Goal: Task Accomplishment & Management: Manage account settings

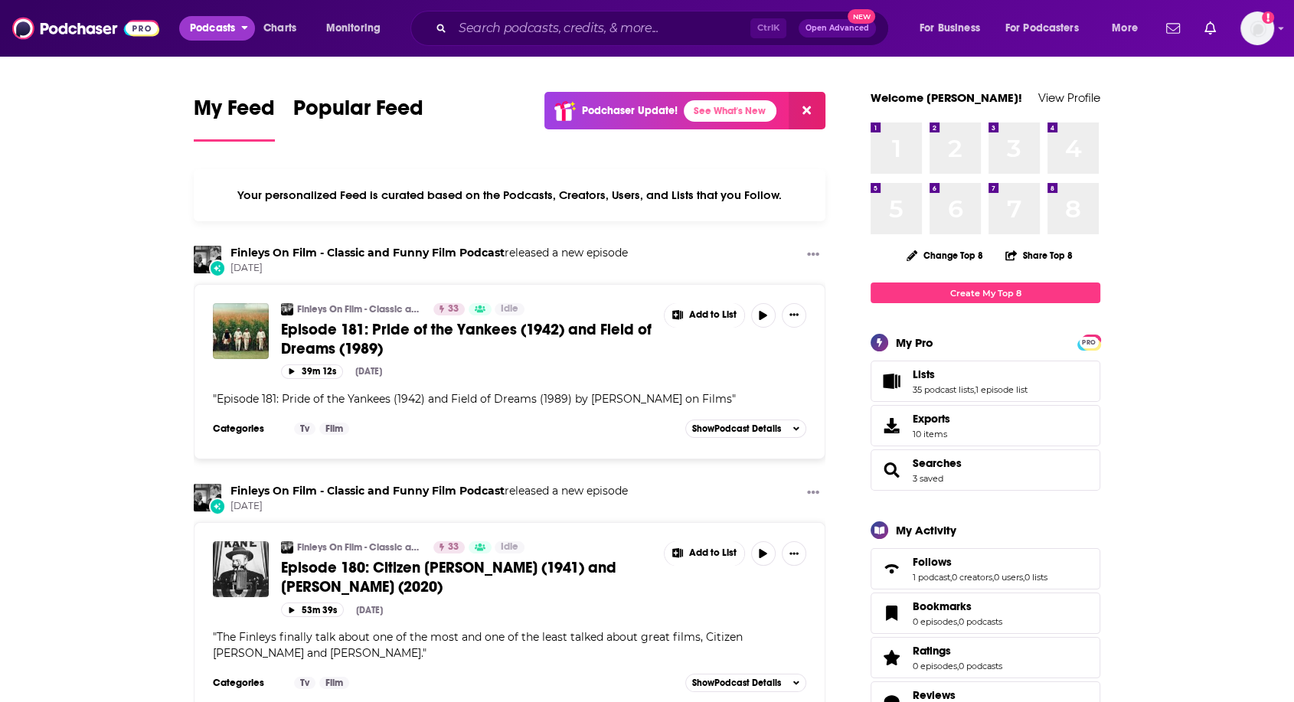
click at [198, 29] on span "Podcasts" at bounding box center [212, 28] width 45 height 21
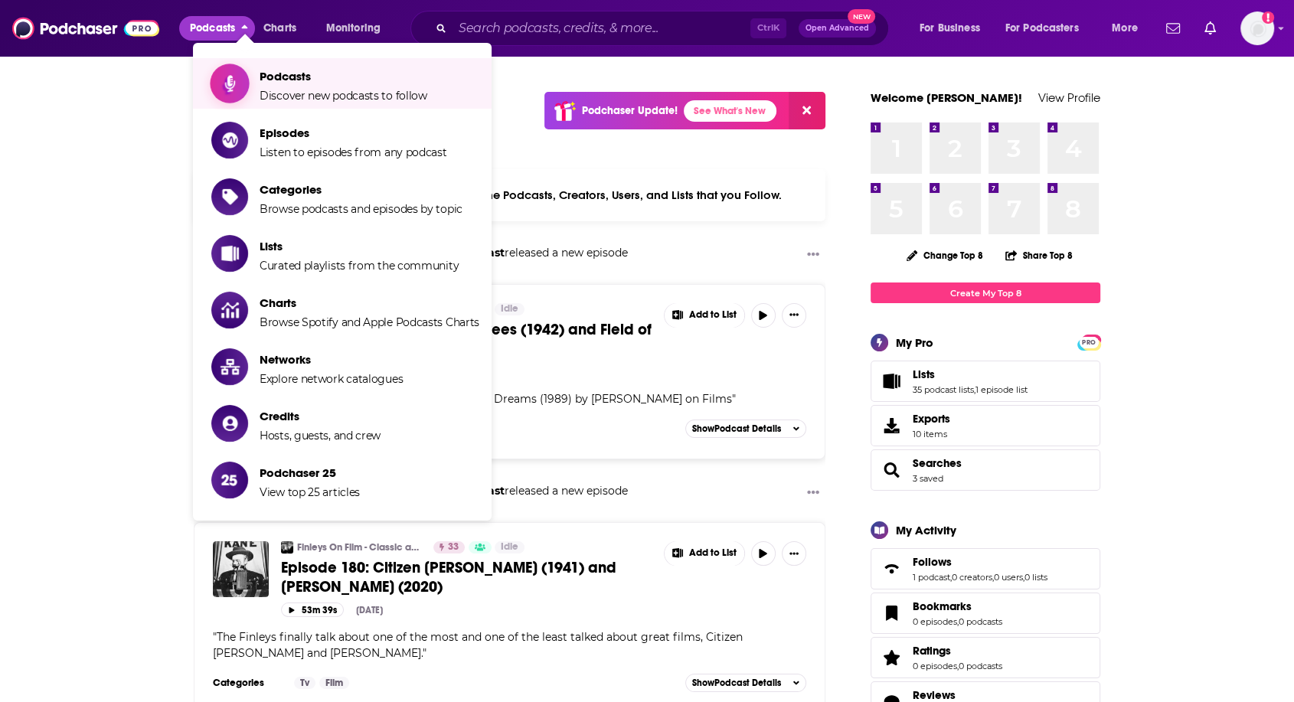
click at [292, 79] on span "Podcasts" at bounding box center [344, 76] width 168 height 15
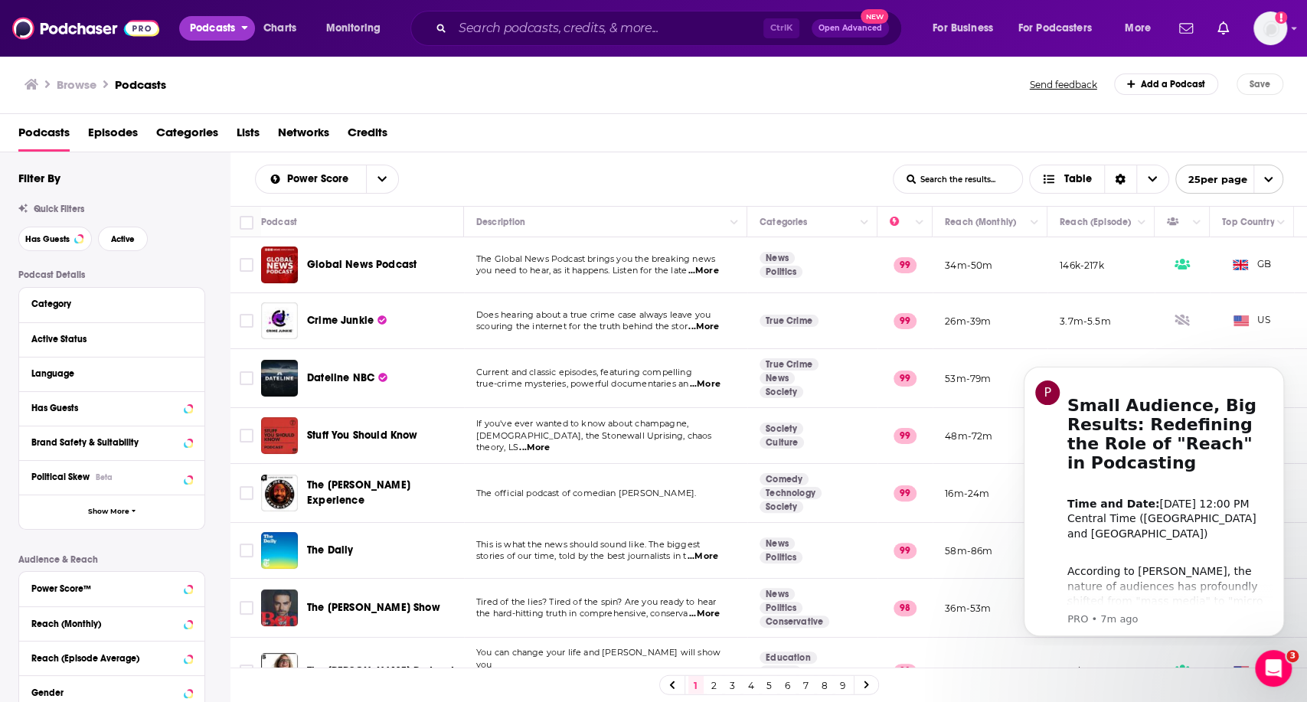
click at [211, 26] on span "Podcasts" at bounding box center [212, 28] width 45 height 21
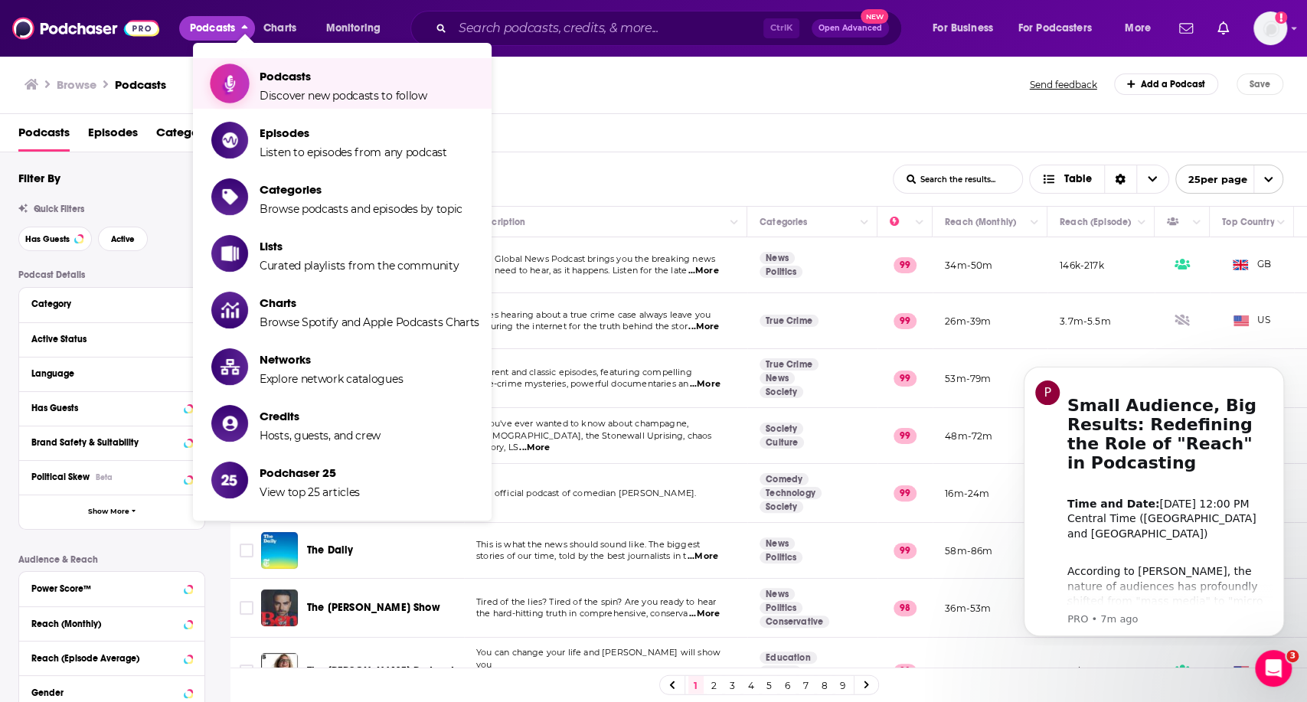
click at [262, 69] on span "Podcasts" at bounding box center [344, 76] width 168 height 15
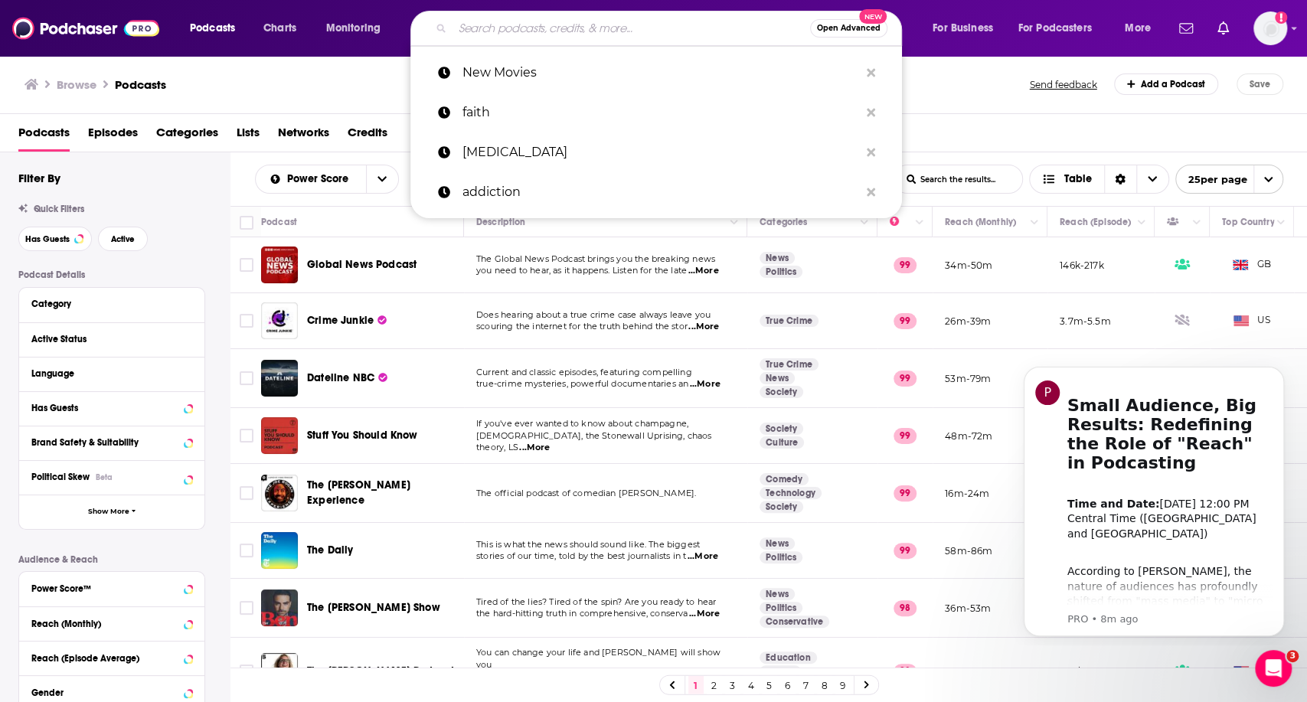
click at [497, 28] on input "Search podcasts, credits, & more..." at bounding box center [631, 28] width 358 height 25
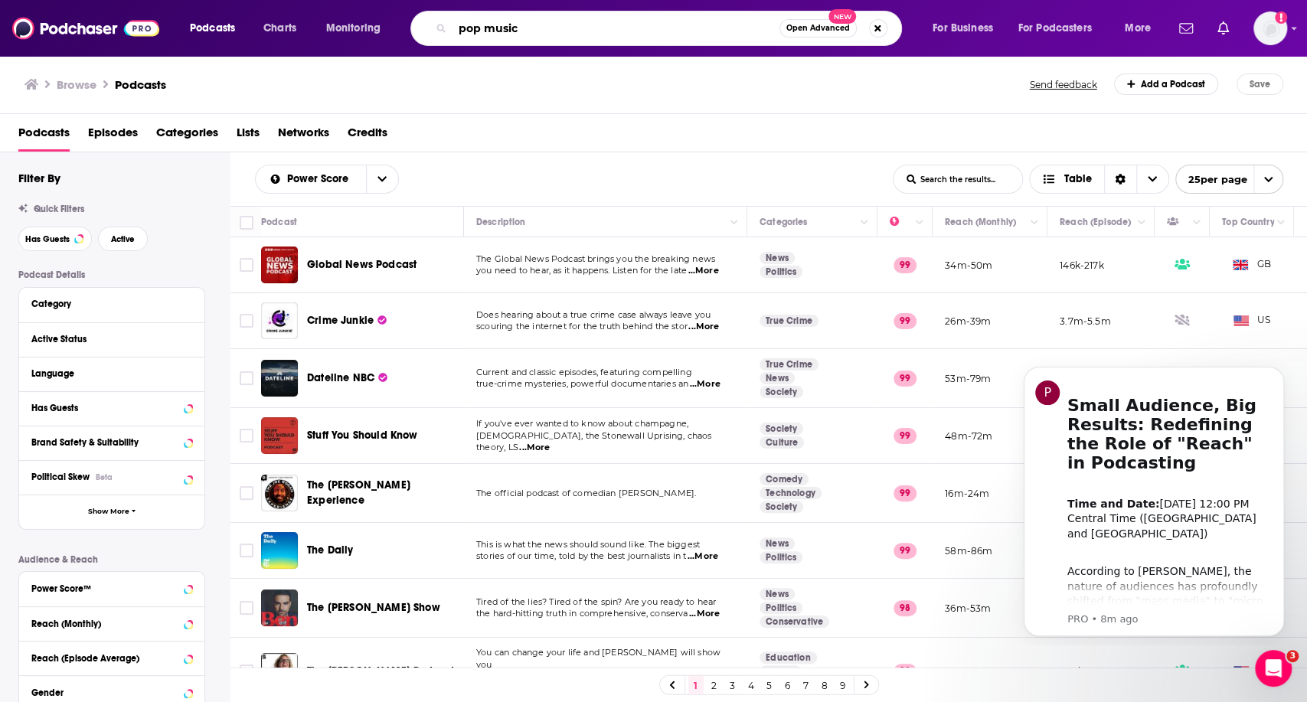
type input "pop music"
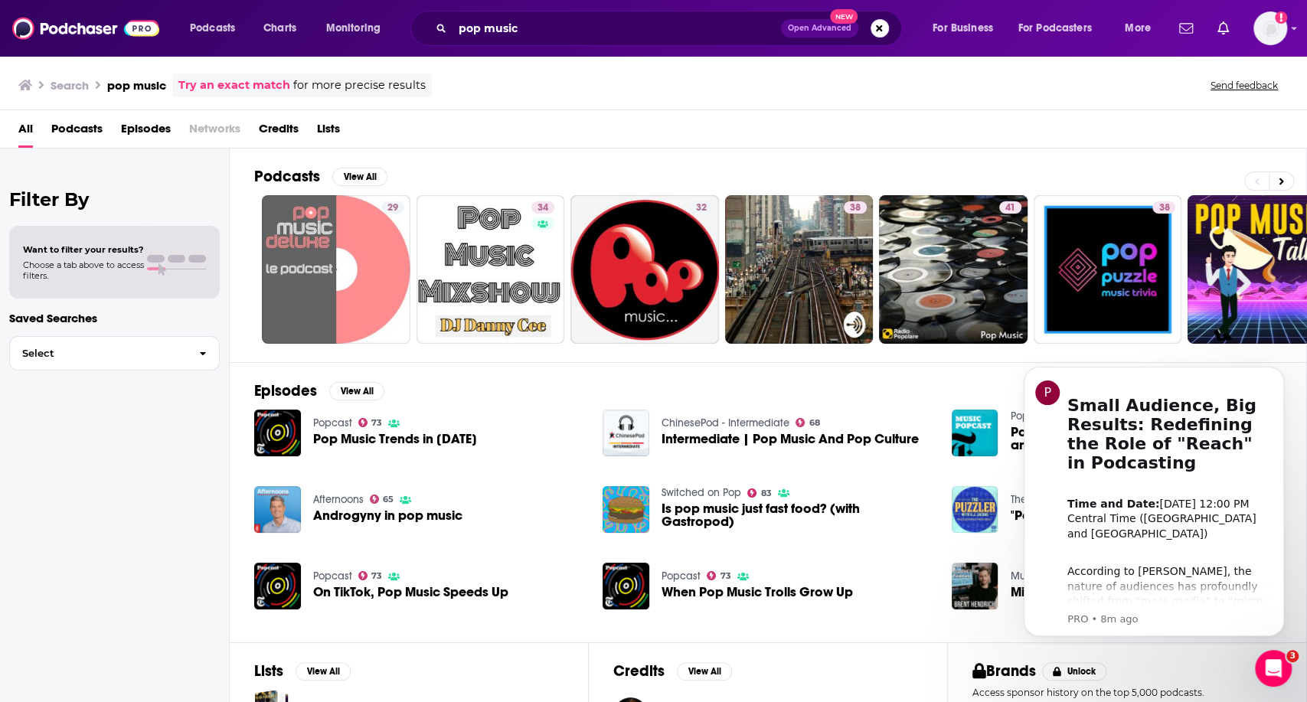
click at [57, 124] on span "Podcasts" at bounding box center [76, 131] width 51 height 31
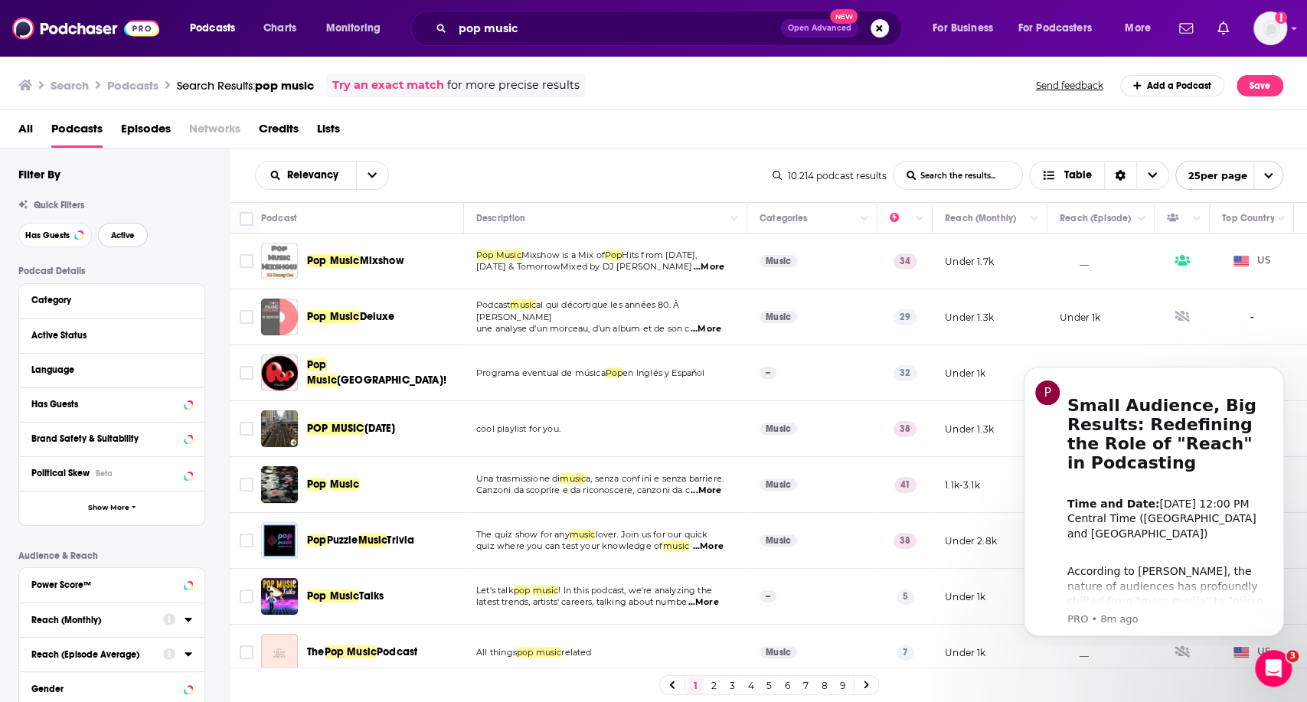
click at [118, 234] on span "Active" at bounding box center [123, 235] width 24 height 8
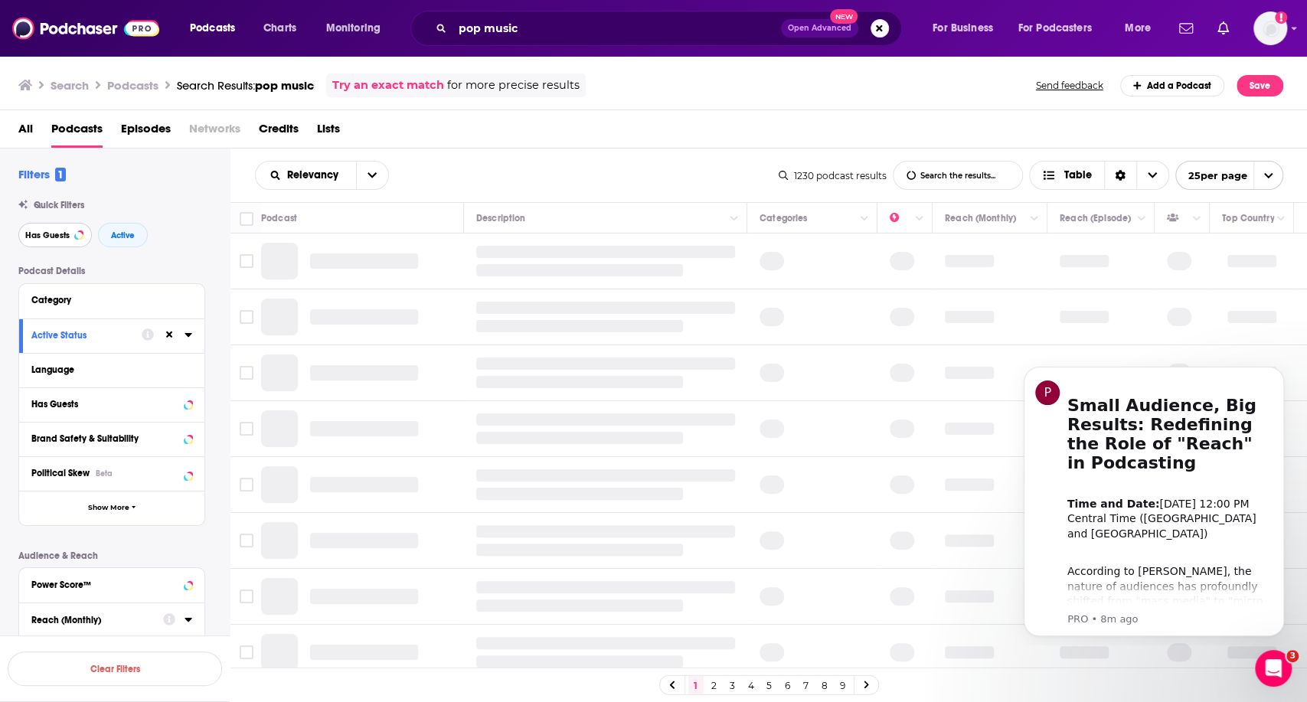
click at [44, 234] on span "Has Guests" at bounding box center [47, 235] width 44 height 8
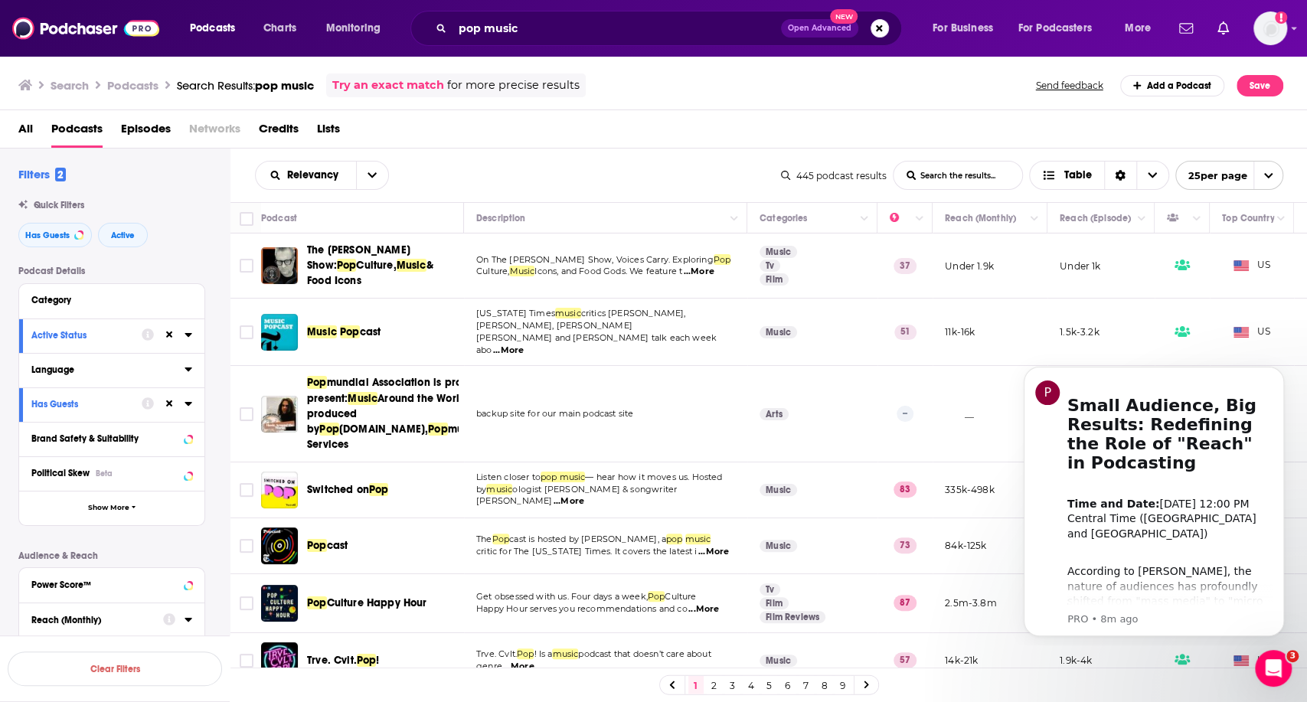
click at [191, 368] on icon at bounding box center [189, 369] width 8 height 12
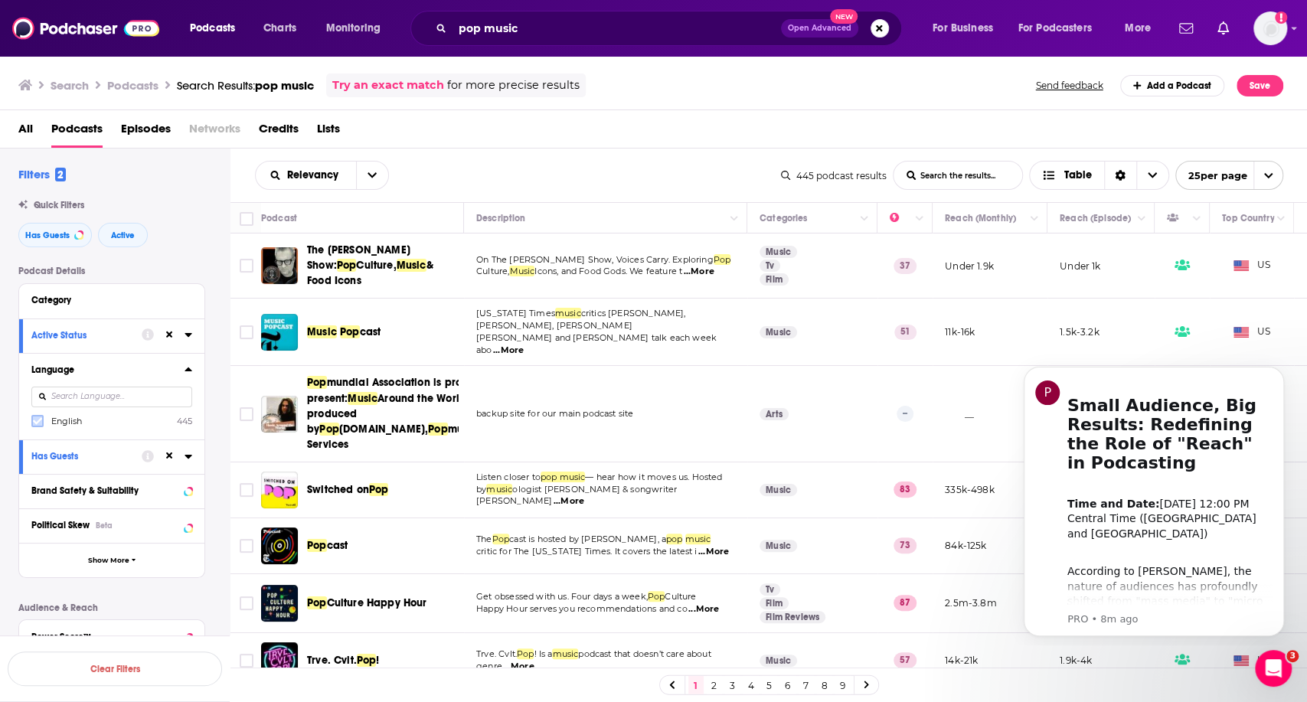
click at [36, 423] on icon at bounding box center [37, 421] width 9 height 7
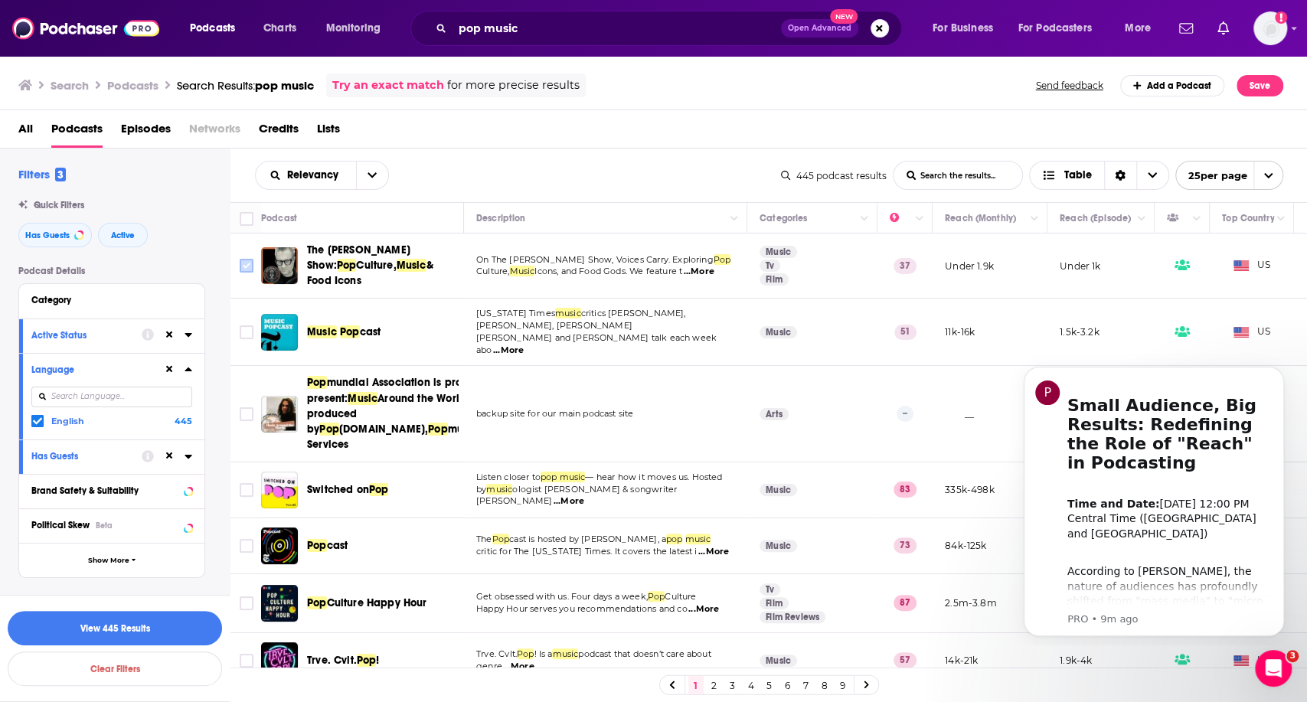
click at [245, 262] on input "Toggle select row" at bounding box center [247, 266] width 14 height 14
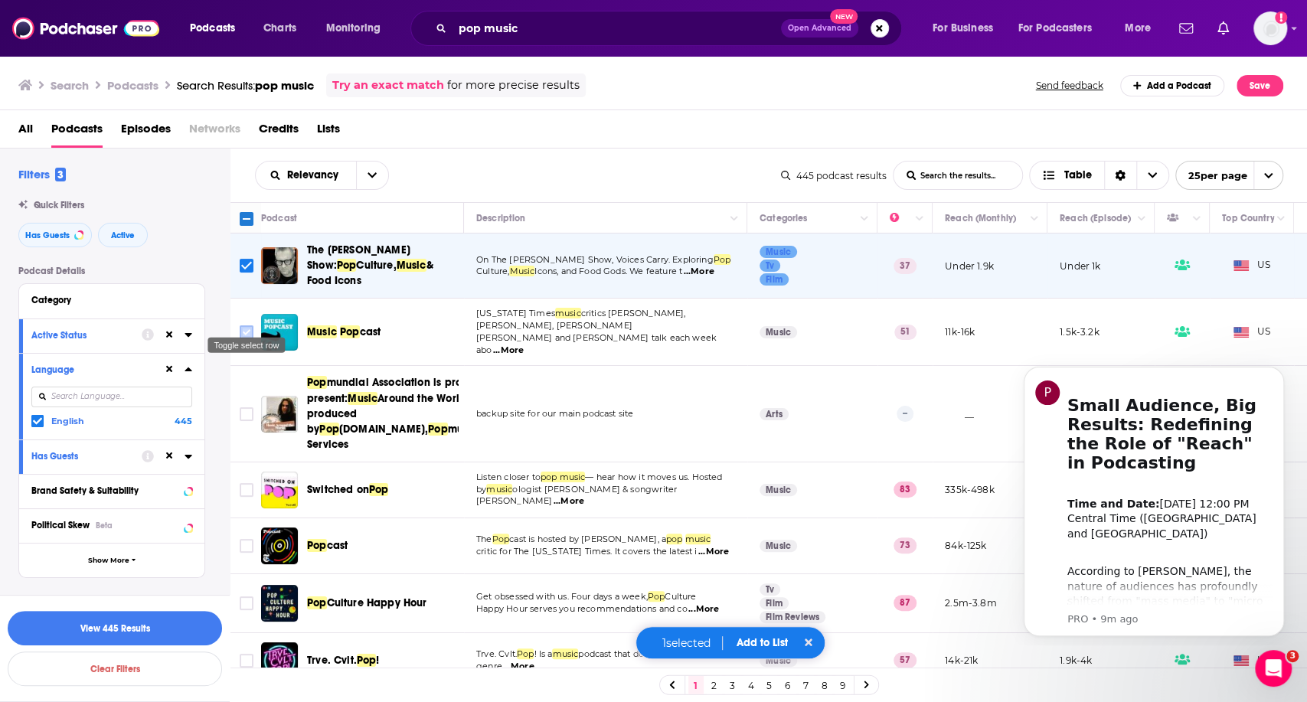
click at [244, 325] on input "Toggle select row" at bounding box center [247, 332] width 14 height 14
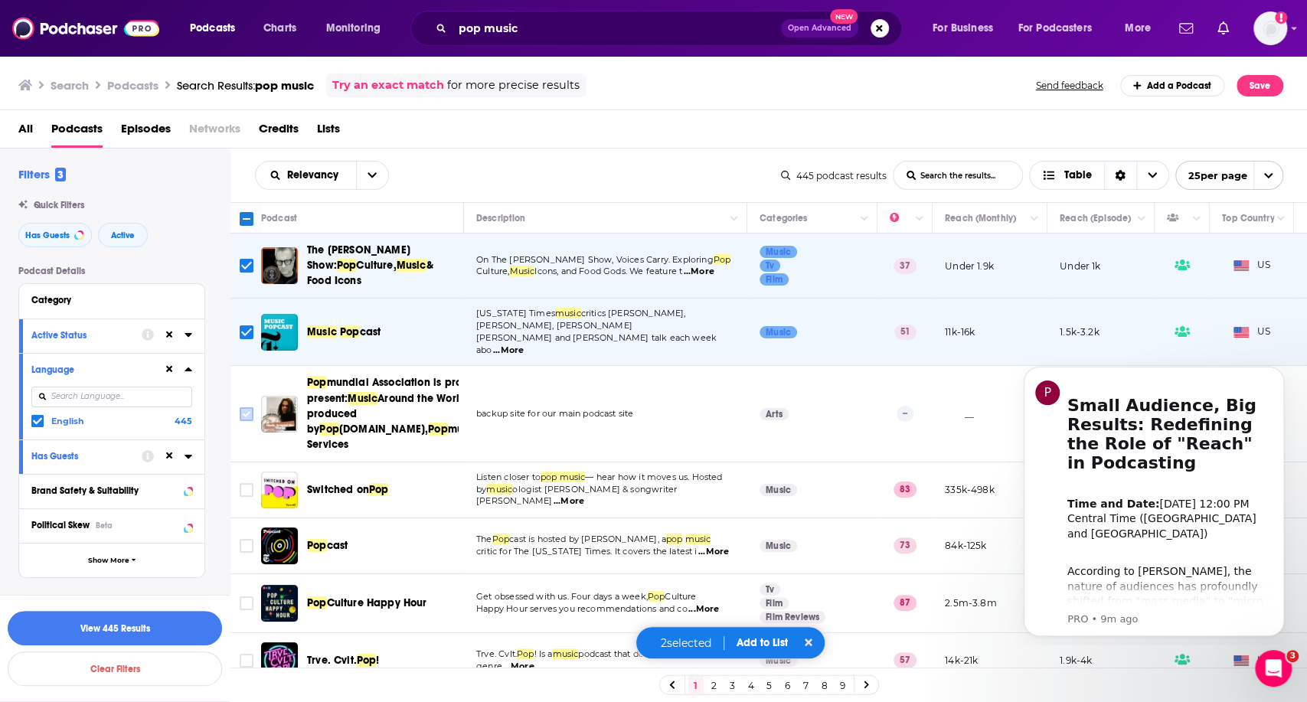
click at [240, 407] on input "Toggle select row" at bounding box center [247, 414] width 14 height 14
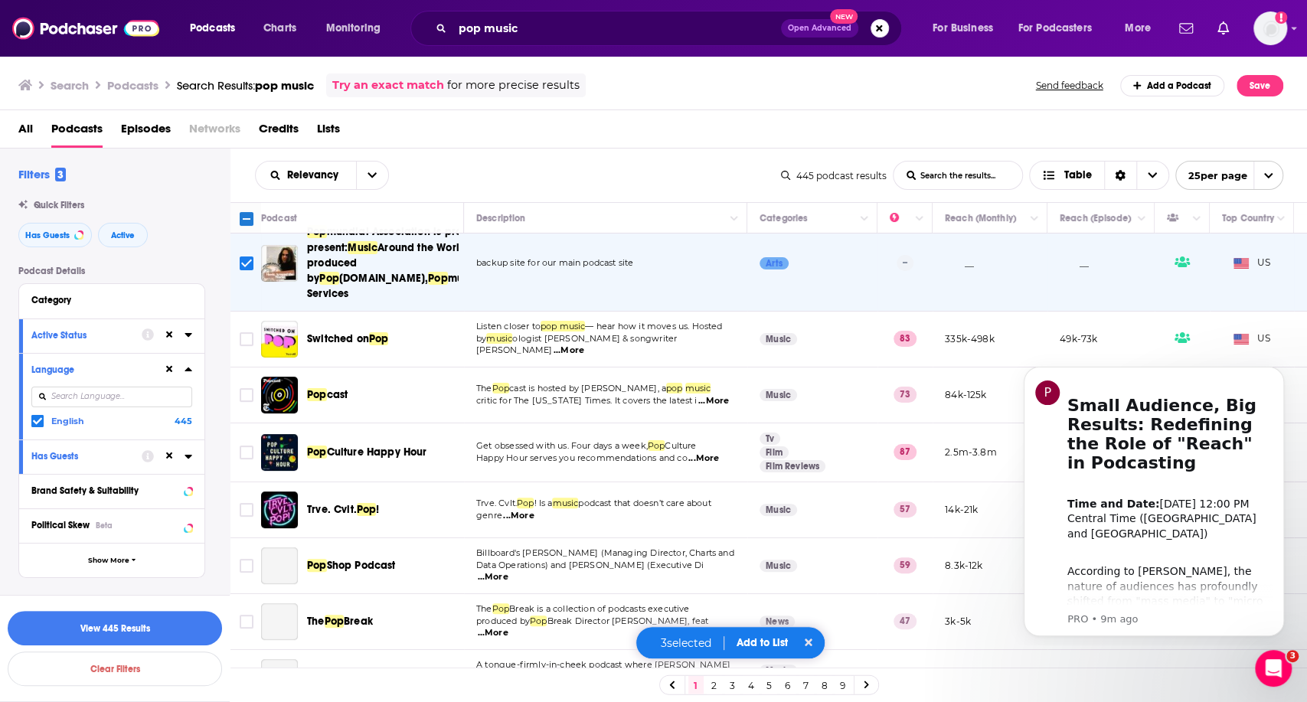
scroll to position [170, 0]
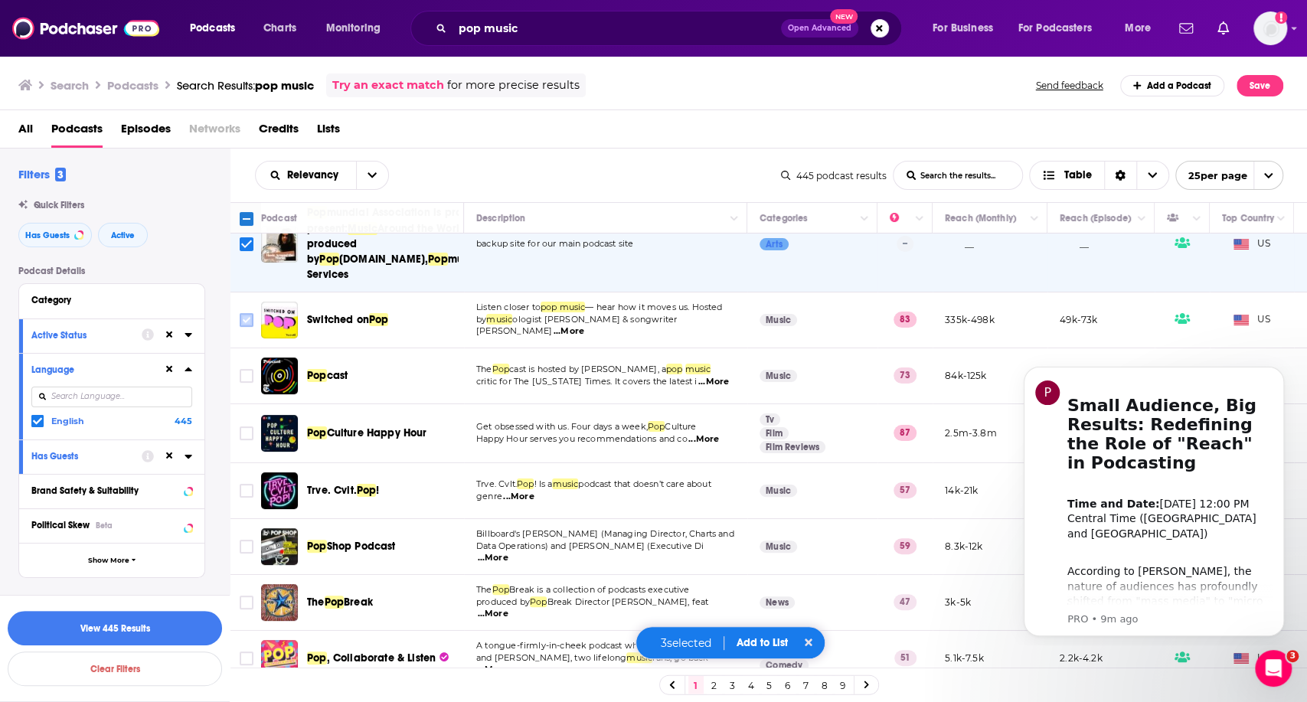
click at [249, 311] on icon "Toggle select row" at bounding box center [246, 320] width 18 height 18
click at [245, 313] on input "Toggle select row" at bounding box center [247, 320] width 14 height 14
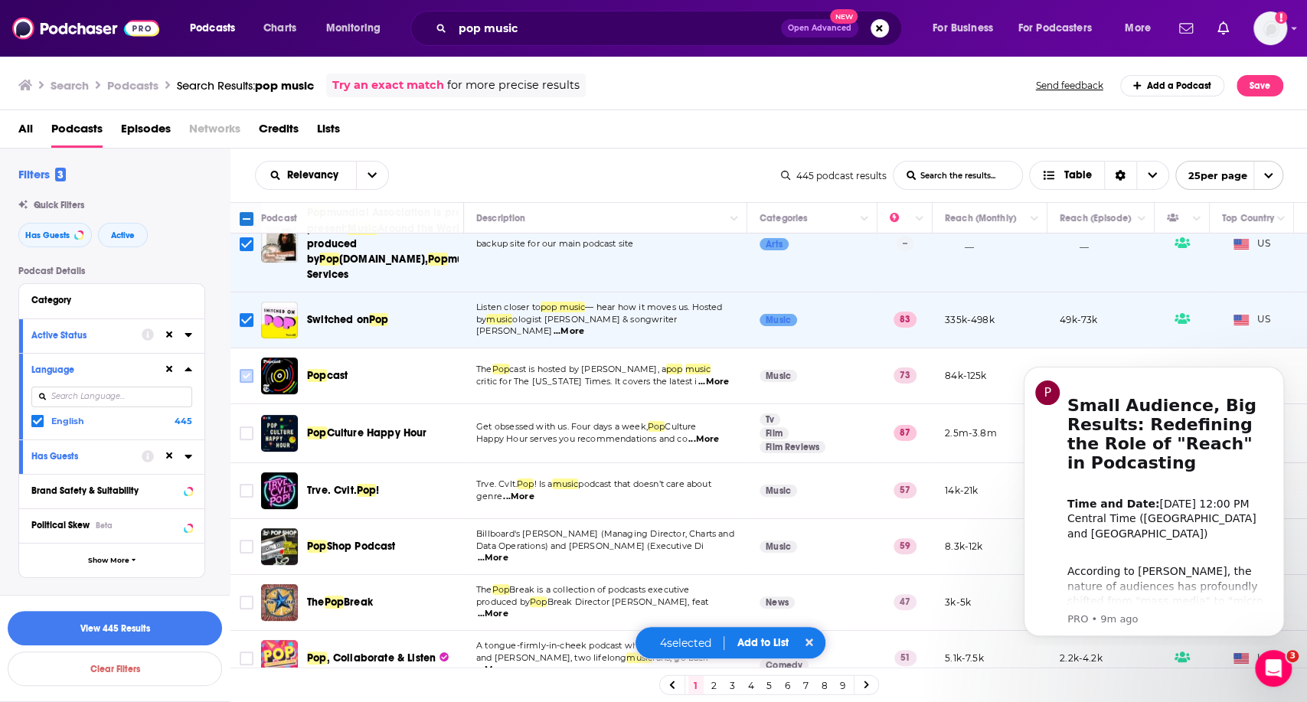
click at [247, 369] on input "Toggle select row" at bounding box center [247, 376] width 14 height 14
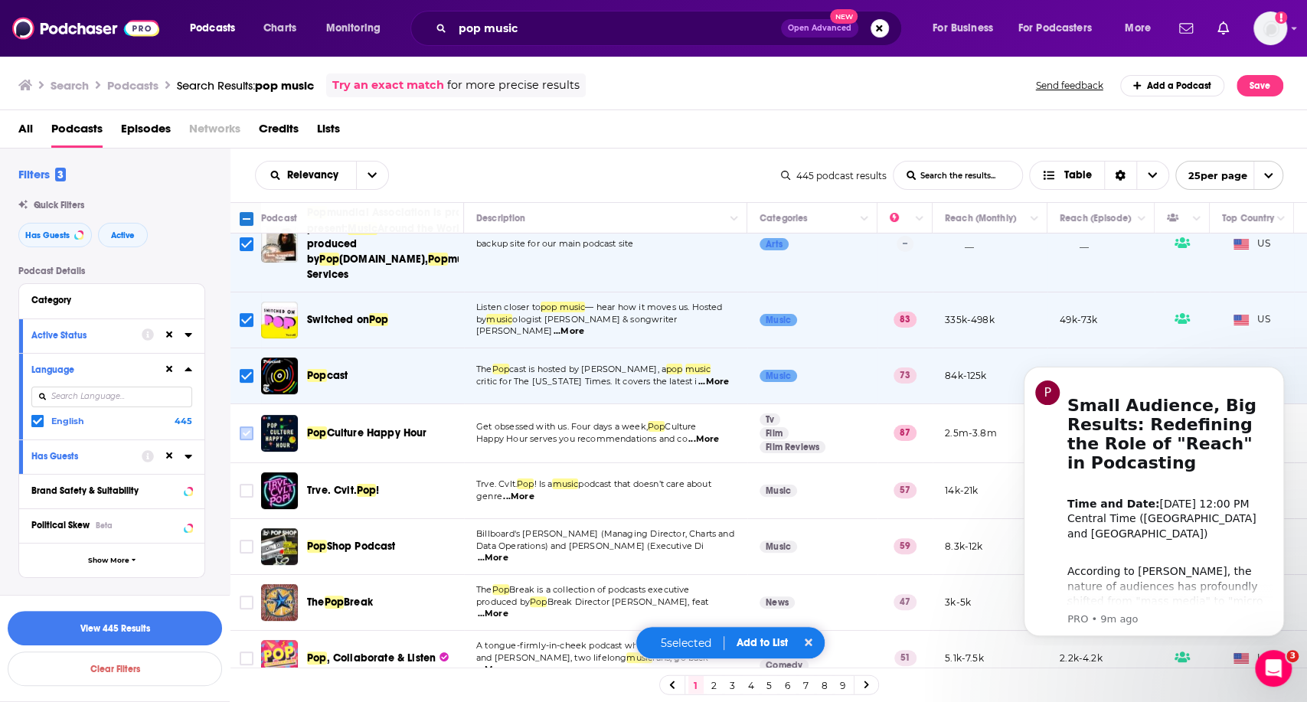
click at [241, 426] on input "Toggle select row" at bounding box center [247, 433] width 14 height 14
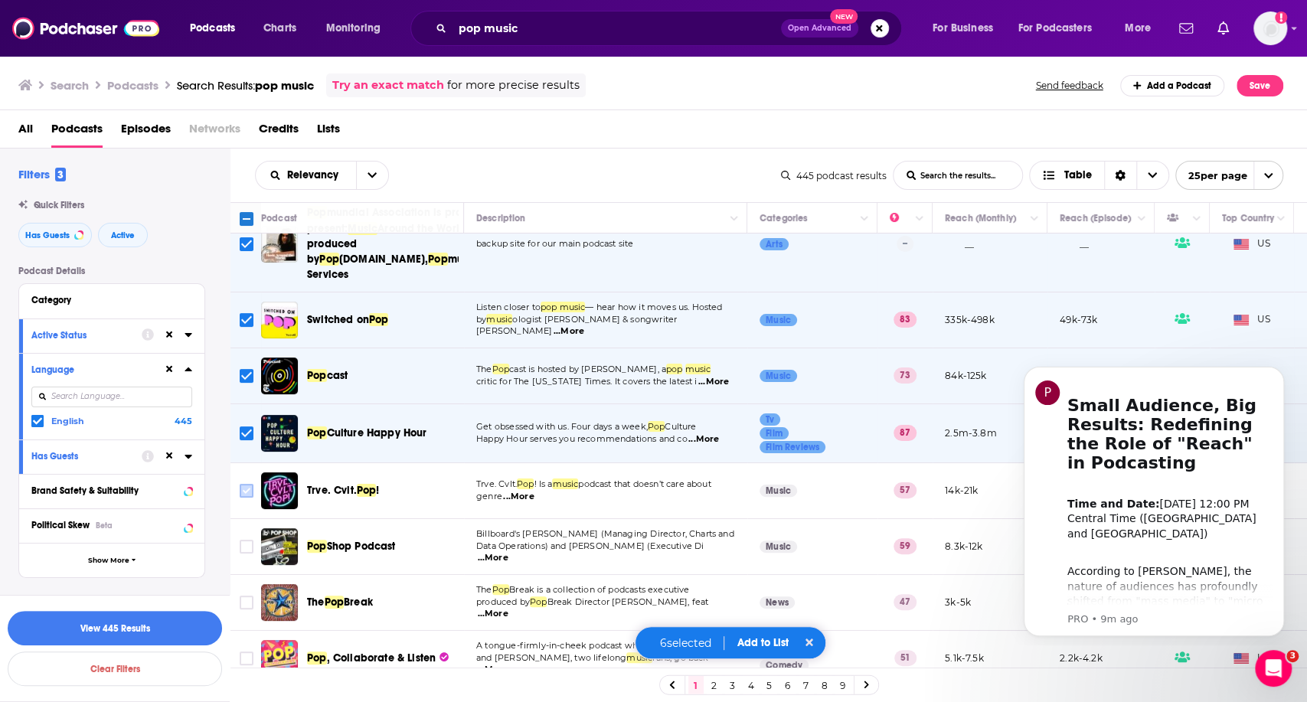
click at [242, 484] on input "Toggle select row" at bounding box center [247, 491] width 14 height 14
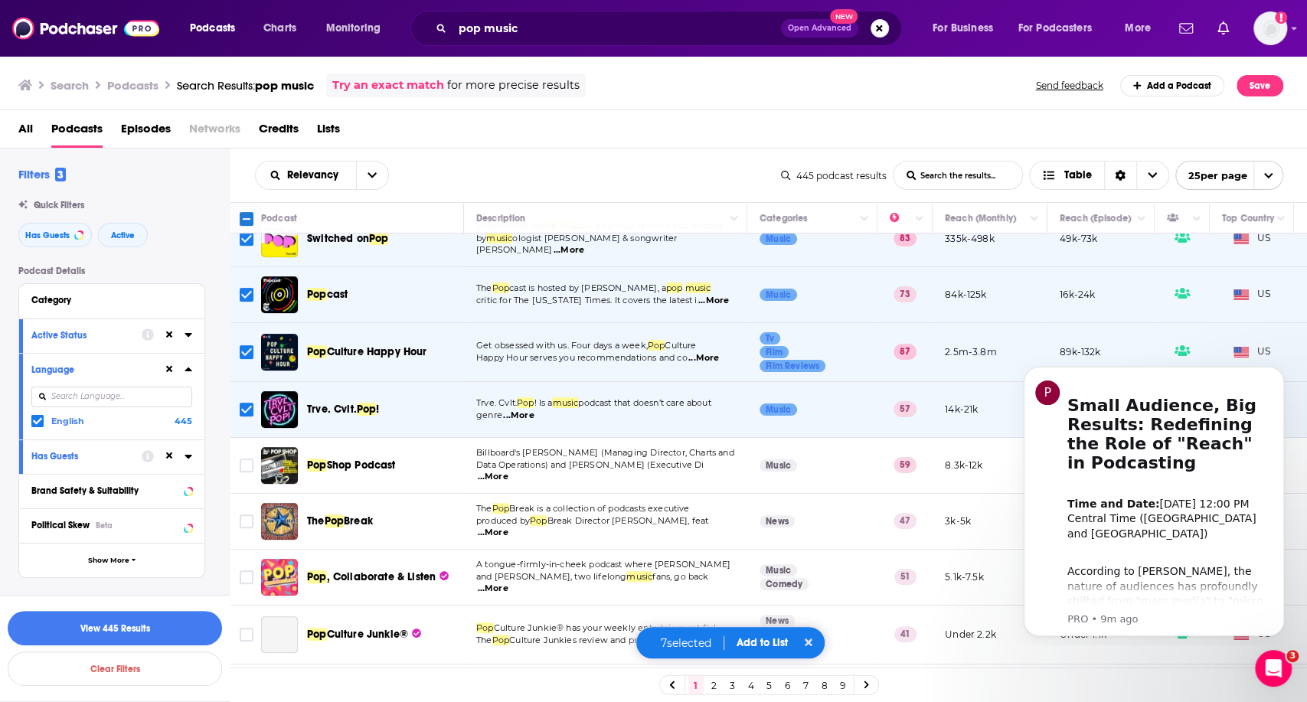
scroll to position [340, 0]
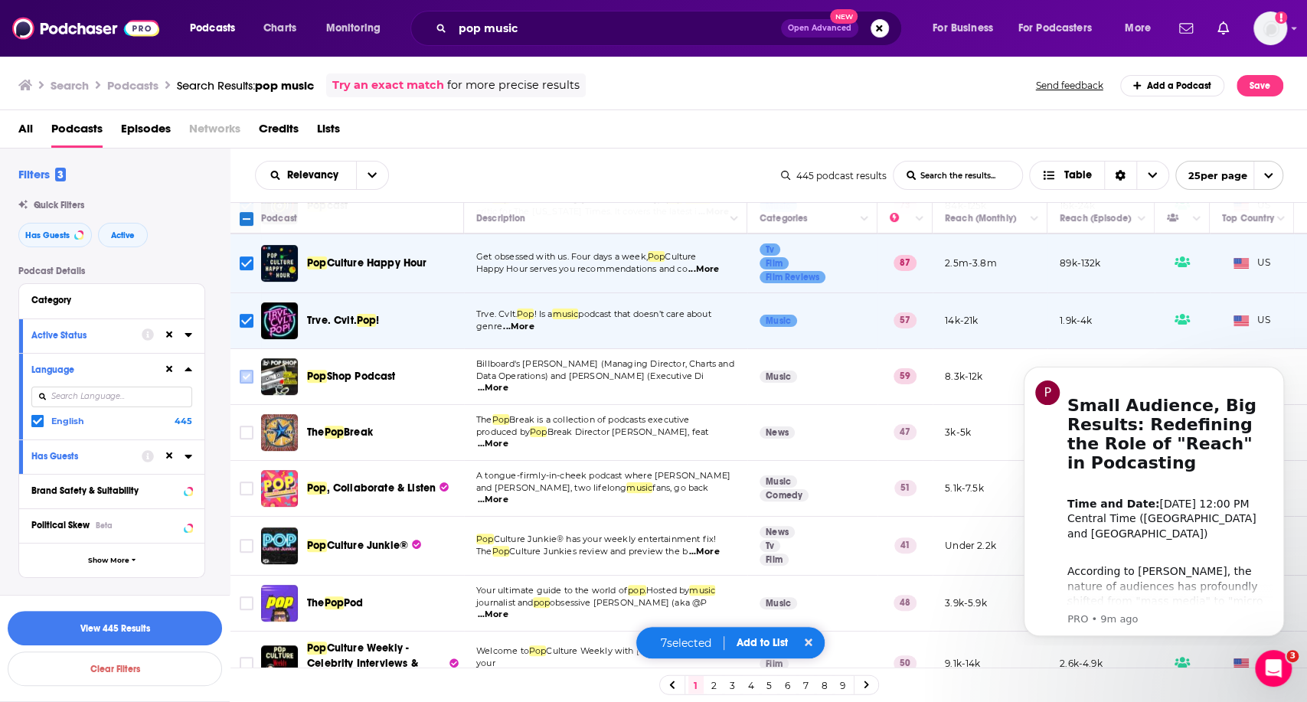
click at [246, 370] on input "Toggle select row" at bounding box center [247, 377] width 14 height 14
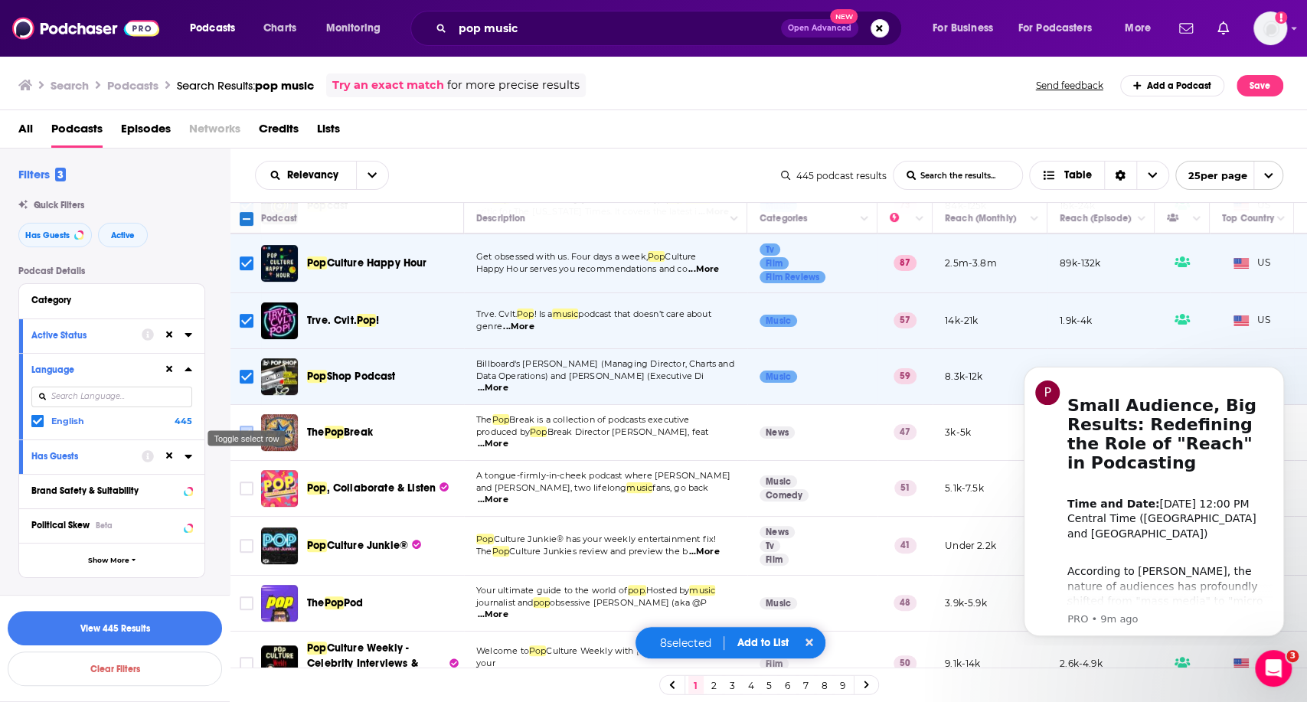
click at [243, 426] on input "Toggle select row" at bounding box center [247, 433] width 14 height 14
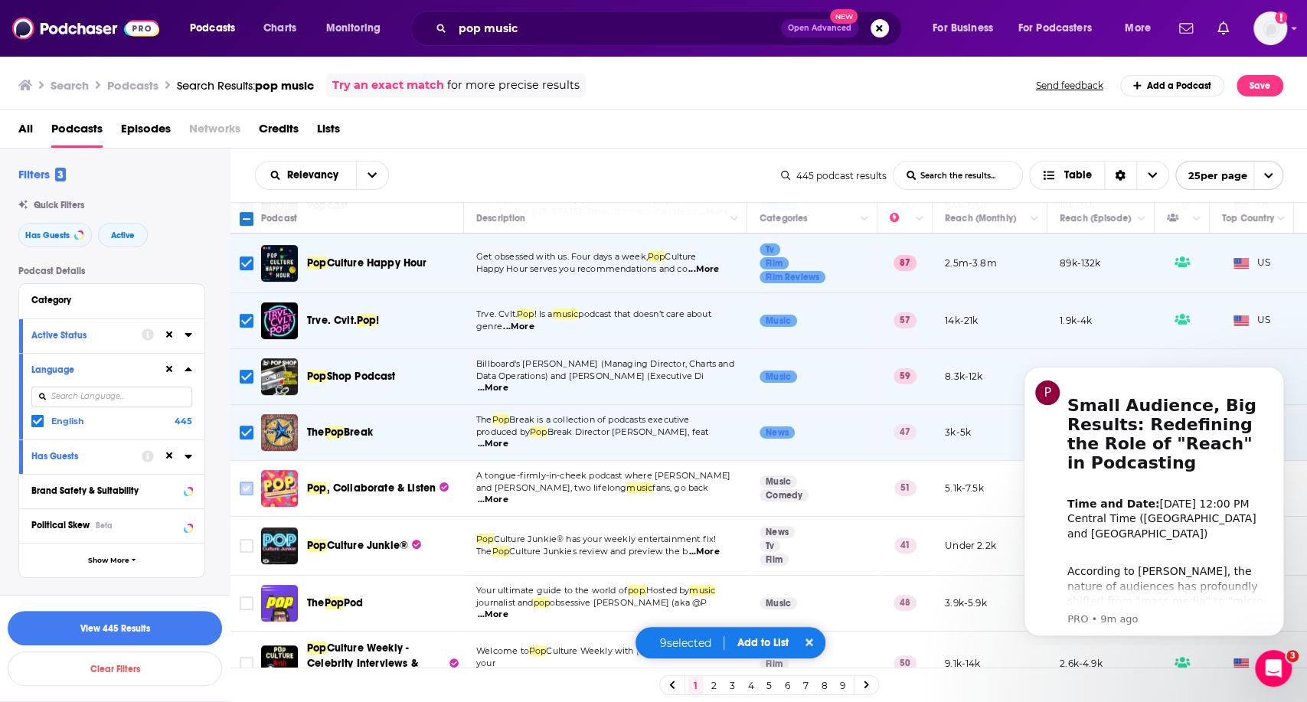
click at [243, 482] on input "Toggle select row" at bounding box center [247, 489] width 14 height 14
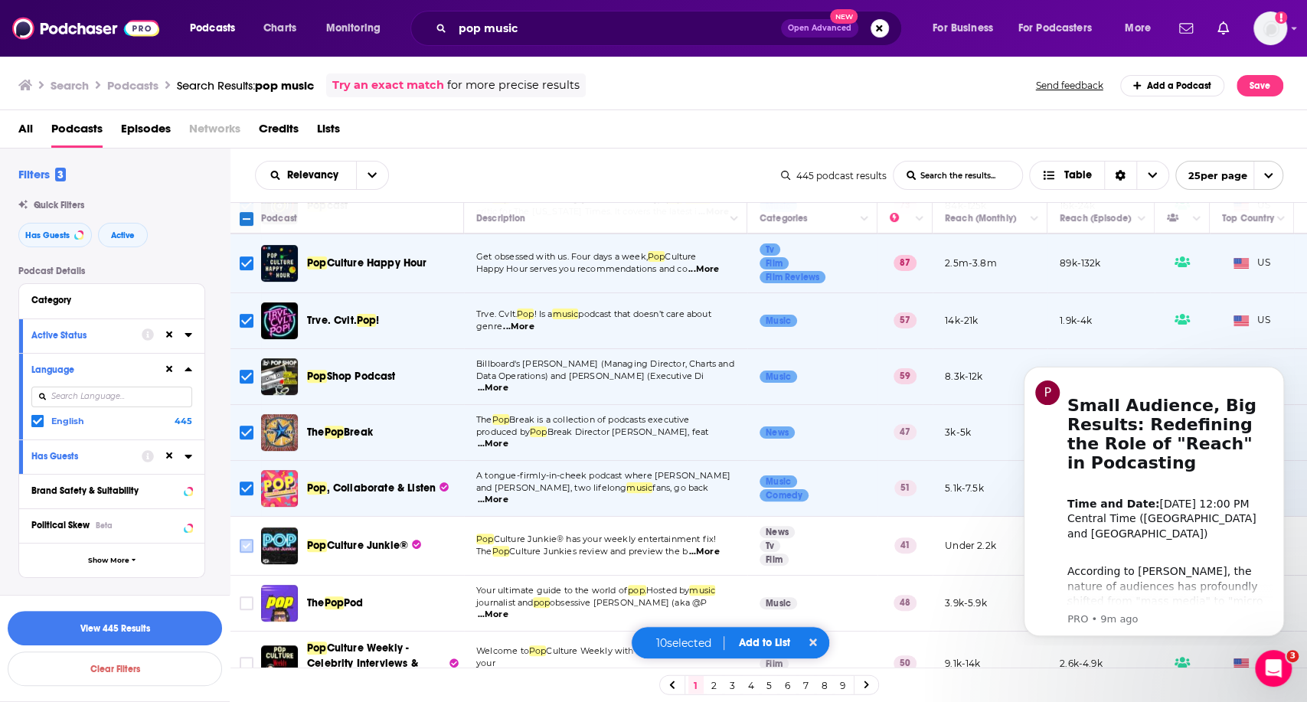
click at [240, 539] on input "Toggle select row" at bounding box center [247, 546] width 14 height 14
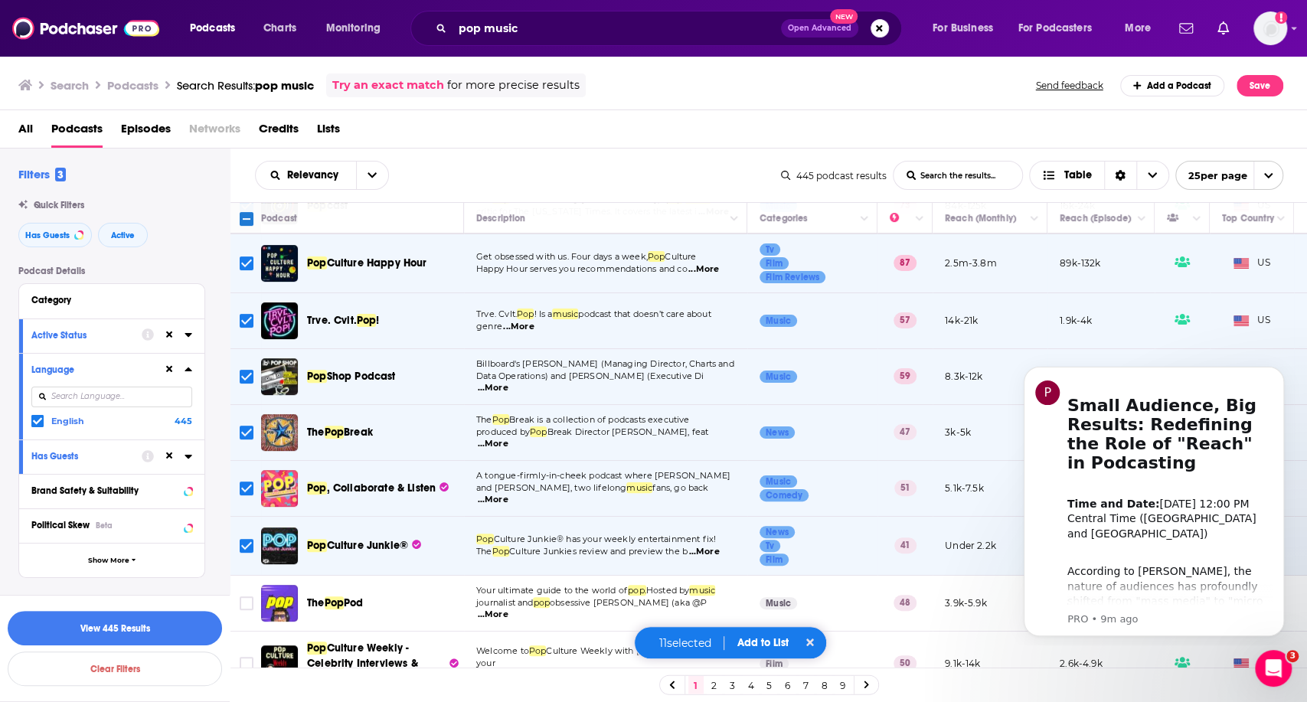
click at [755, 641] on button "Add to List" at bounding box center [763, 642] width 76 height 13
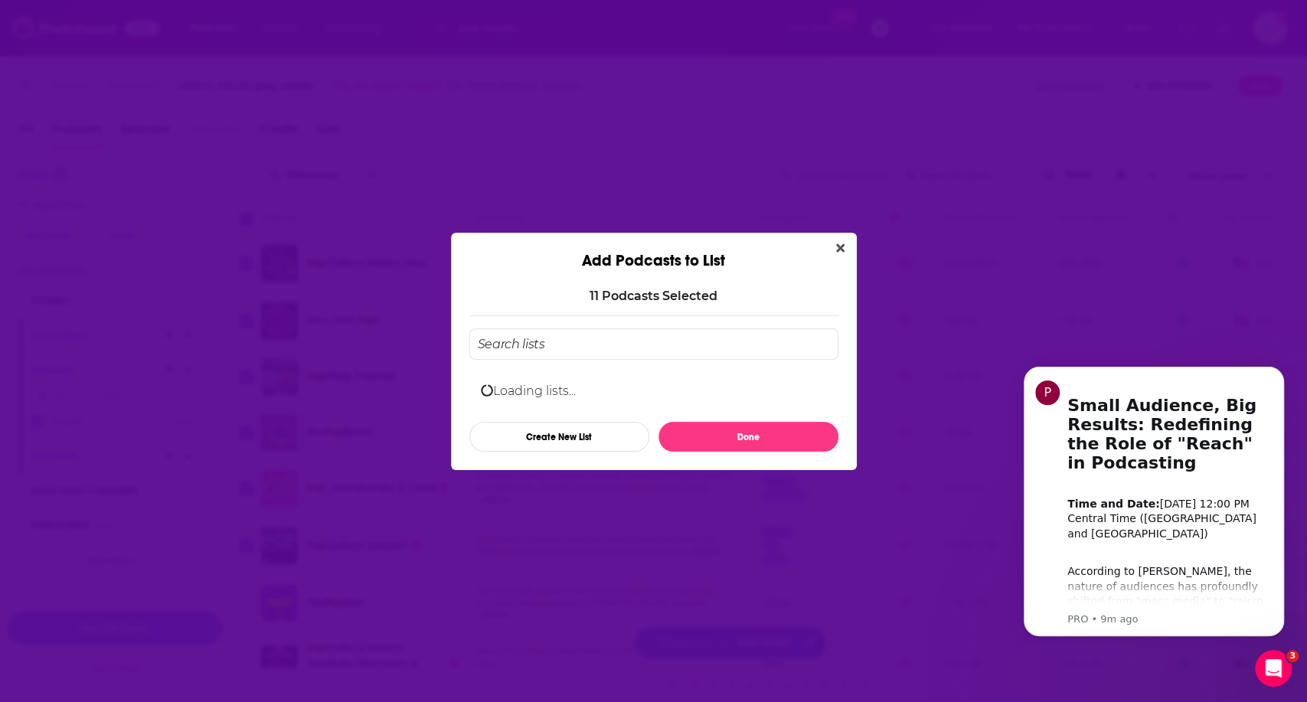
click at [541, 346] on input "Add Podcast To List" at bounding box center [653, 343] width 369 height 31
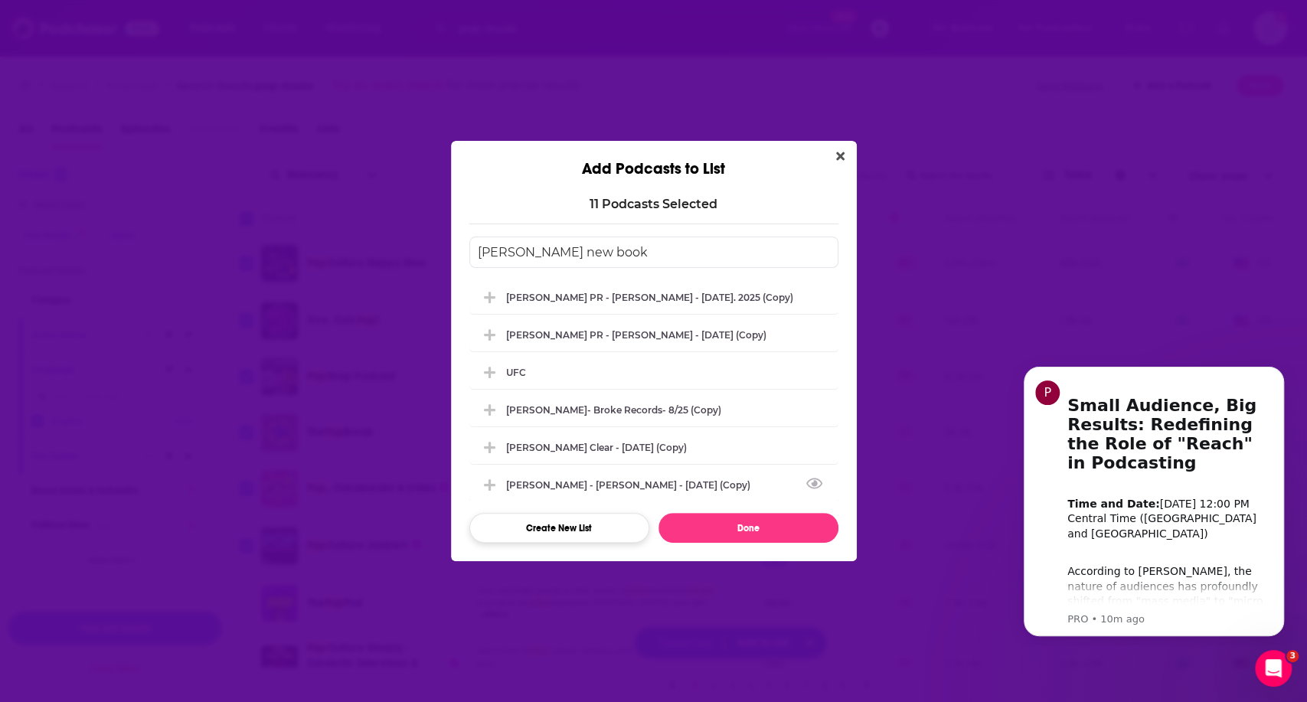
type input "[PERSON_NAME] new book"
click at [615, 528] on button "Create New List" at bounding box center [559, 528] width 180 height 30
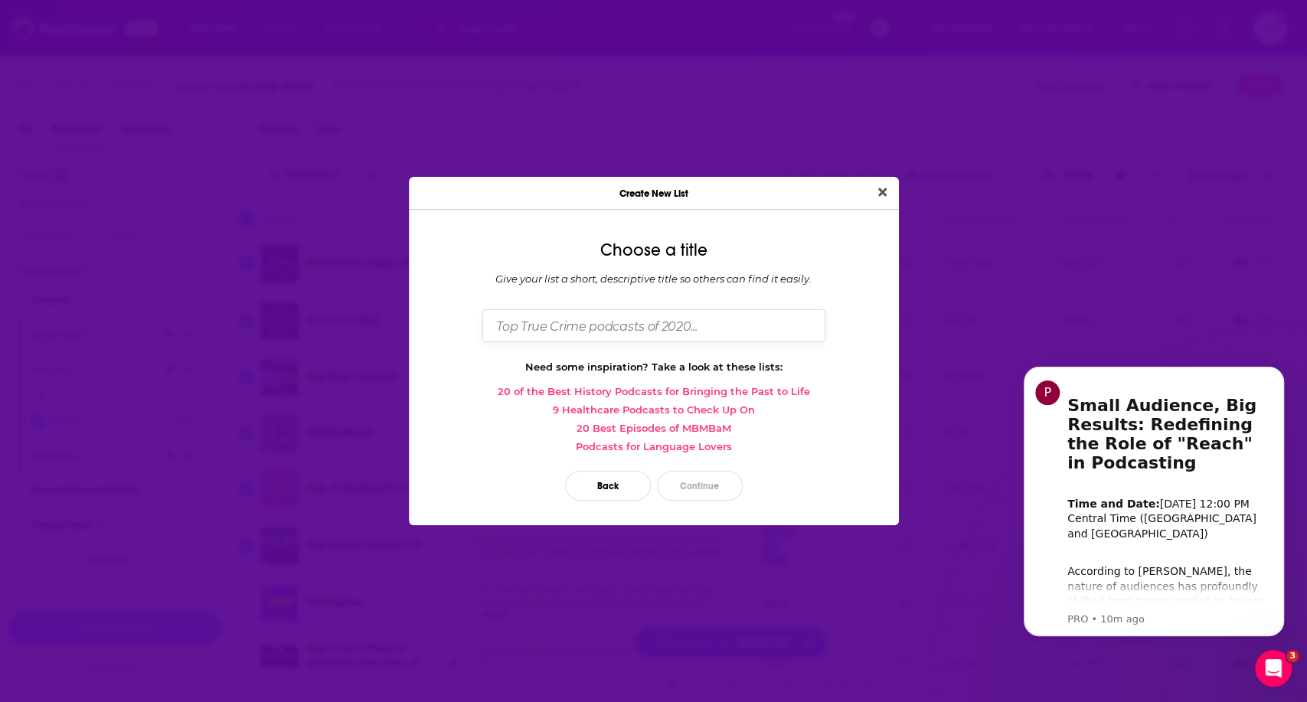
click at [619, 318] on input "Dialog" at bounding box center [653, 325] width 343 height 33
click at [594, 480] on button "Back" at bounding box center [608, 486] width 86 height 30
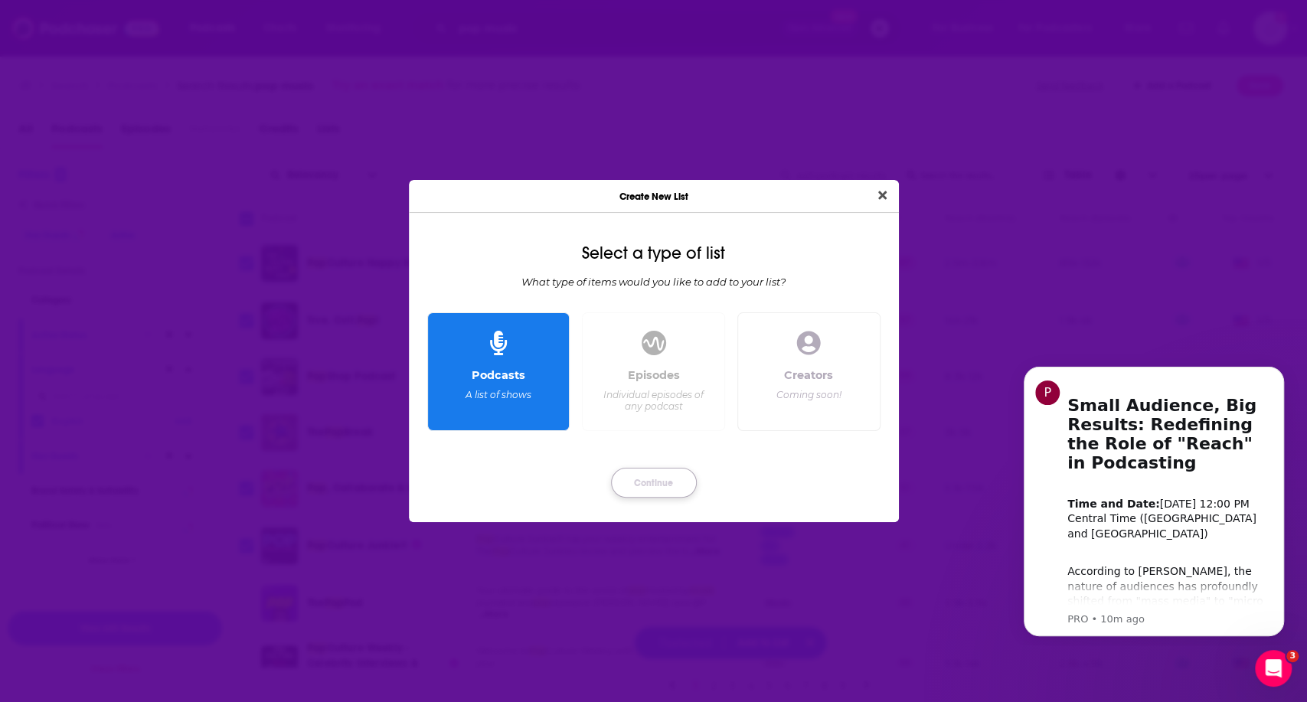
click at [667, 480] on button "Continue" at bounding box center [654, 483] width 86 height 30
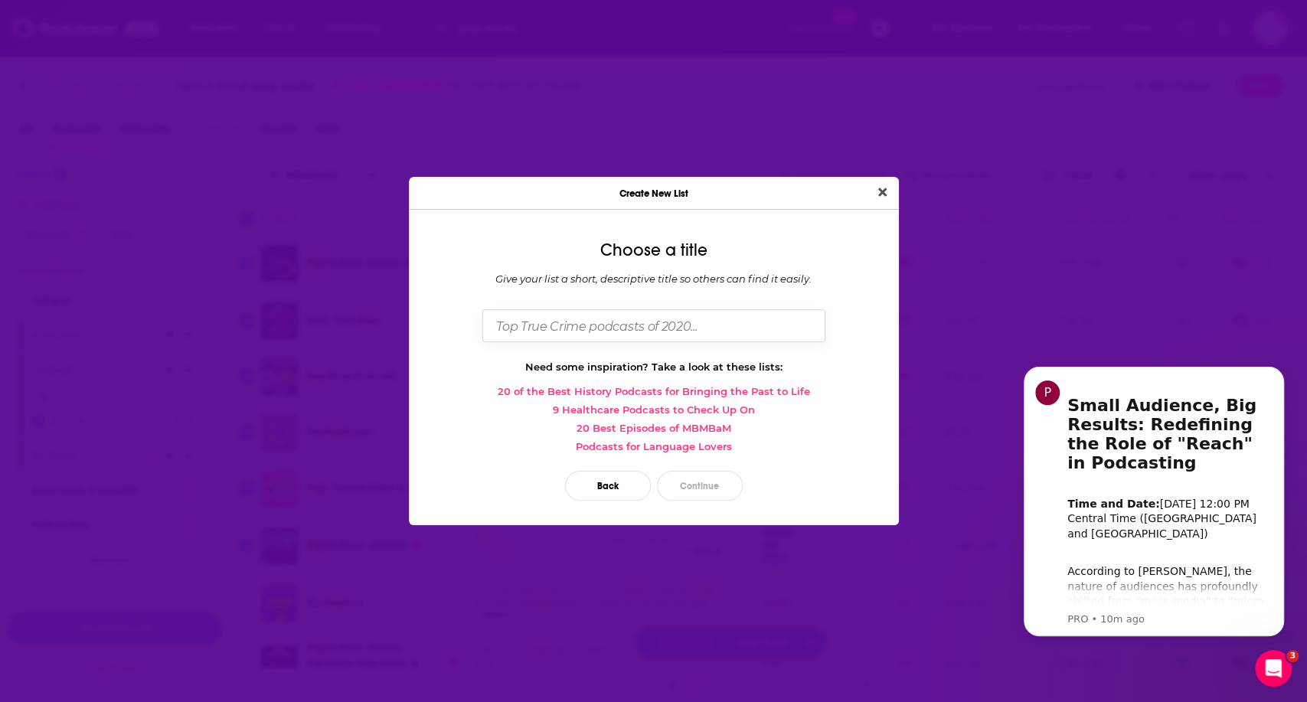
click at [604, 321] on input "Dialog" at bounding box center [653, 325] width 343 height 33
type input "[PERSON_NAME] new book"
click at [577, 482] on button "Back" at bounding box center [608, 486] width 86 height 30
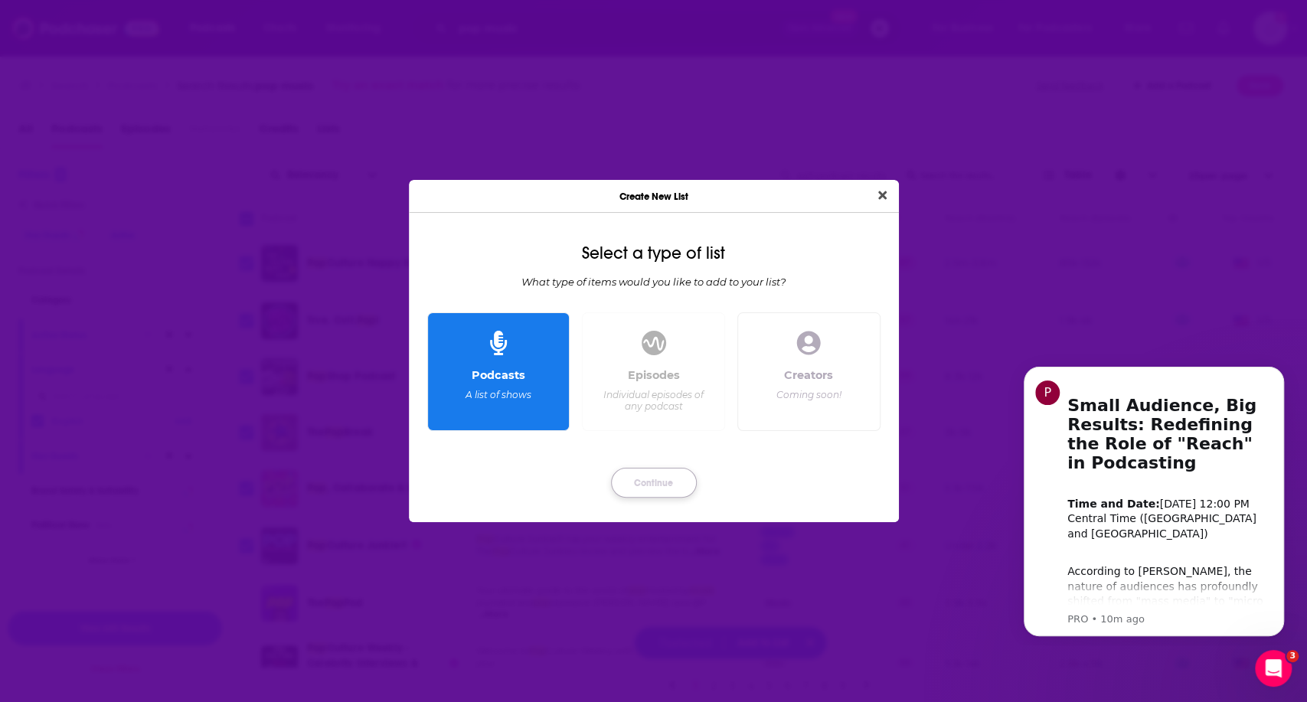
click at [654, 474] on button "Continue" at bounding box center [654, 483] width 86 height 30
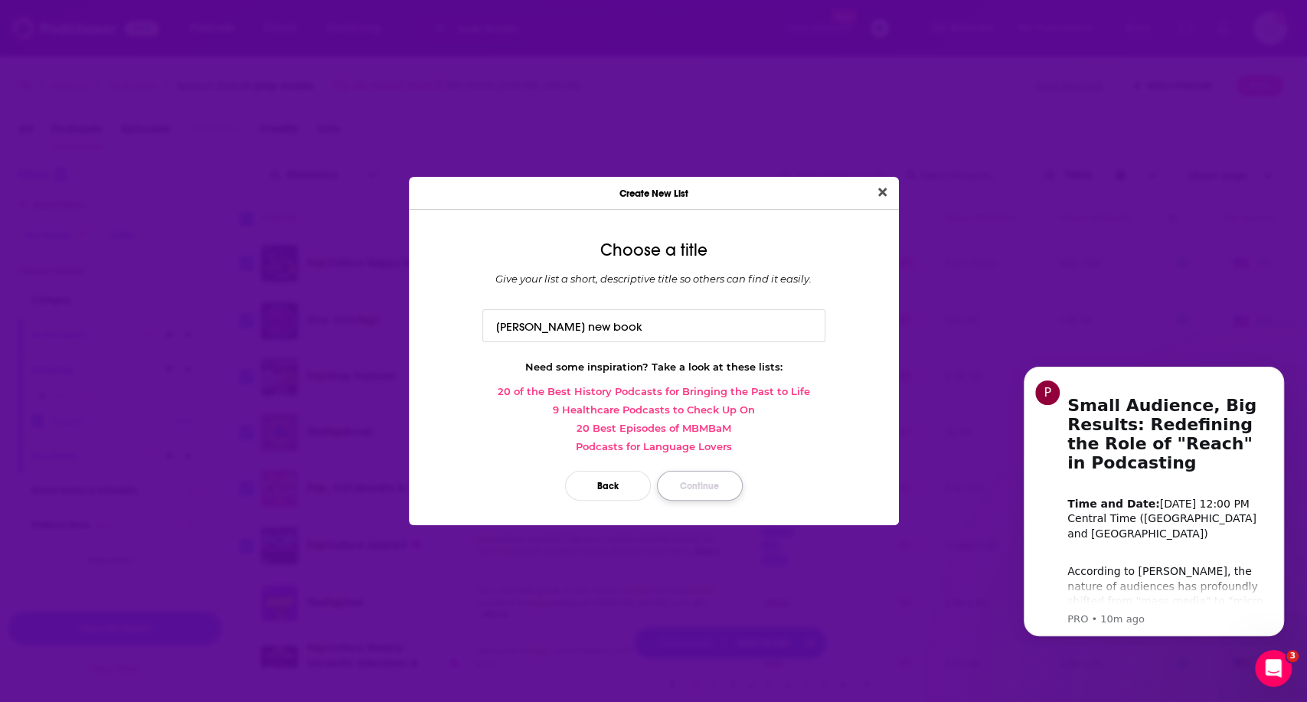
click at [686, 487] on button "Continue" at bounding box center [700, 486] width 86 height 30
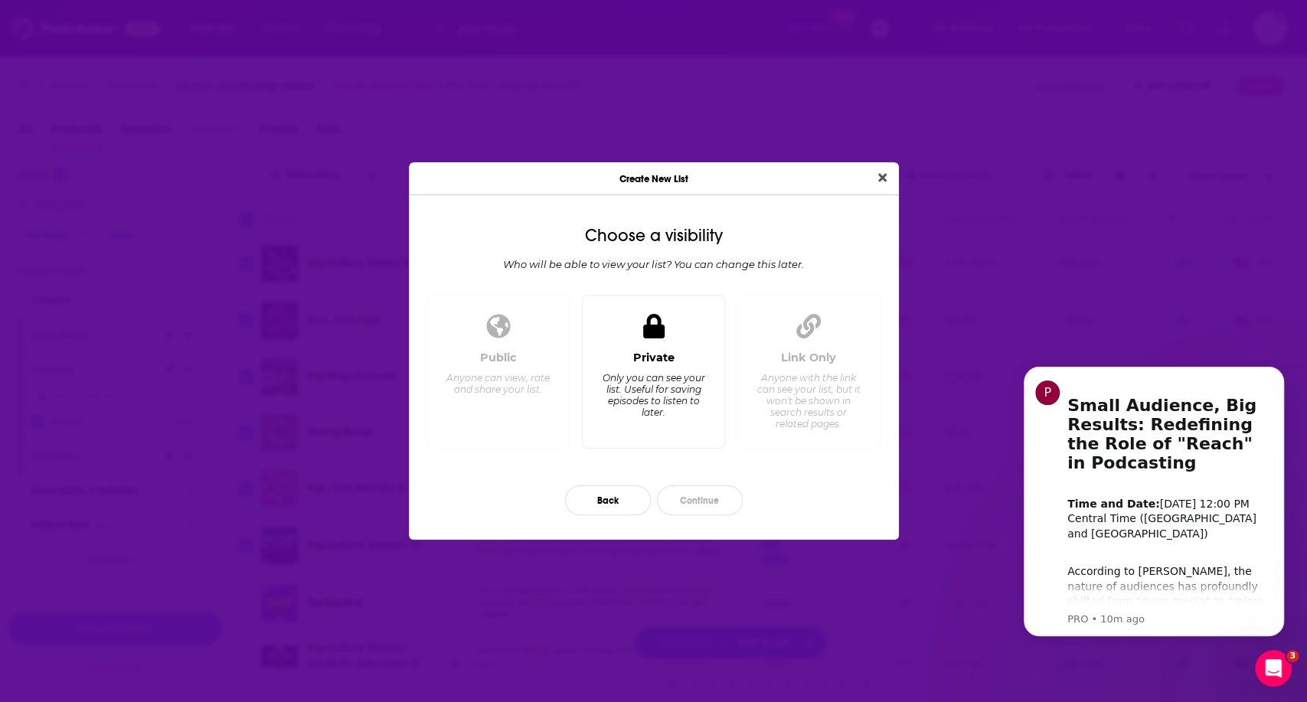
click at [642, 357] on div "Private" at bounding box center [653, 358] width 41 height 14
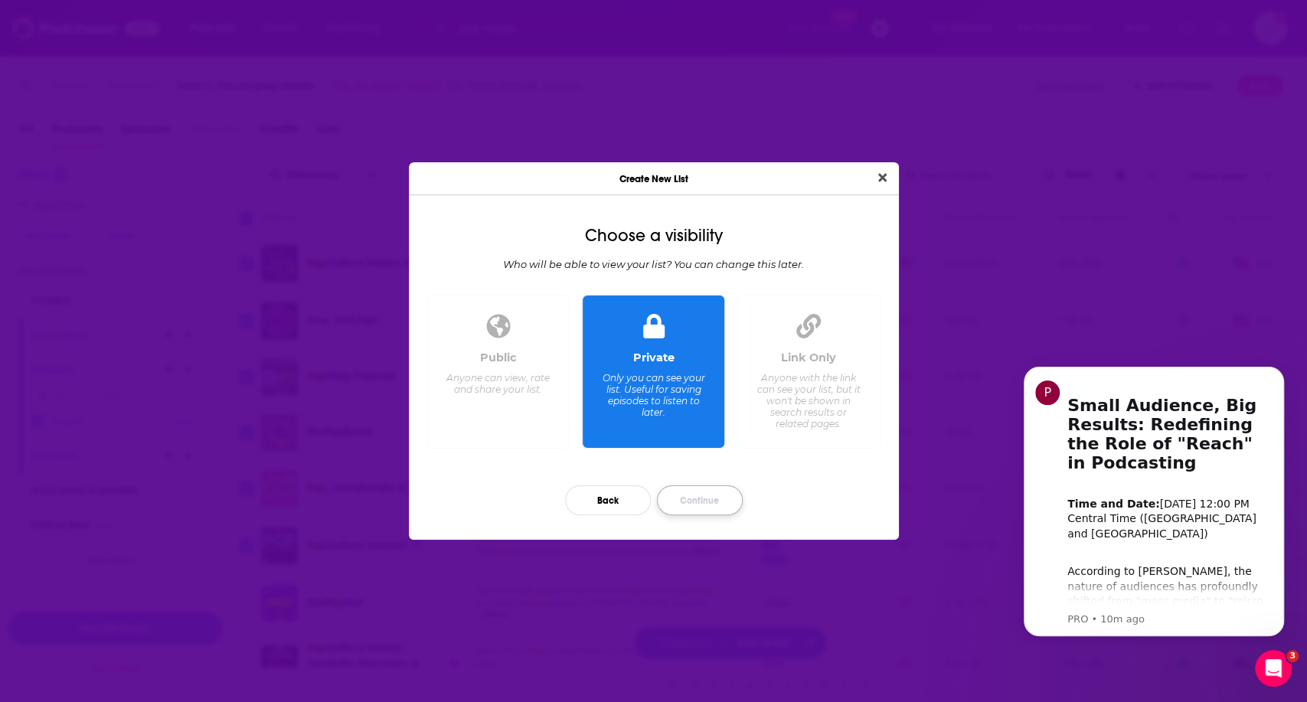
click at [697, 505] on button "Continue" at bounding box center [700, 500] width 86 height 30
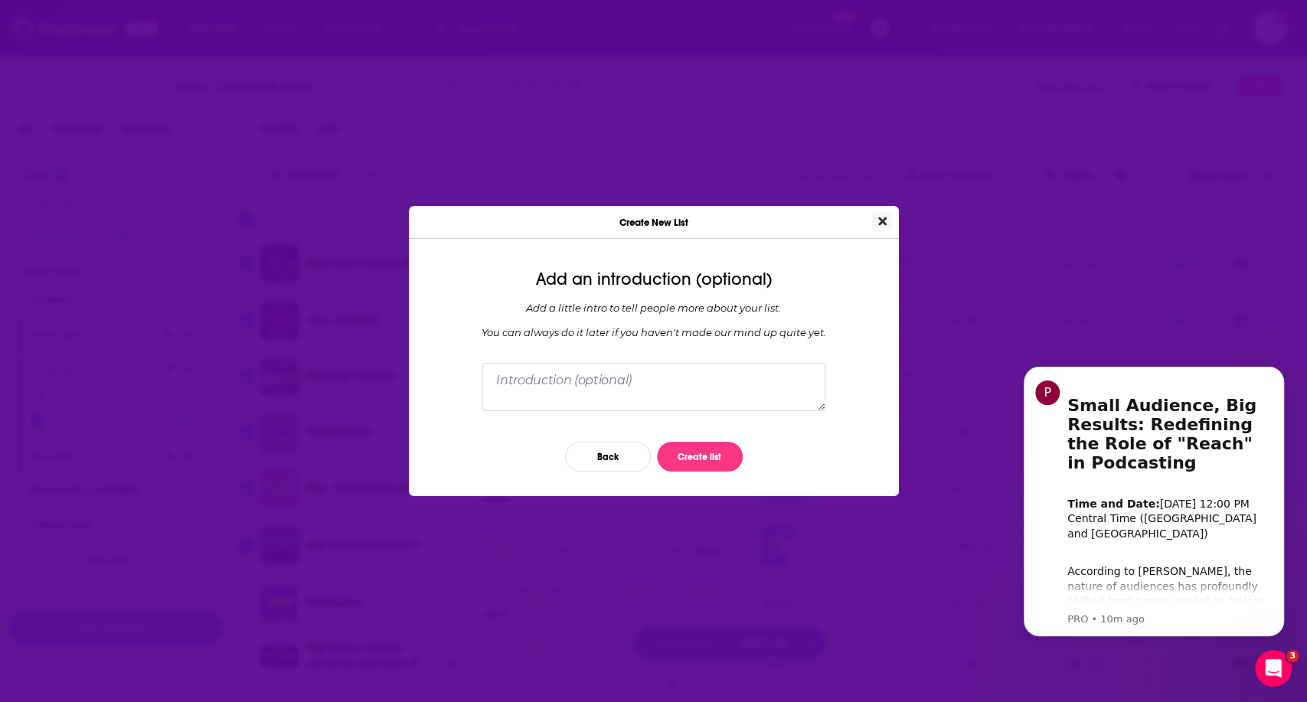
click at [884, 221] on icon "Close" at bounding box center [882, 221] width 8 height 12
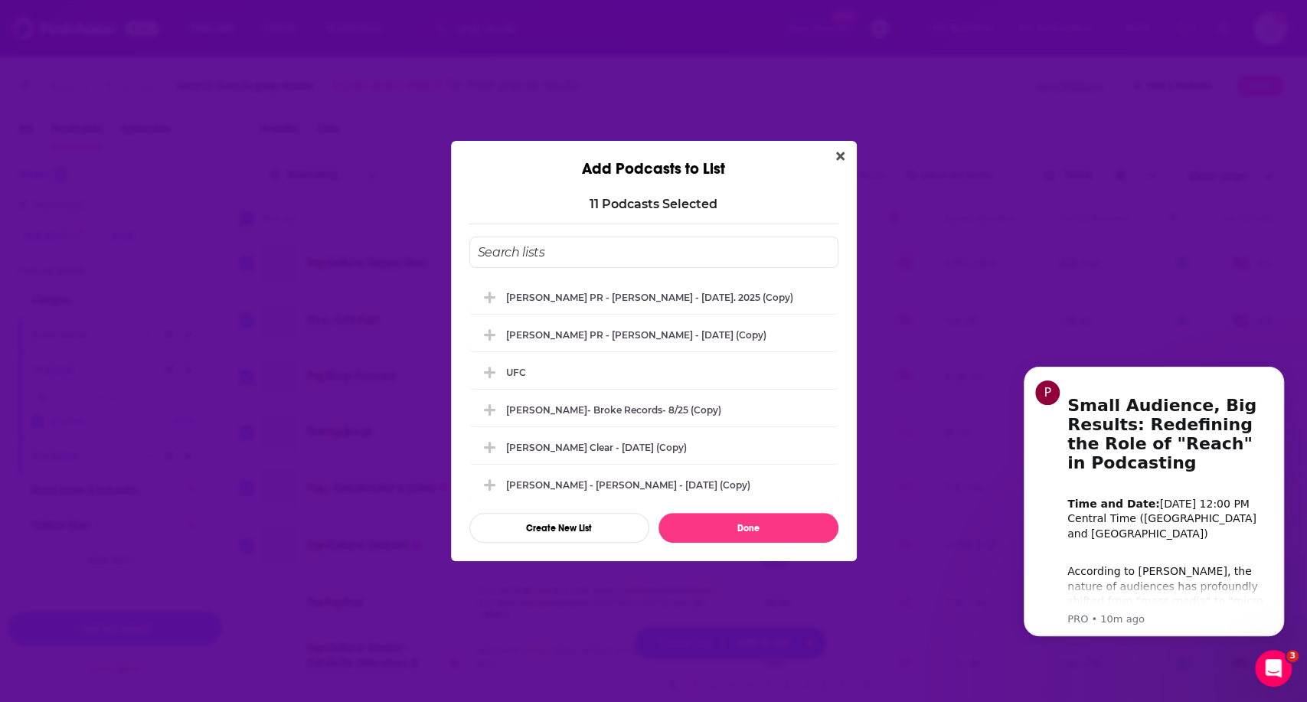
click at [524, 25] on div "Add Podcasts to List 11 Podcast s Selected [PERSON_NAME] PR - [PERSON_NAME] - […" at bounding box center [653, 351] width 1307 height 702
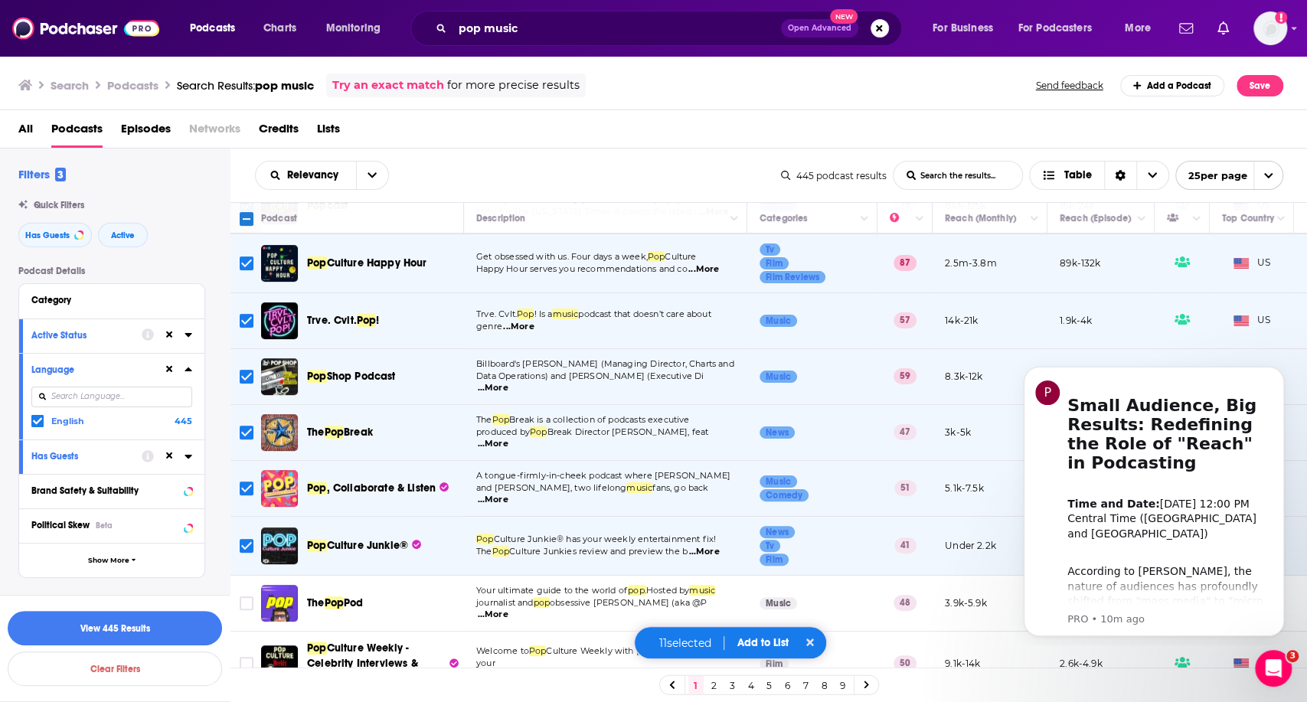
click at [524, 25] on div "Add Podcasts to List 11 Podcast s Selected [PERSON_NAME] PR - [PERSON_NAME] - […" at bounding box center [653, 351] width 1307 height 702
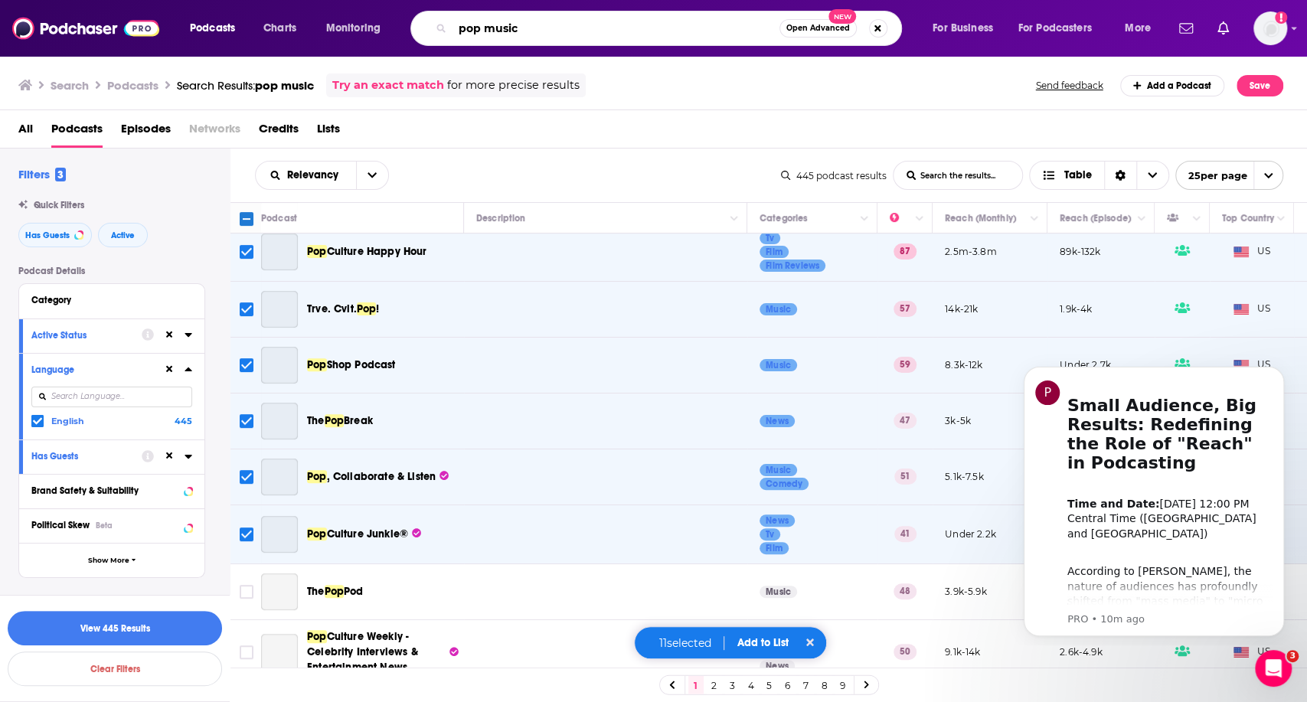
click at [467, 23] on input "pop music" at bounding box center [615, 28] width 327 height 25
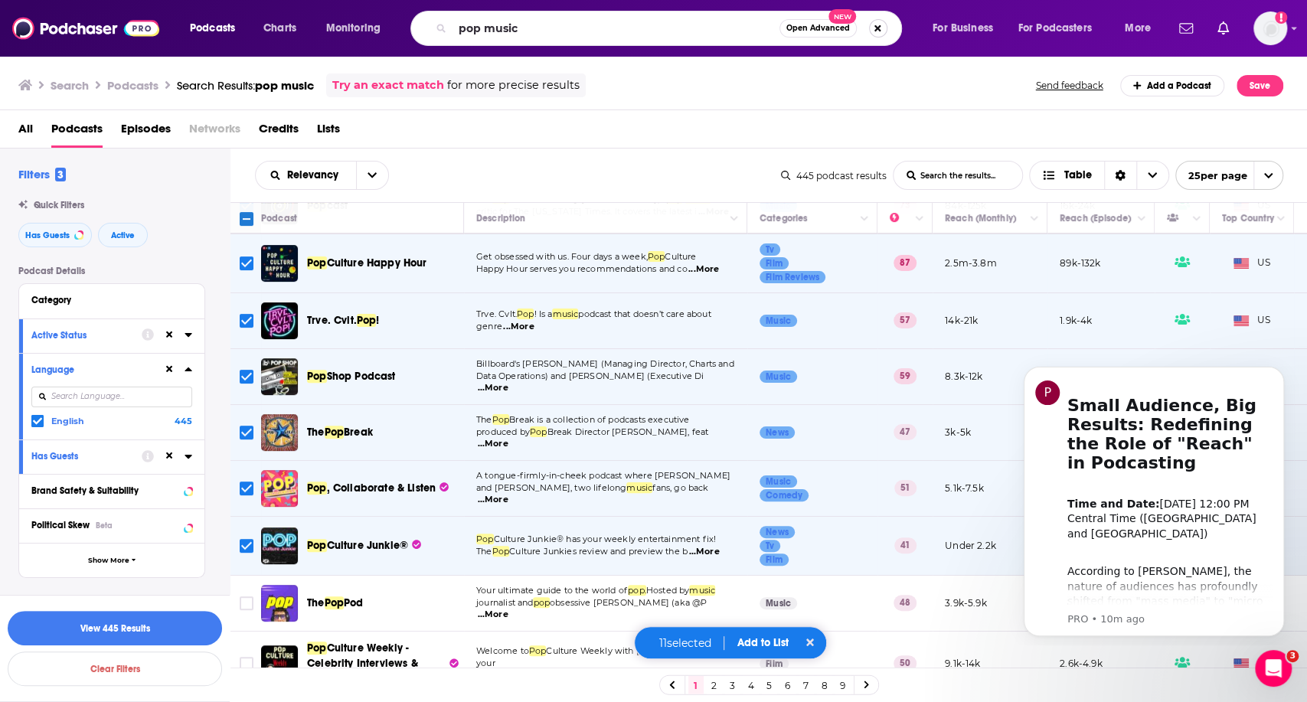
click at [874, 27] on button "Search podcasts, credits, & more..." at bounding box center [878, 28] width 18 height 18
type input "N"
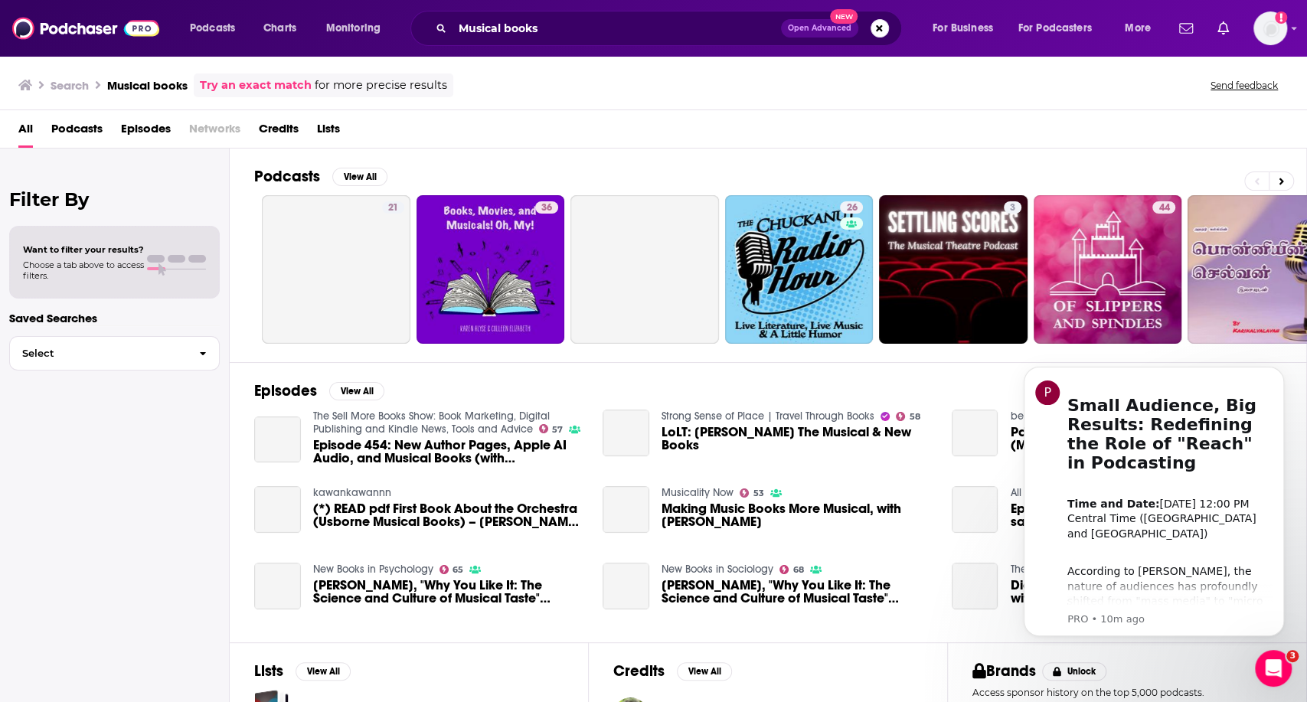
click at [80, 122] on span "Podcasts" at bounding box center [76, 131] width 51 height 31
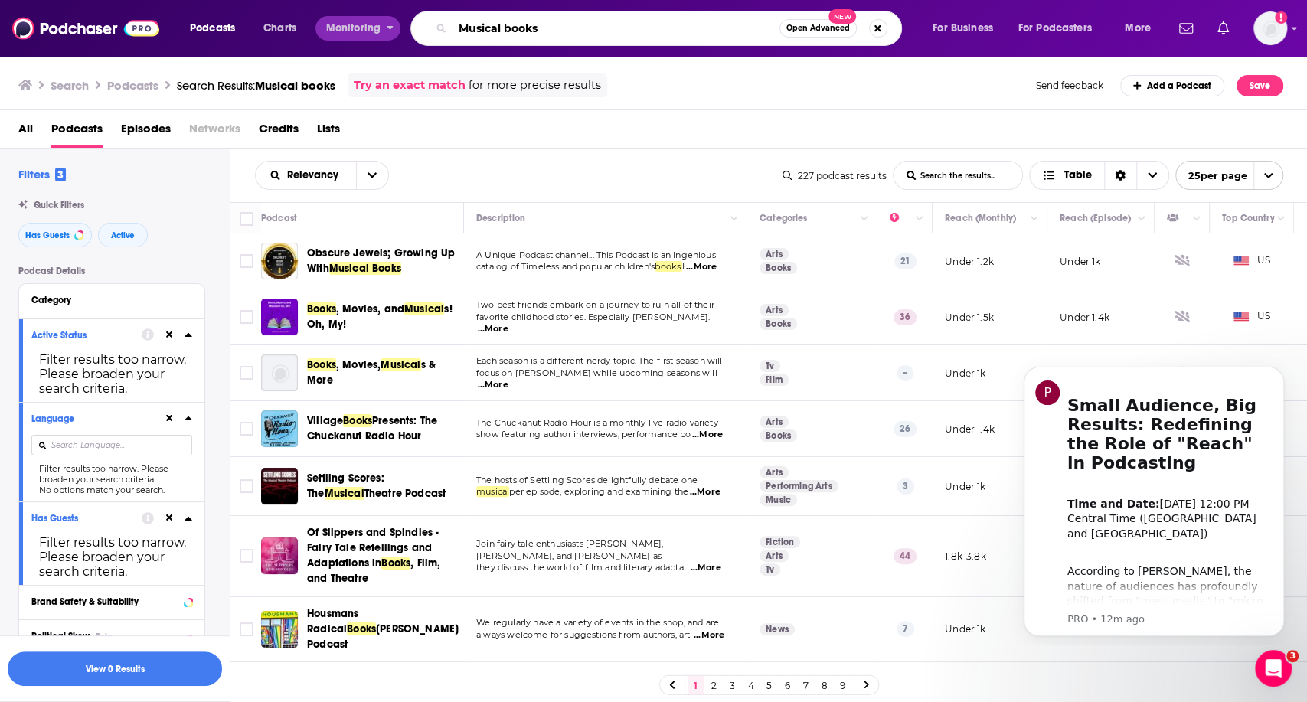
drag, startPoint x: 564, startPoint y: 22, endPoint x: 348, endPoint y: 32, distance: 216.9
click at [348, 32] on div "Podcasts Charts Monitoring Musical books Open Advanced New For Business For Pod…" at bounding box center [672, 28] width 986 height 35
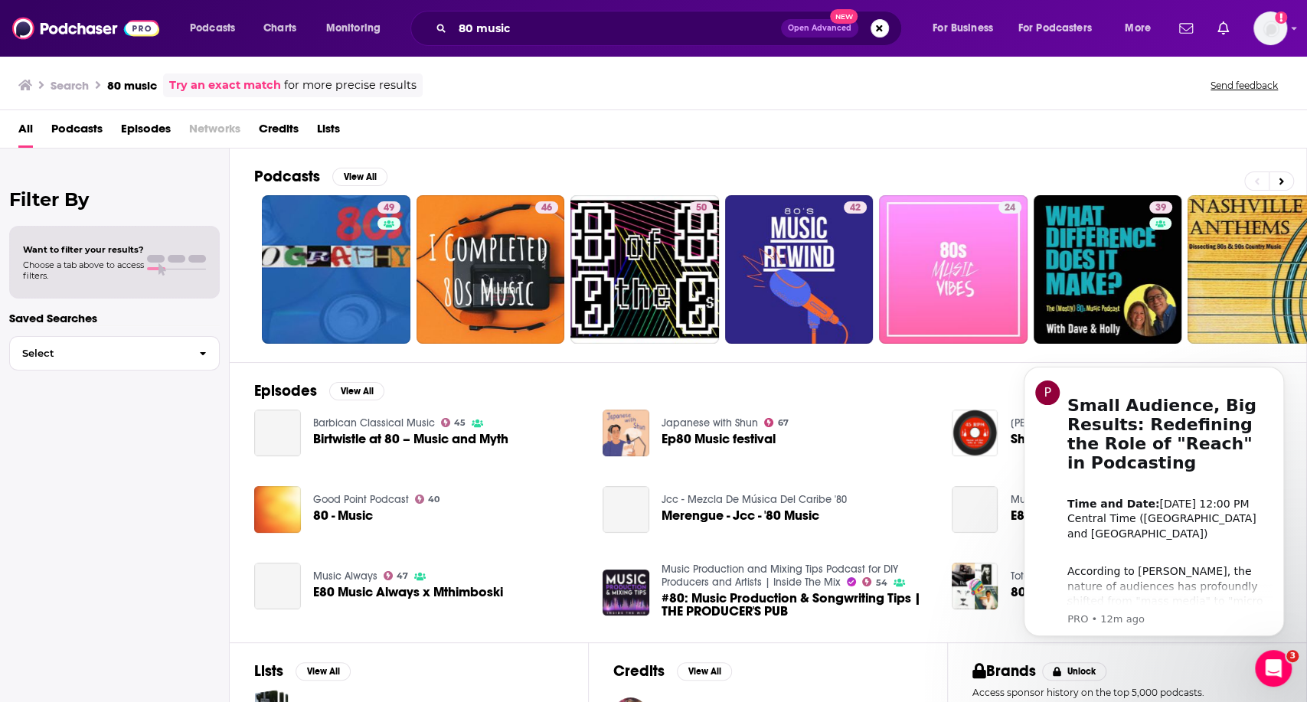
click at [80, 126] on span "Podcasts" at bounding box center [76, 131] width 51 height 31
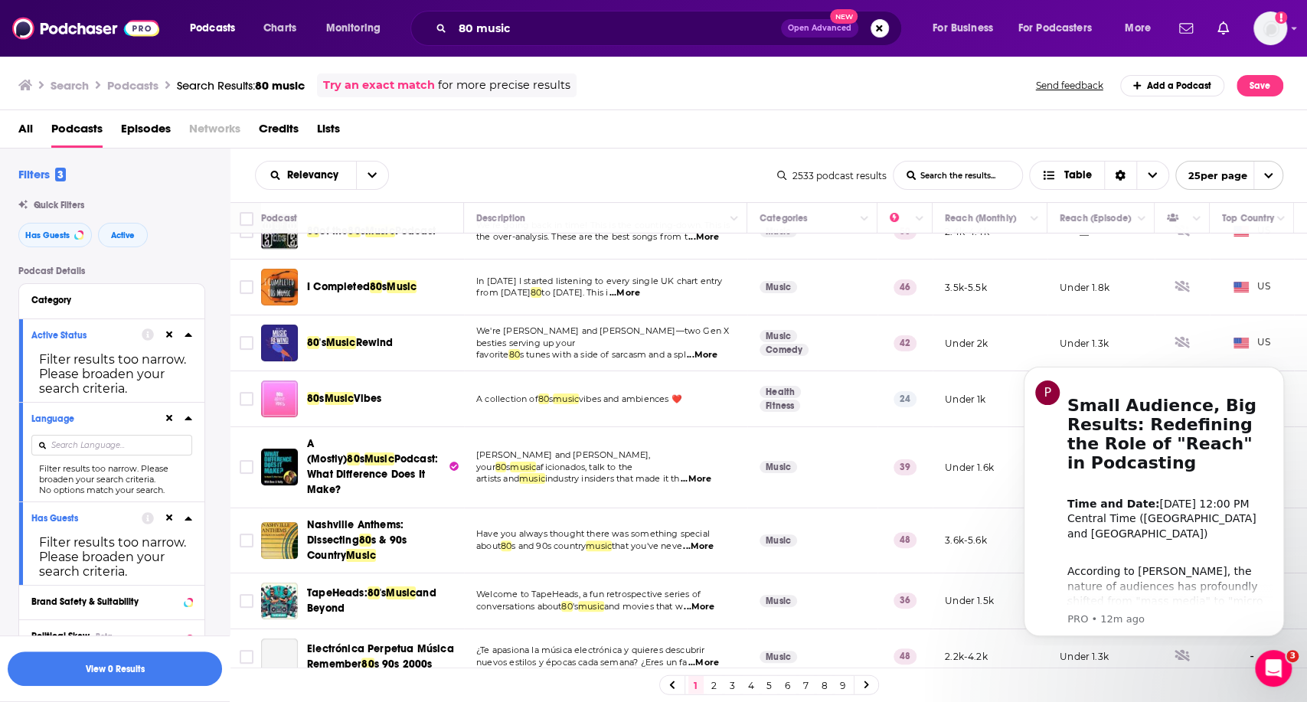
scroll to position [255, 0]
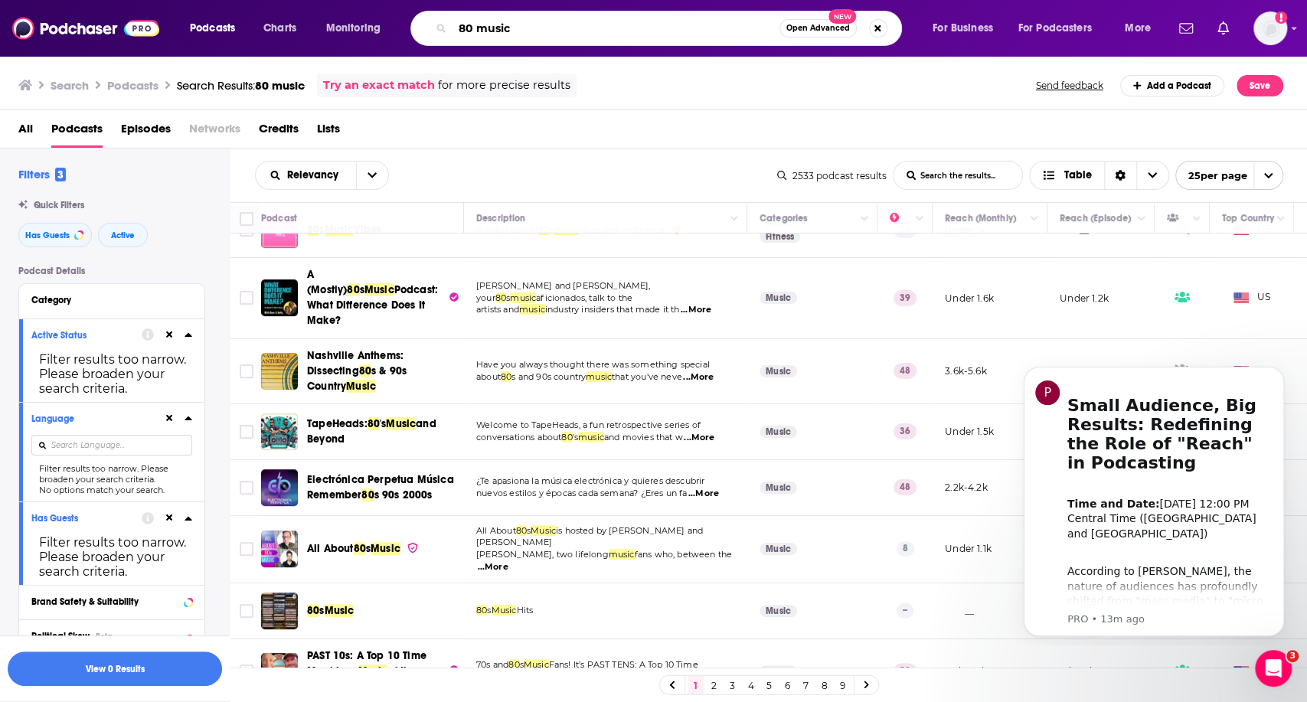
drag, startPoint x: 539, startPoint y: 29, endPoint x: 376, endPoint y: 47, distance: 164.0
click at [376, 47] on div "Podcasts Charts Monitoring 80 music Open Advanced New For Business For Podcaste…" at bounding box center [653, 28] width 1307 height 57
click at [524, 28] on input "80 music" at bounding box center [615, 28] width 327 height 25
drag, startPoint x: 522, startPoint y: 26, endPoint x: 423, endPoint y: 44, distance: 101.2
click at [423, 44] on div "80 music Open Advanced New" at bounding box center [656, 28] width 492 height 35
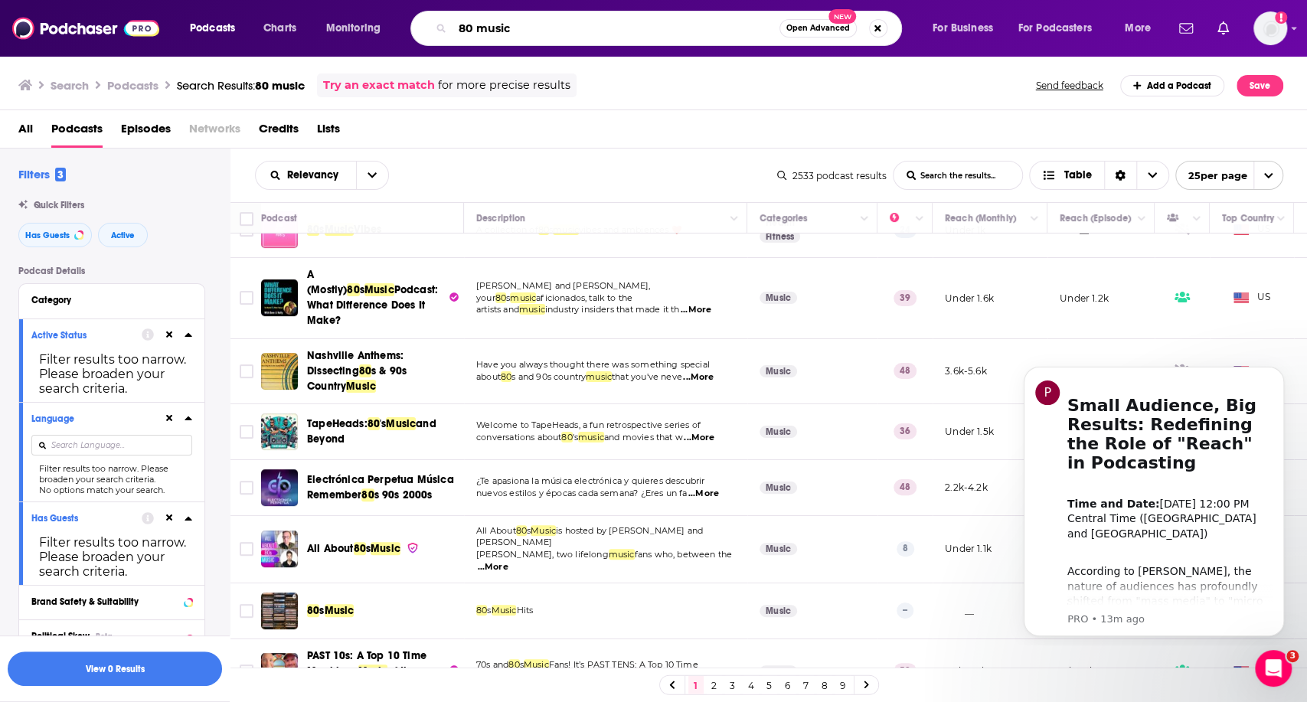
click at [537, 19] on input "80 music" at bounding box center [615, 28] width 327 height 25
drag, startPoint x: 533, startPoint y: 21, endPoint x: 363, endPoint y: 28, distance: 170.1
click at [363, 28] on div "Podcasts Charts Monitoring 80 music Open Advanced New For Business For Podcaste…" at bounding box center [672, 28] width 986 height 35
paste input "Pop Culture"
type input "Pop Culture"
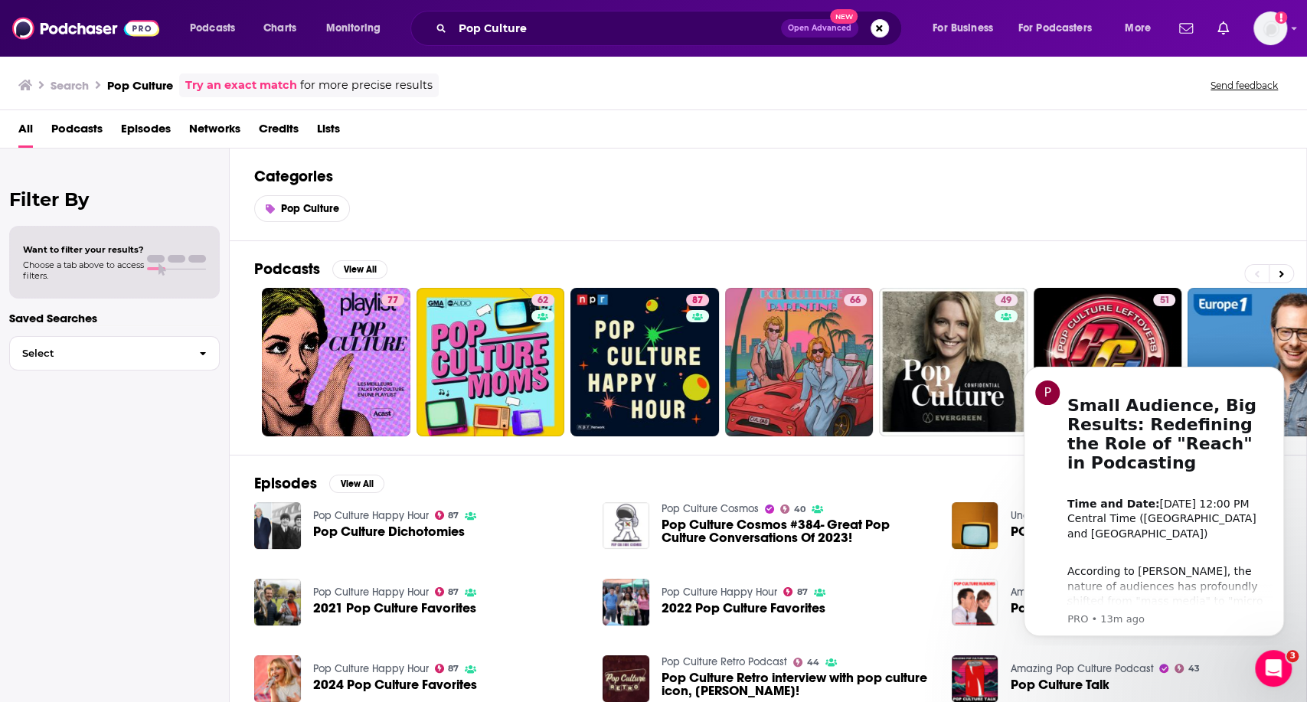
click at [74, 124] on span "Podcasts" at bounding box center [76, 131] width 51 height 31
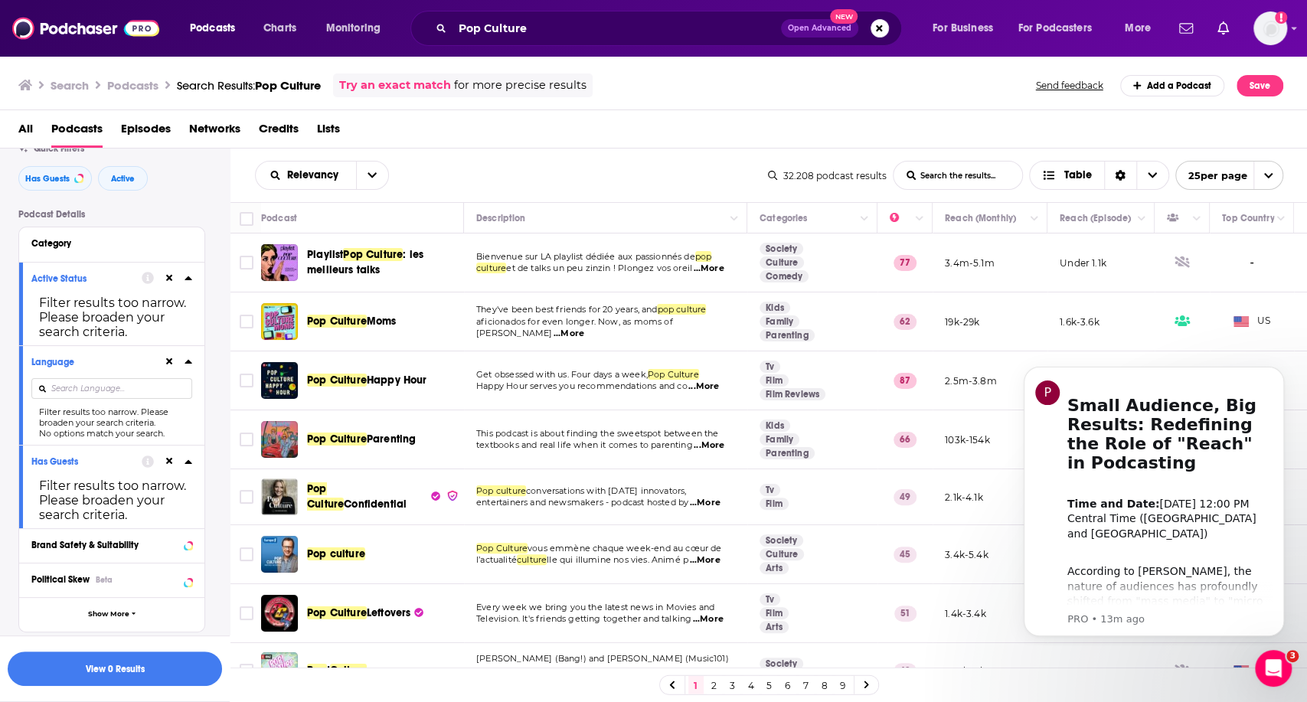
scroll to position [170, 0]
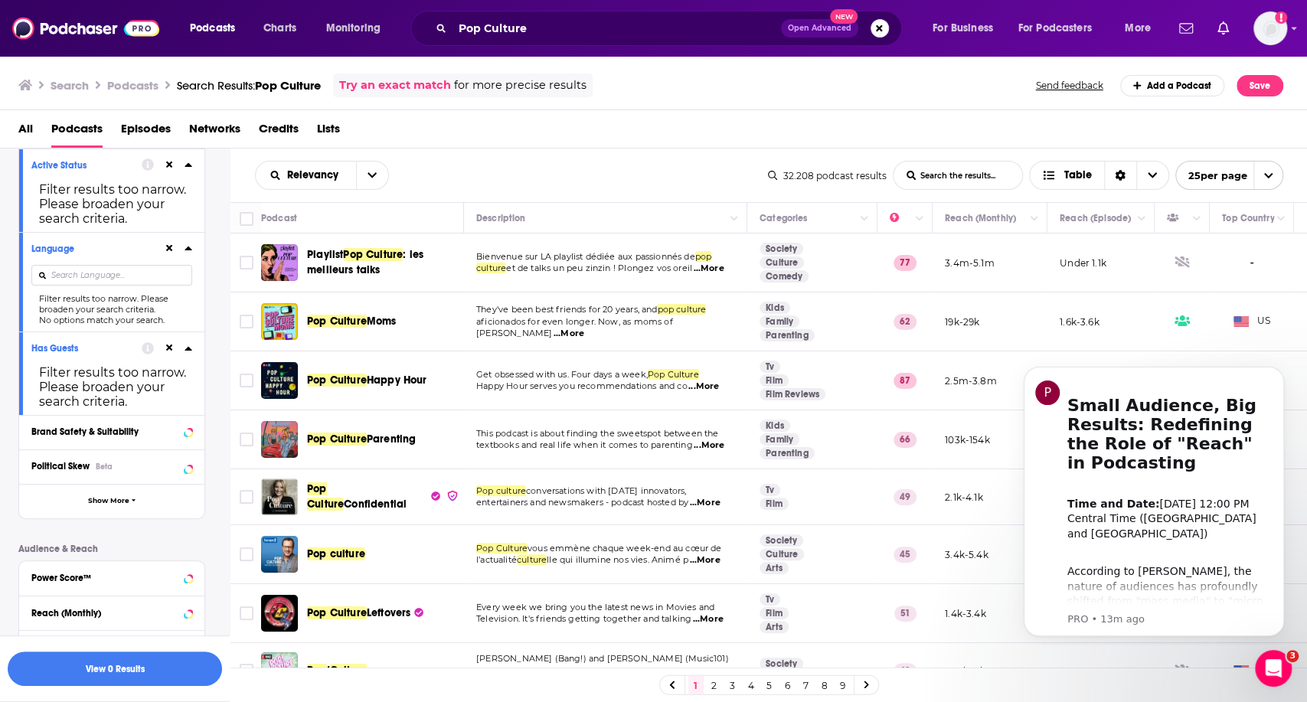
click at [111, 277] on input at bounding box center [111, 275] width 161 height 21
type input "english"
click at [175, 274] on icon at bounding box center [176, 275] width 7 height 10
click at [185, 254] on icon at bounding box center [189, 248] width 8 height 12
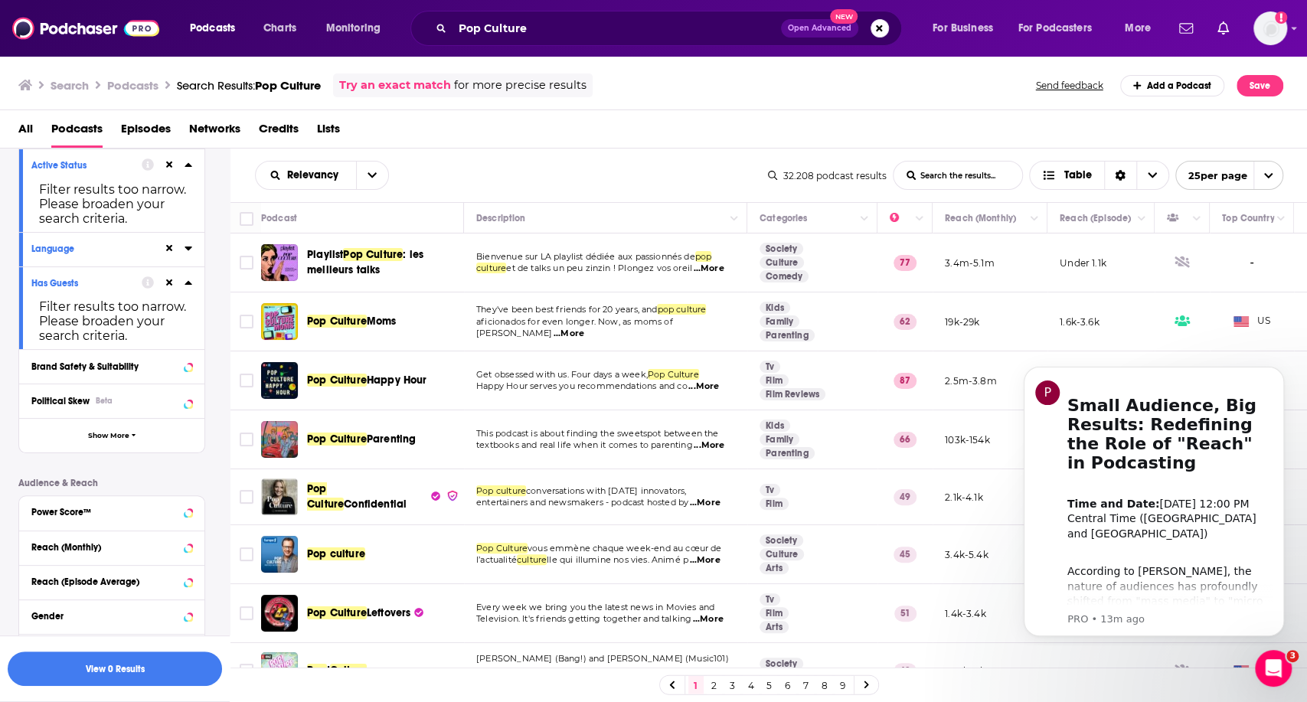
click at [185, 253] on icon at bounding box center [189, 248] width 8 height 12
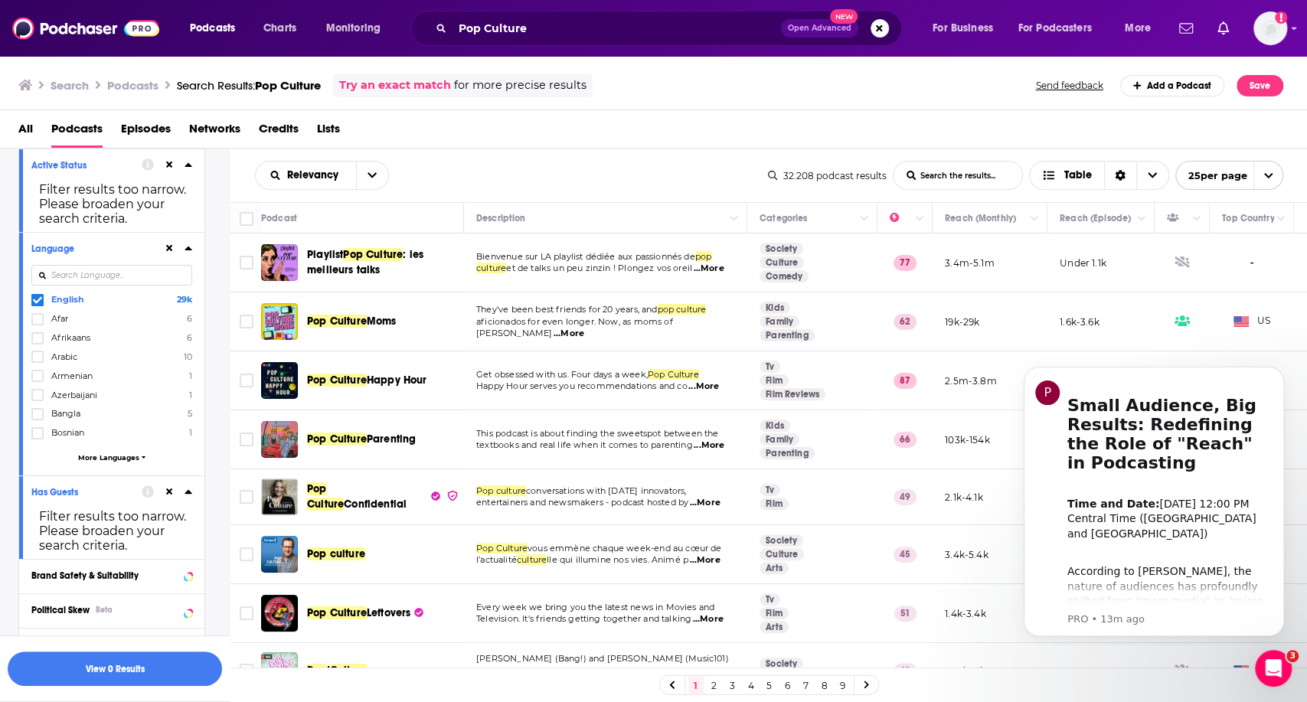
click at [183, 247] on div at bounding box center [177, 248] width 29 height 19
click at [188, 250] on icon at bounding box center [188, 249] width 7 height 4
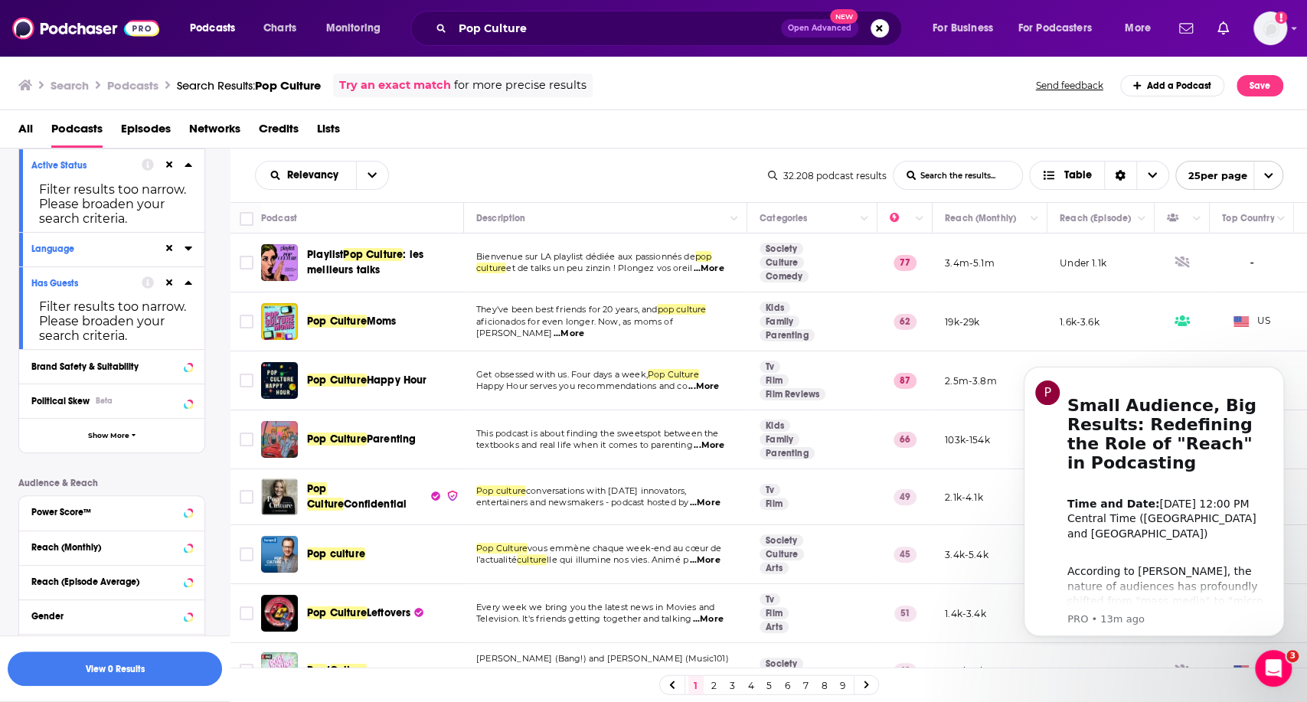
click at [185, 249] on icon at bounding box center [189, 248] width 8 height 12
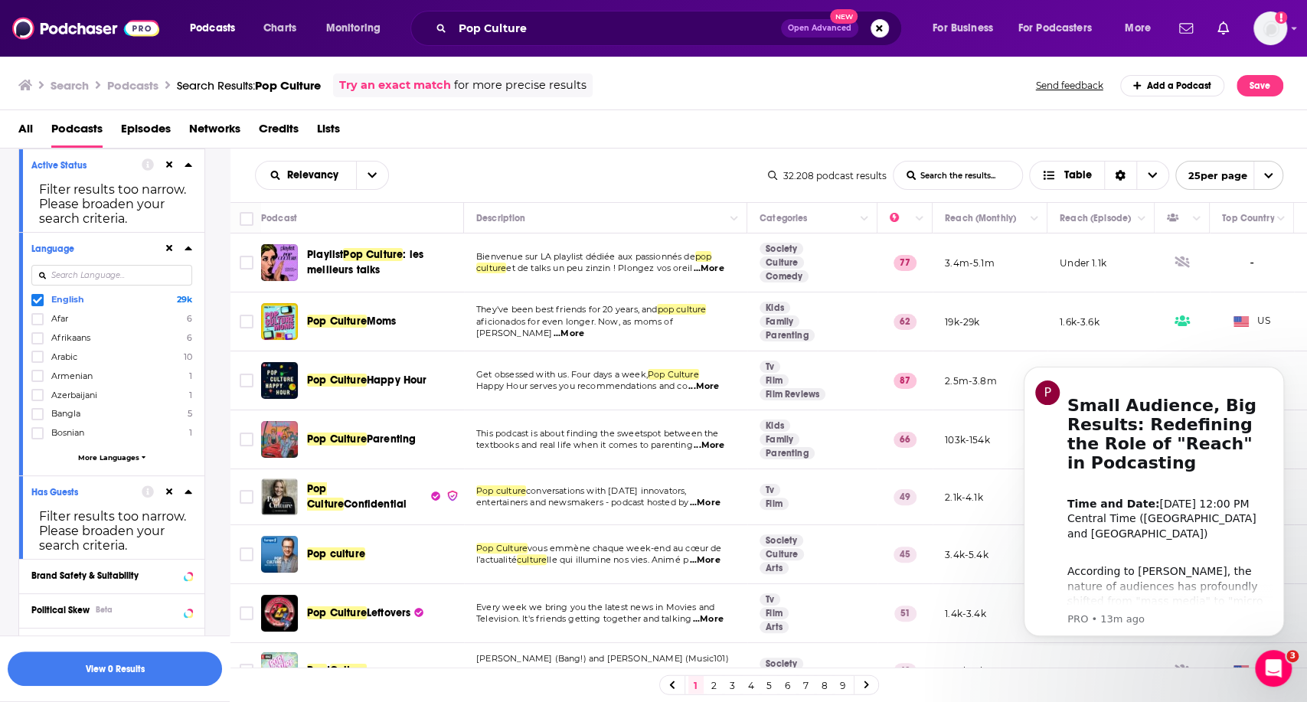
click at [42, 298] on span at bounding box center [37, 300] width 12 height 12
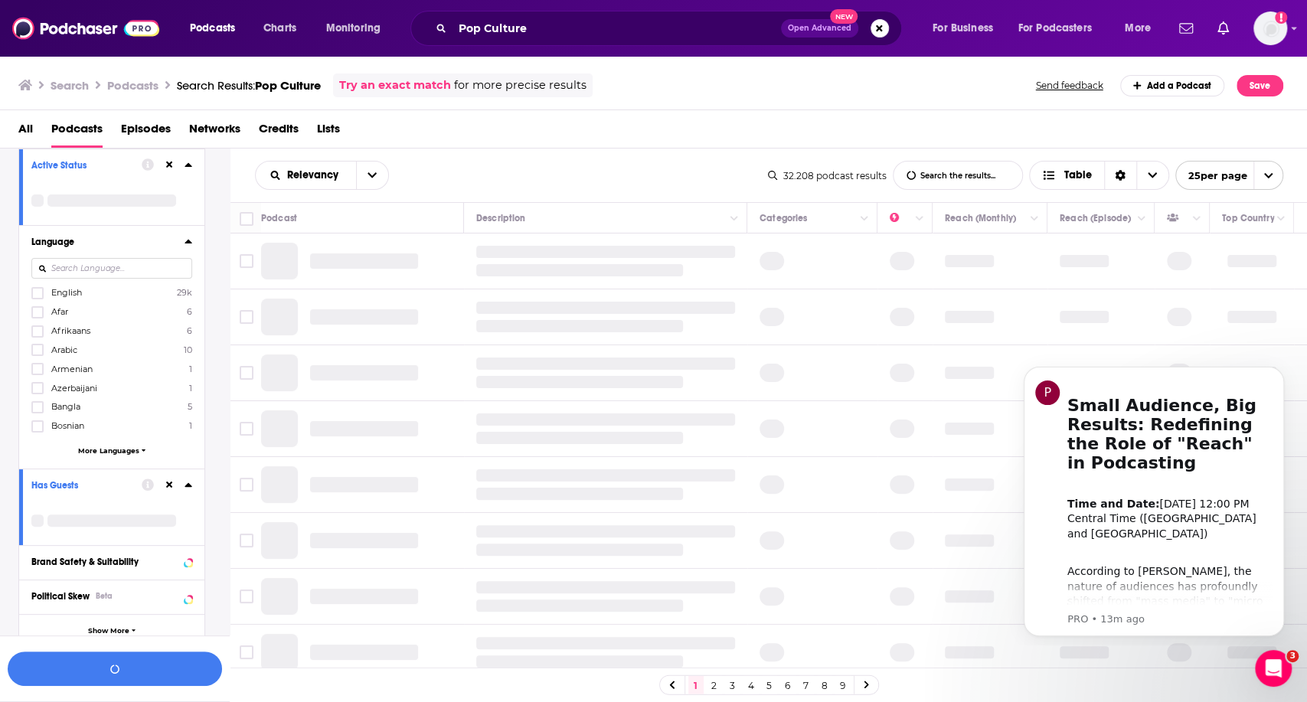
click at [41, 302] on div "English 29k Afar 6 Afrikaans 6 Arabic 10 Armenian 1 Azerbaijani 1 Bangla 5 Bosn…" at bounding box center [111, 374] width 161 height 176
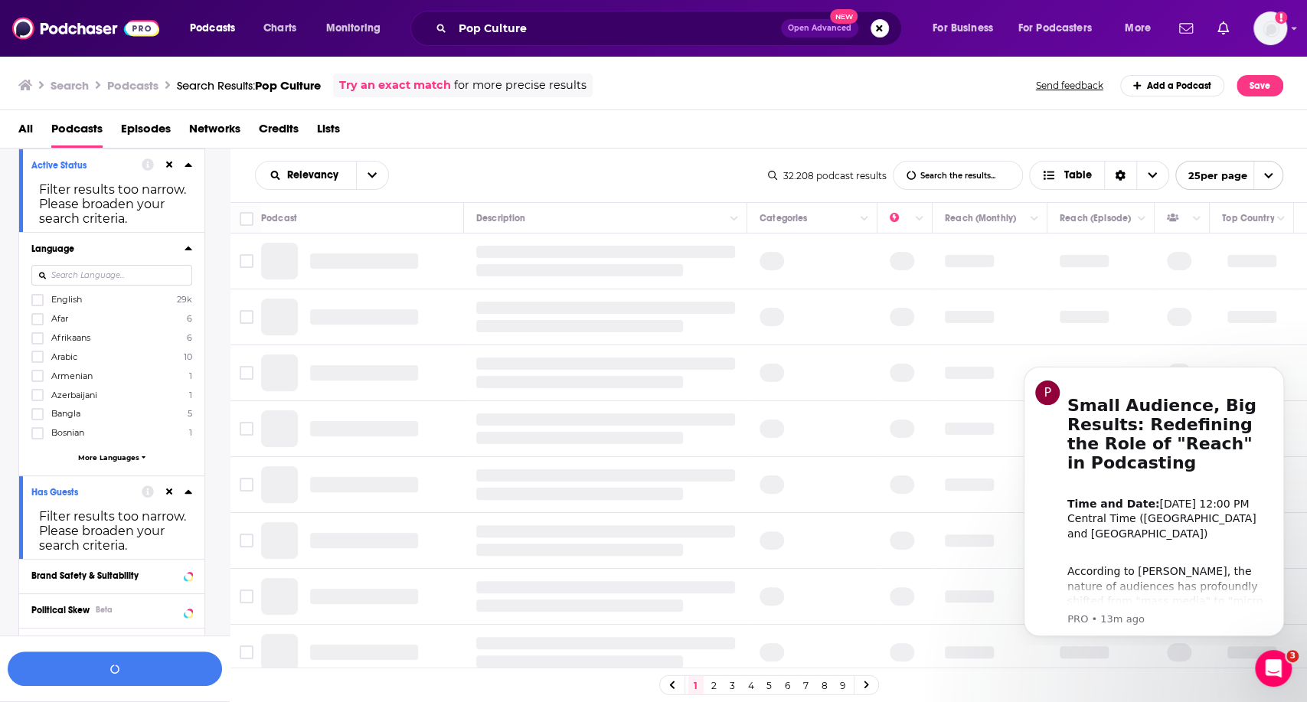
click at [41, 293] on div at bounding box center [111, 275] width 161 height 35
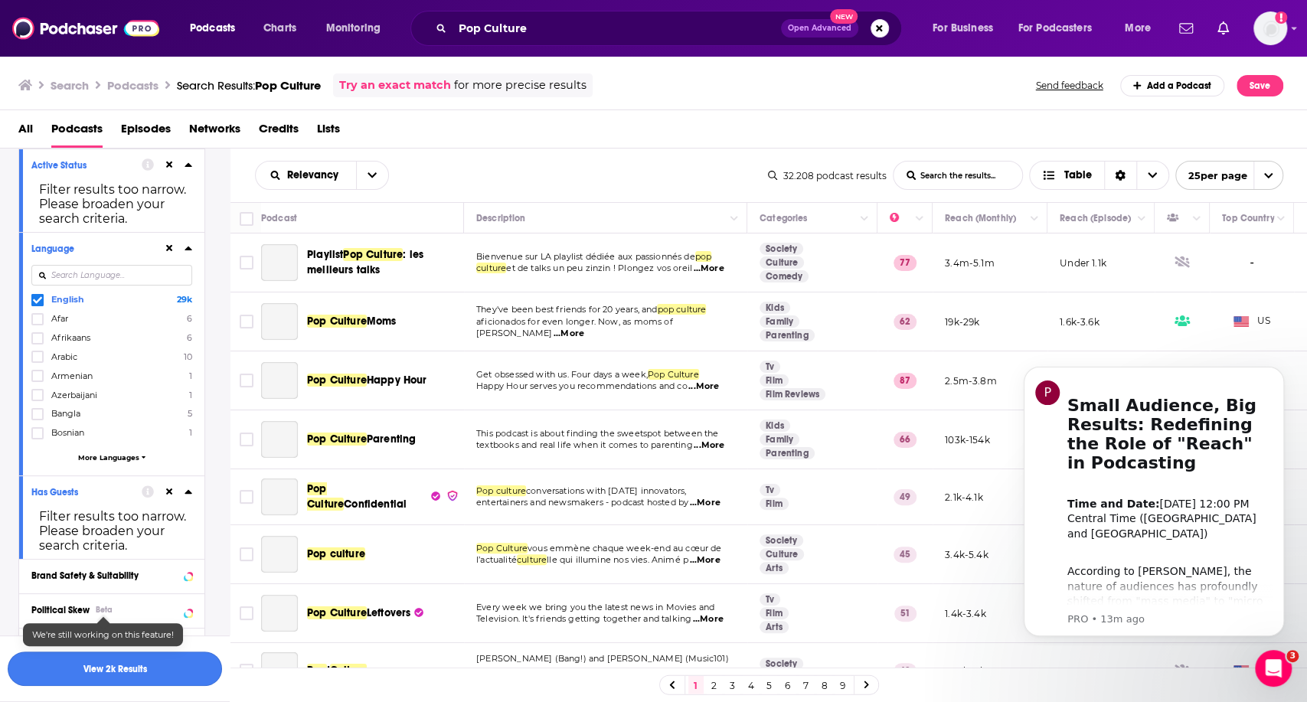
click at [102, 665] on button "View 2k Results" at bounding box center [115, 669] width 214 height 34
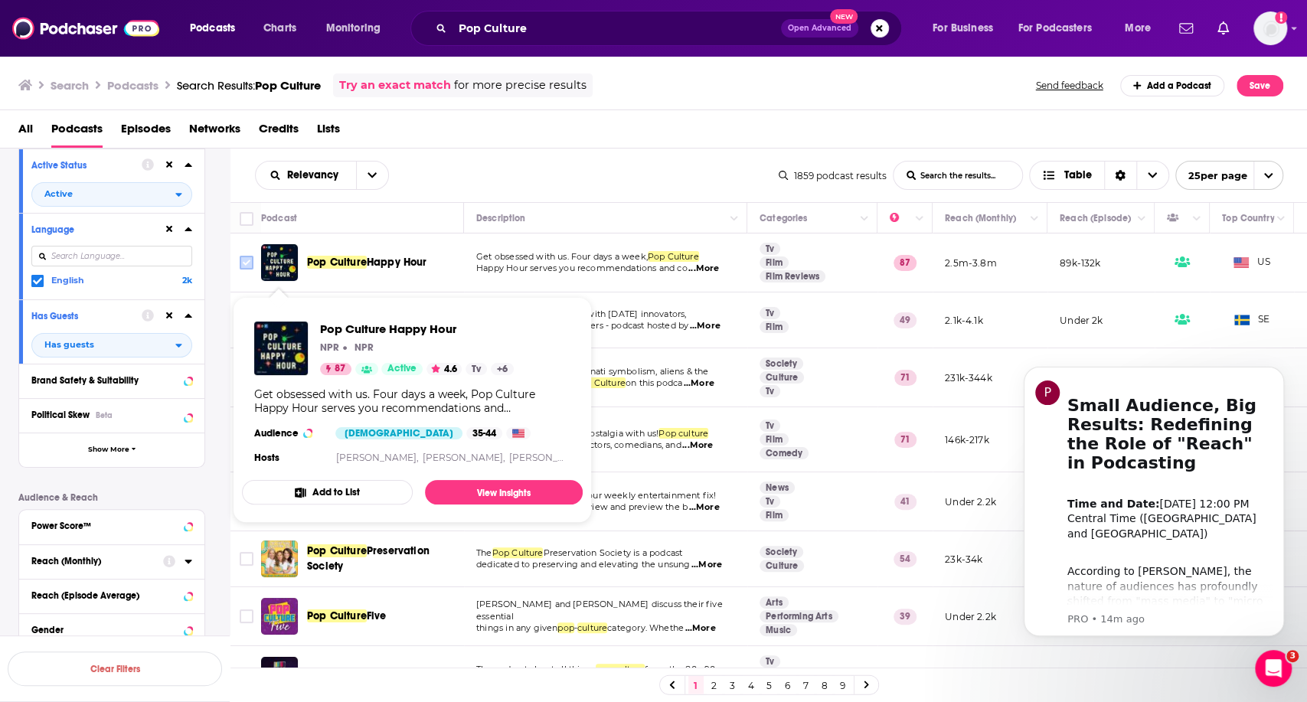
click at [247, 258] on input "Toggle select row" at bounding box center [247, 263] width 14 height 14
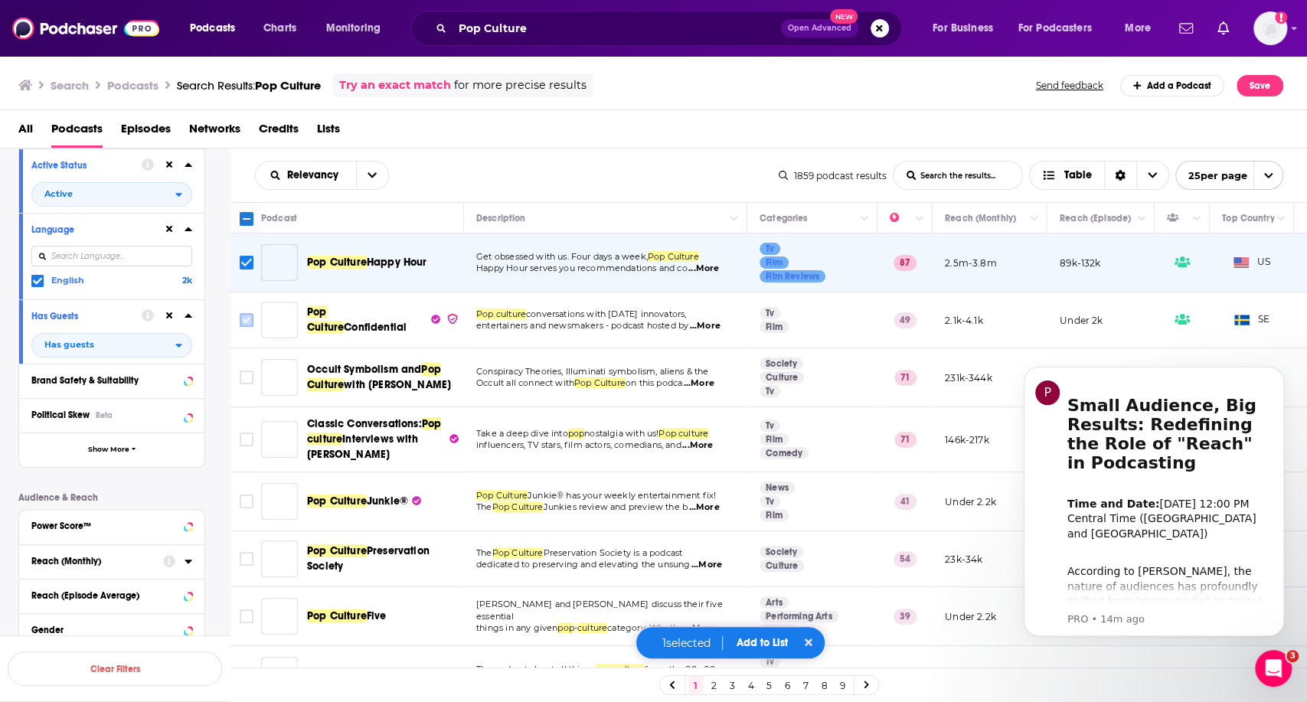
click at [248, 317] on input "Toggle select row" at bounding box center [247, 320] width 14 height 14
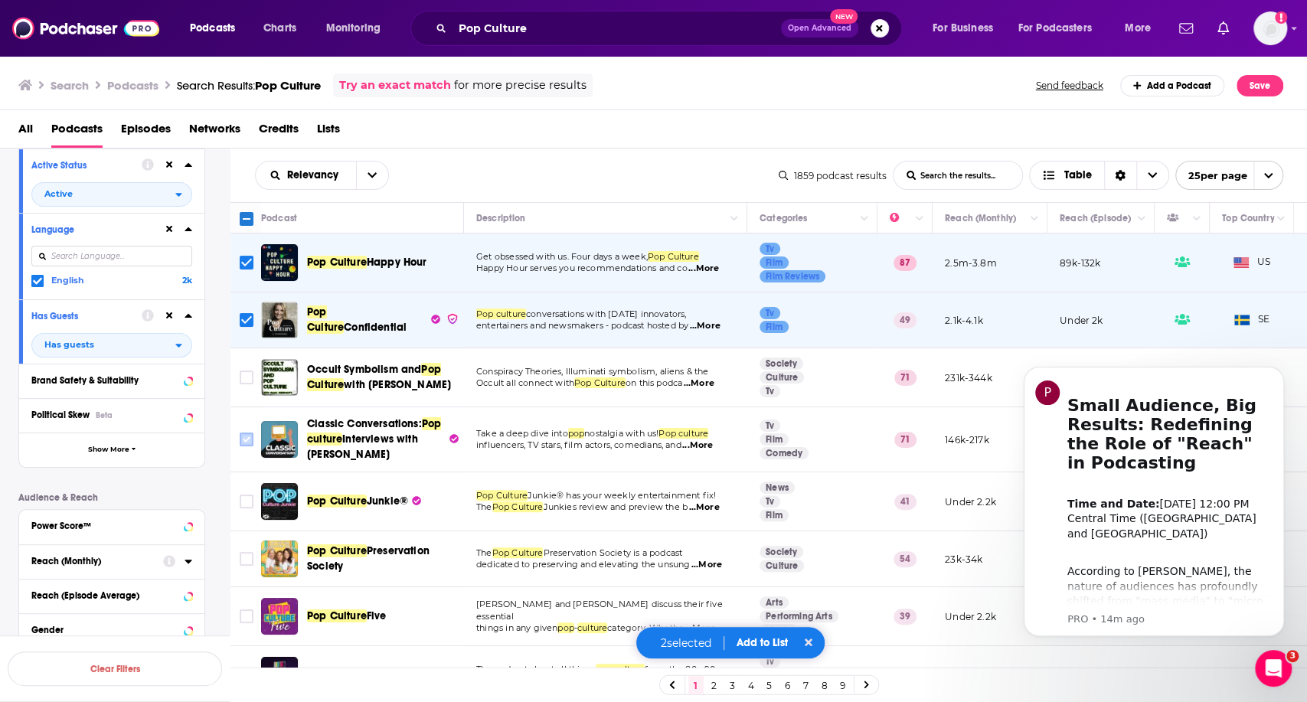
click at [247, 438] on input "Toggle select row" at bounding box center [247, 440] width 14 height 14
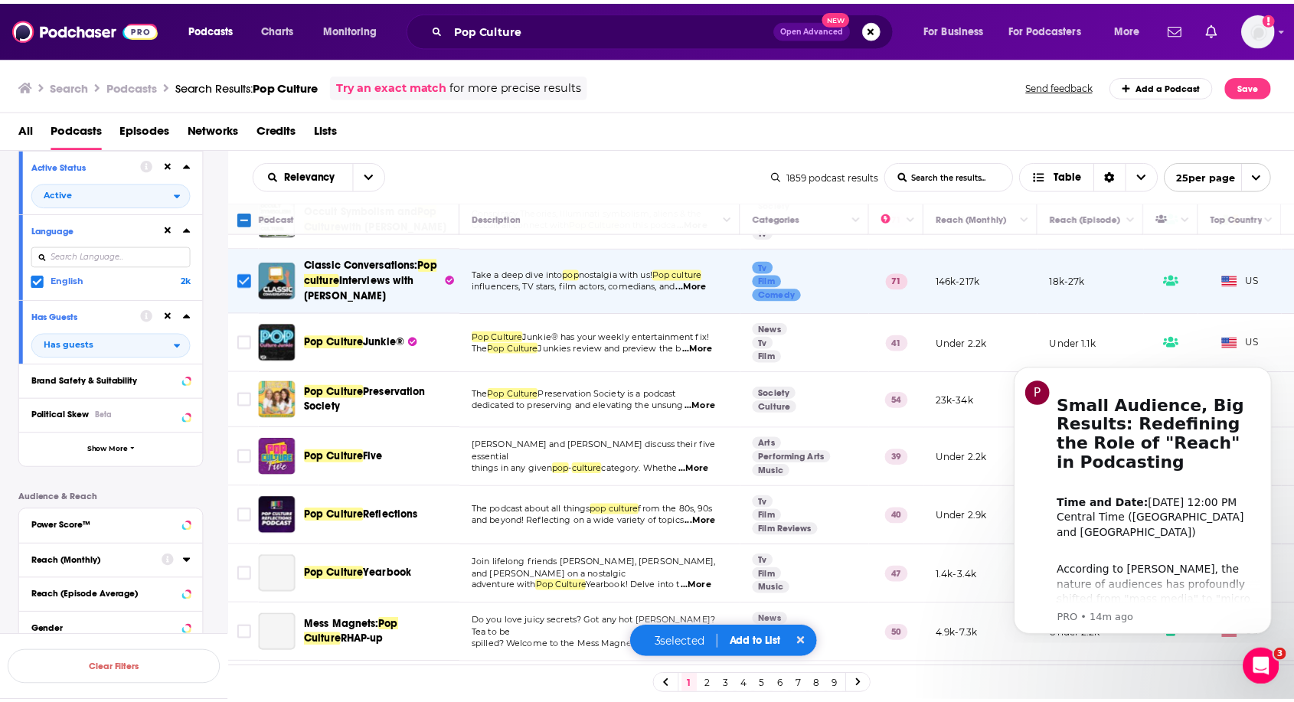
scroll to position [170, 0]
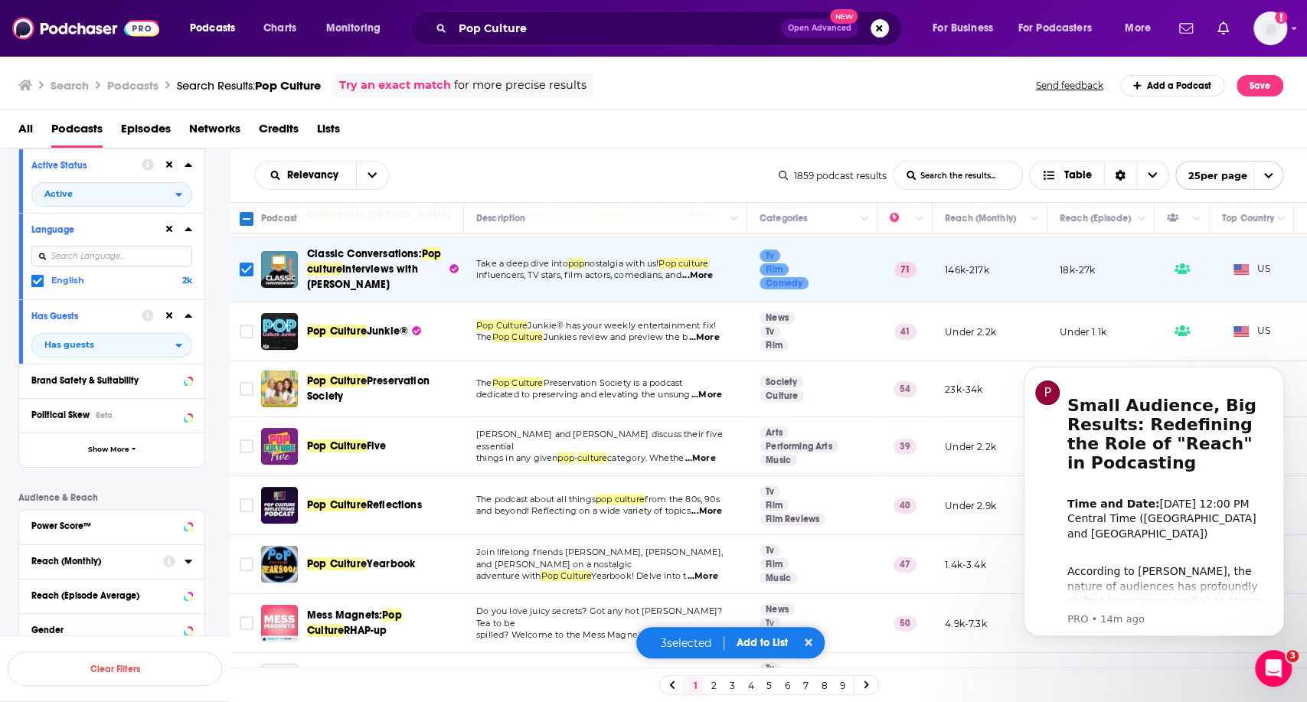
click at [762, 636] on button "Add to List" at bounding box center [762, 642] width 76 height 13
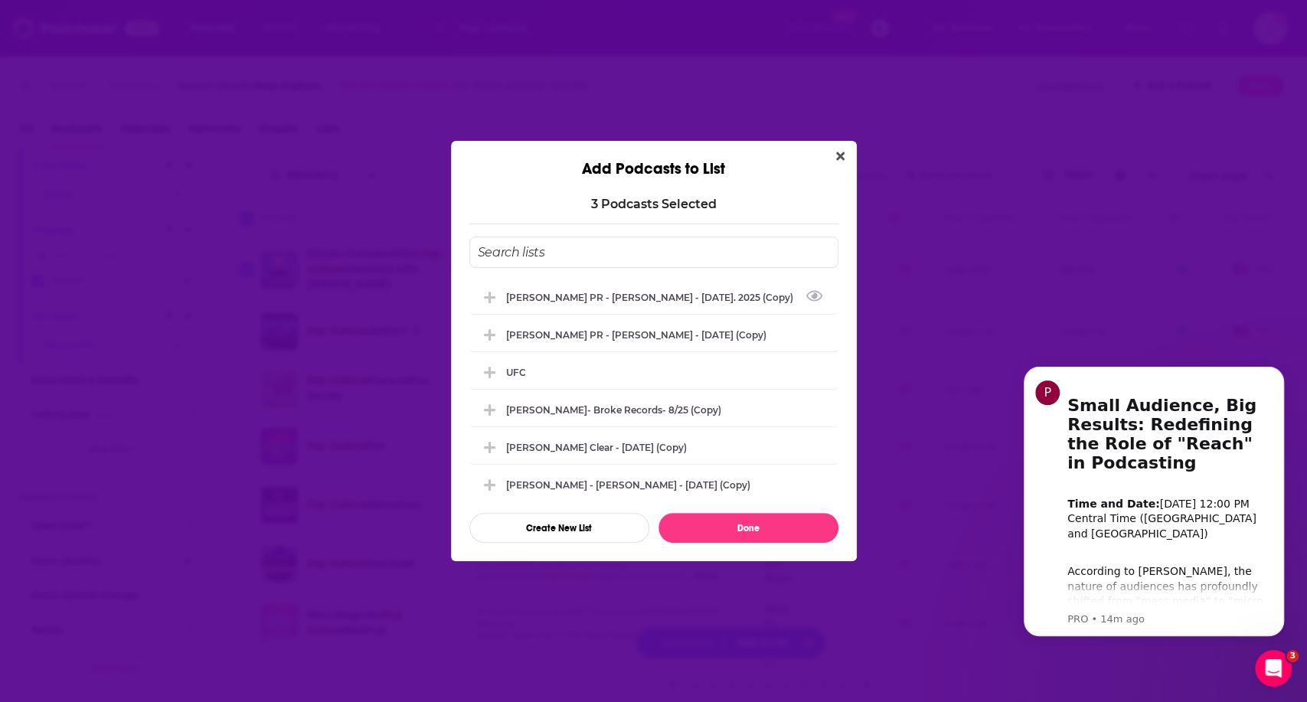
click at [563, 244] on input "Add Podcast To List" at bounding box center [653, 252] width 369 height 31
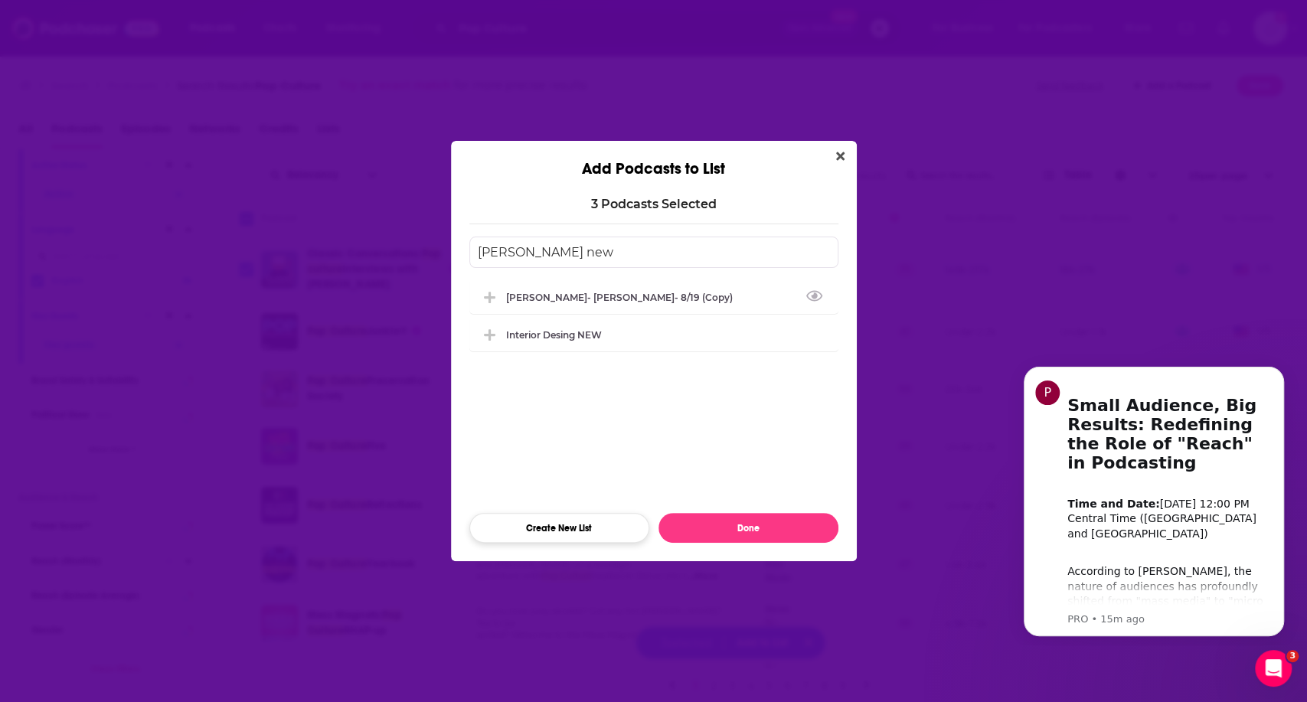
type input "[PERSON_NAME] new"
click at [601, 523] on button "Create New List" at bounding box center [559, 528] width 180 height 30
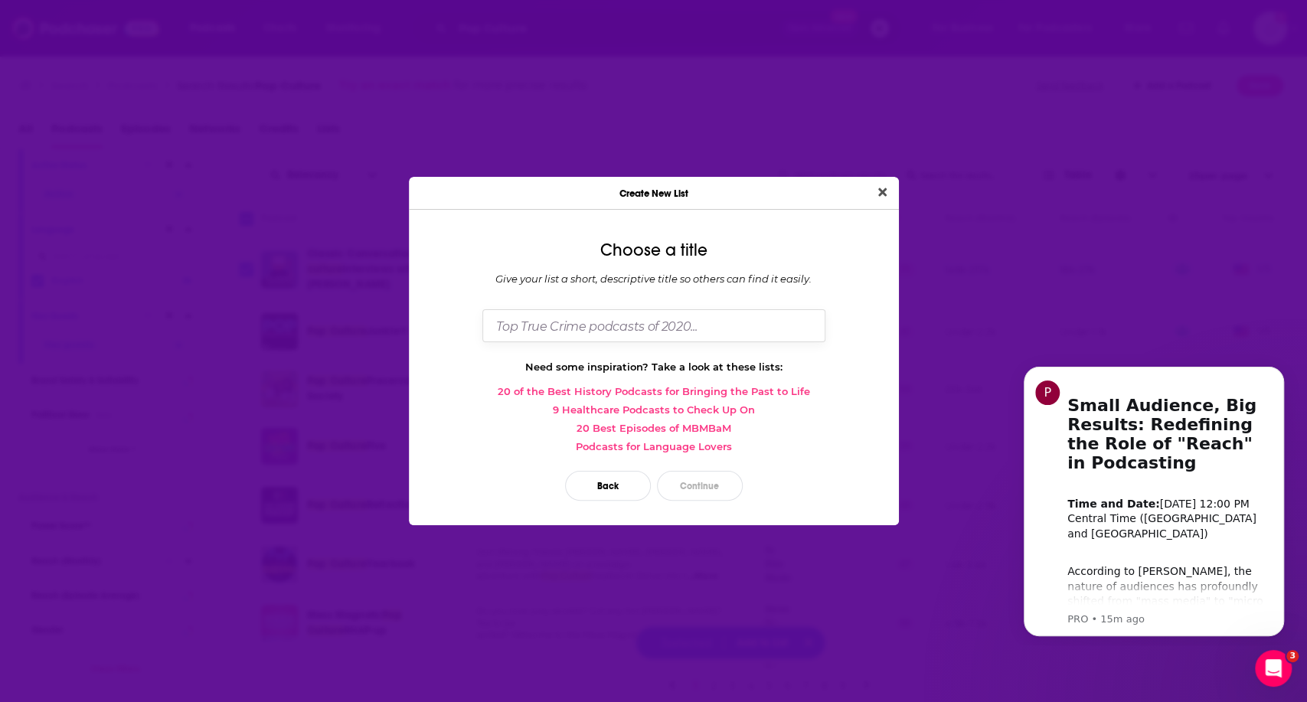
click at [606, 335] on input "Dialog" at bounding box center [653, 325] width 343 height 33
type input "[PERSON_NAME] new book"
click at [692, 486] on button "Continue" at bounding box center [700, 486] width 86 height 30
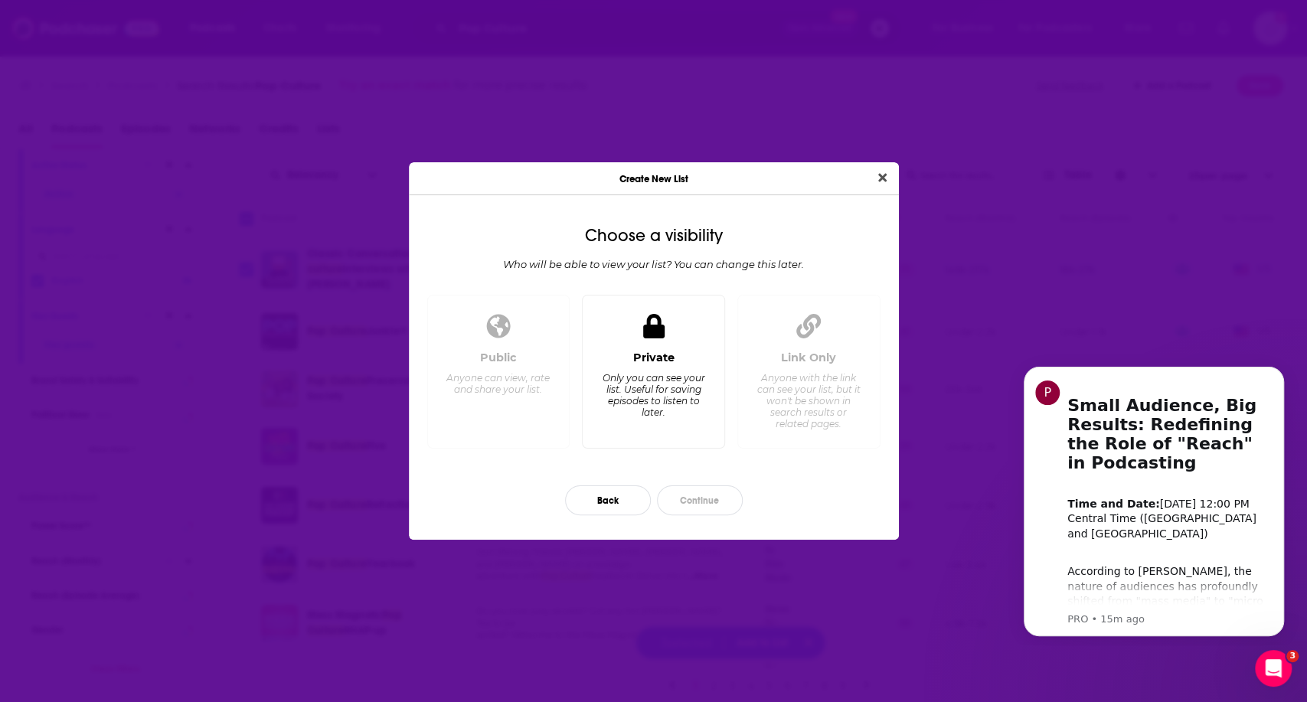
click at [667, 335] on div "Dialog" at bounding box center [653, 326] width 37 height 37
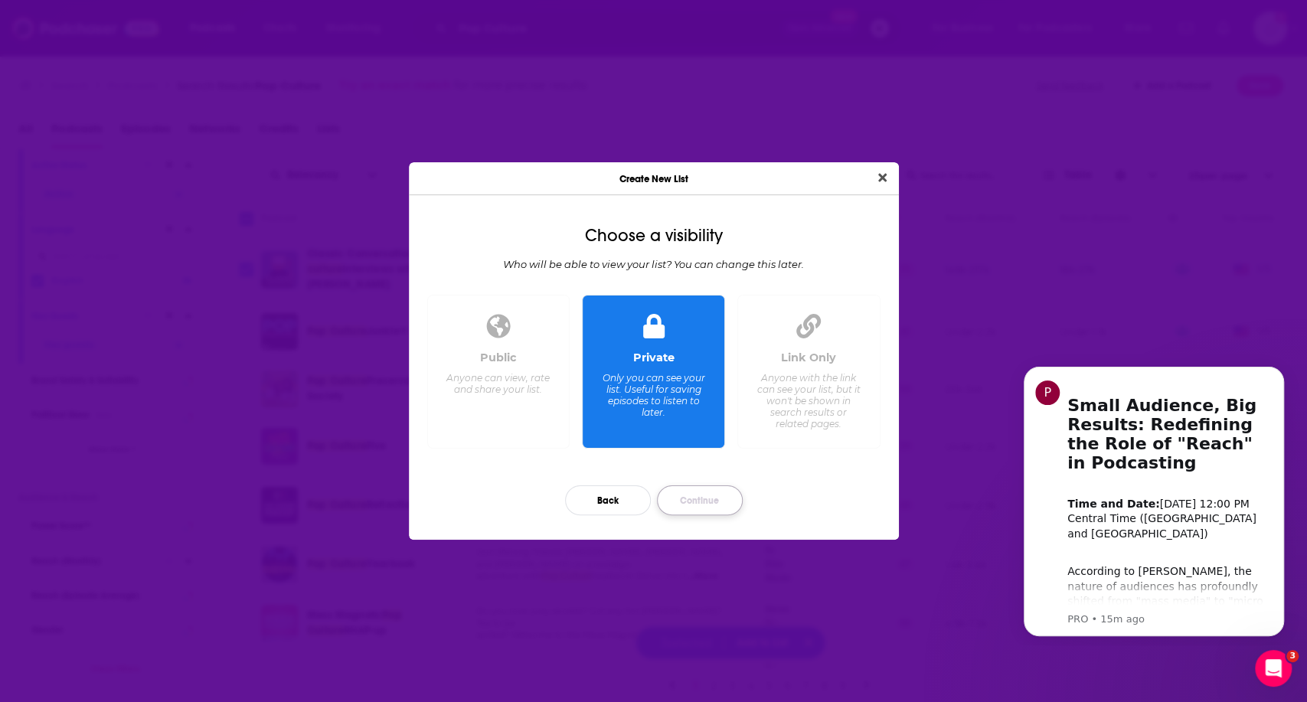
click at [691, 504] on button "Continue" at bounding box center [700, 500] width 86 height 30
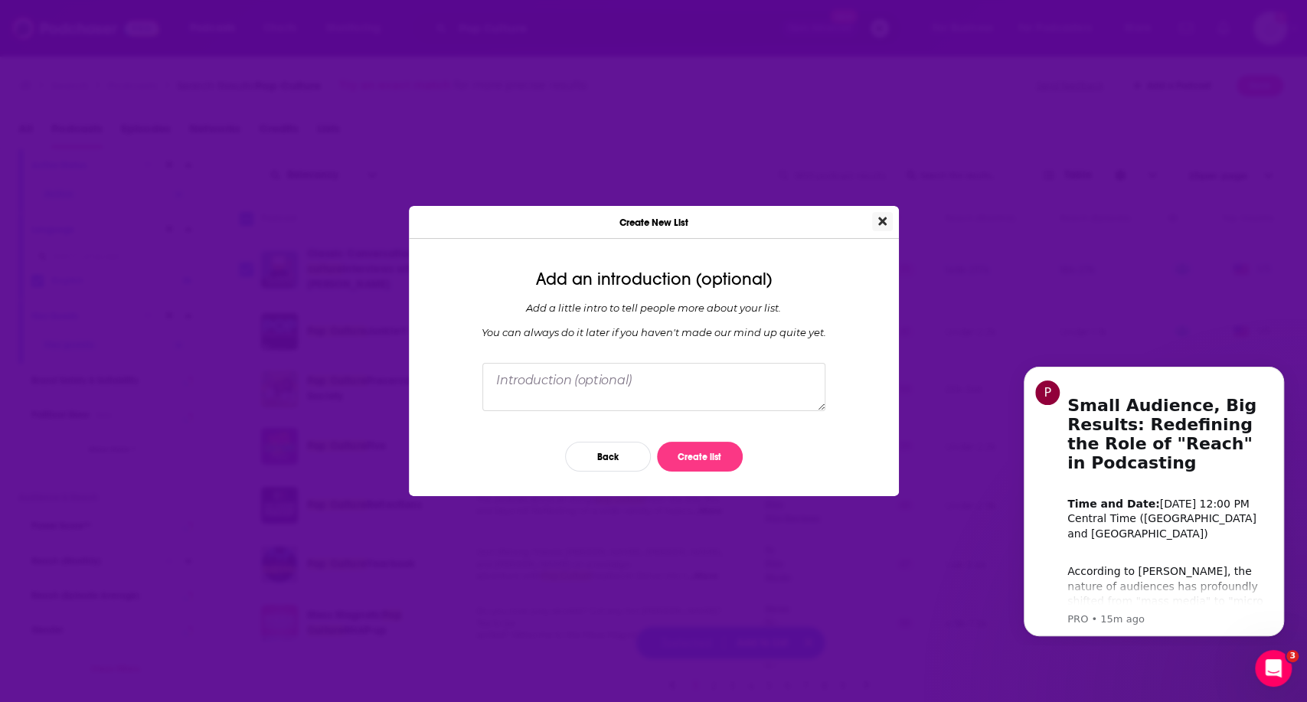
click at [874, 226] on button "Close" at bounding box center [882, 221] width 21 height 19
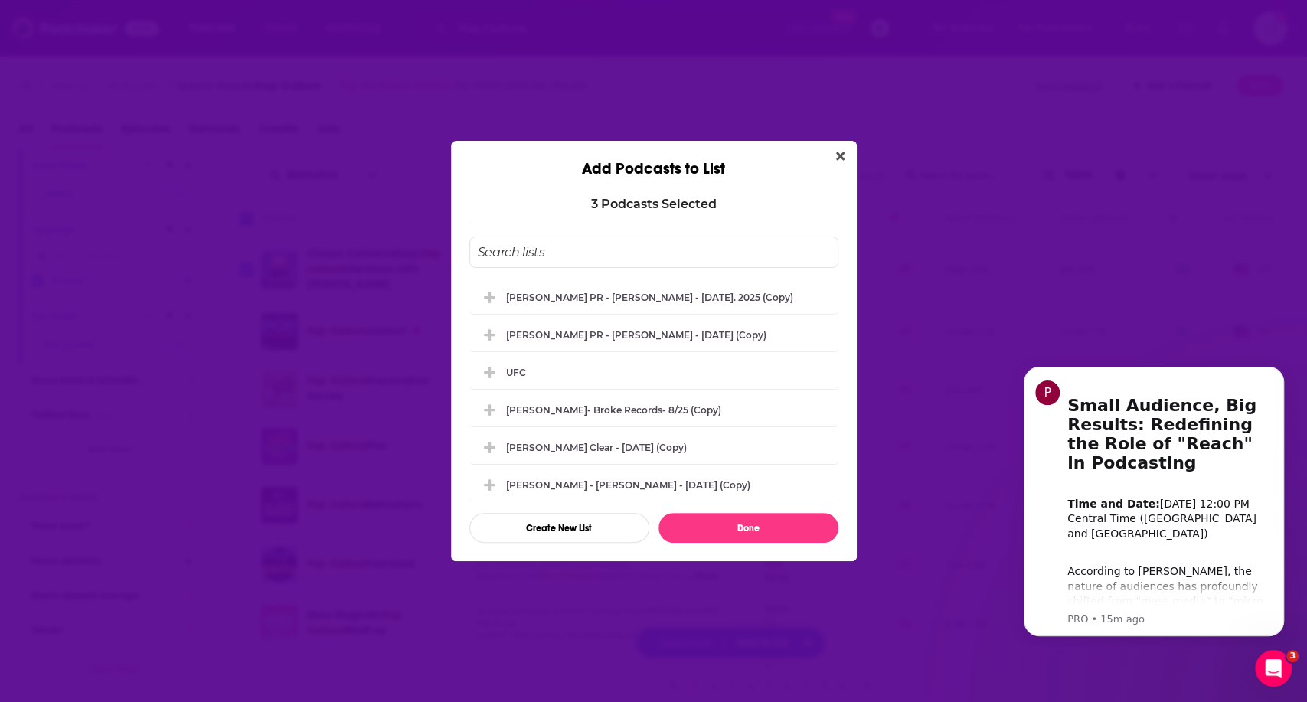
click at [626, 243] on input "Add Podcast To List" at bounding box center [653, 252] width 369 height 31
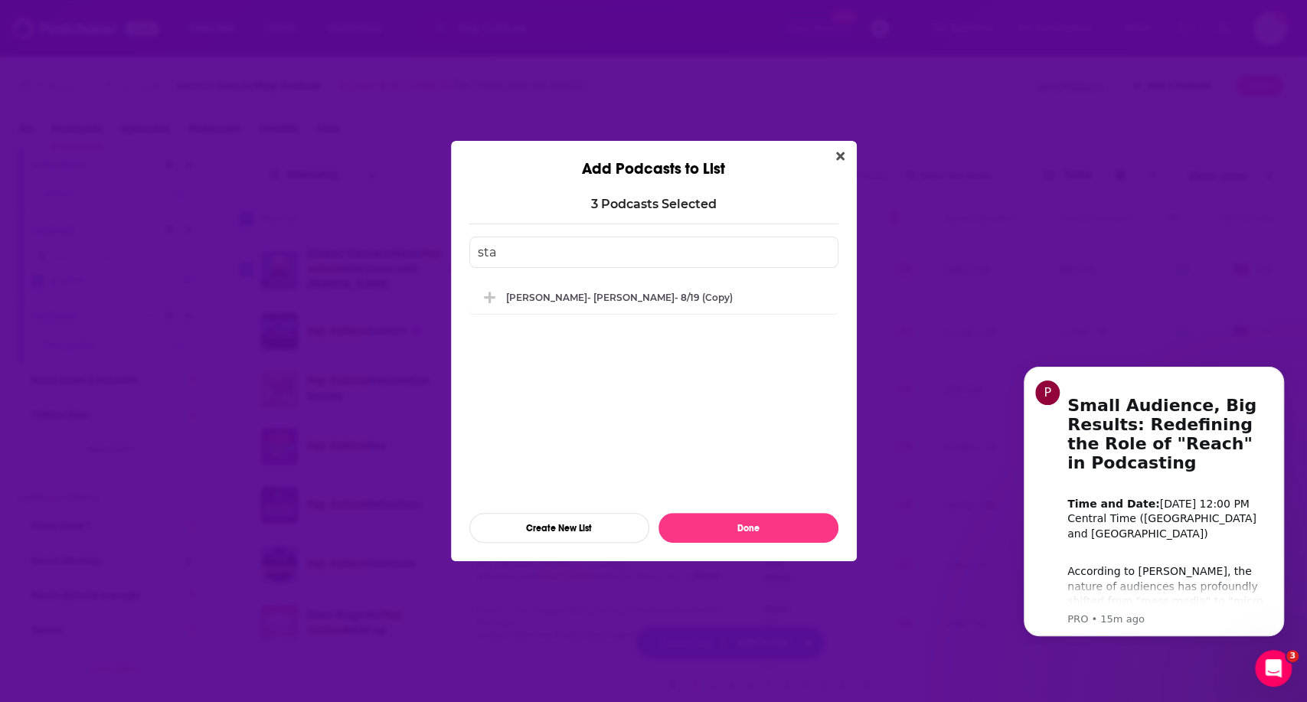
type input "sta"
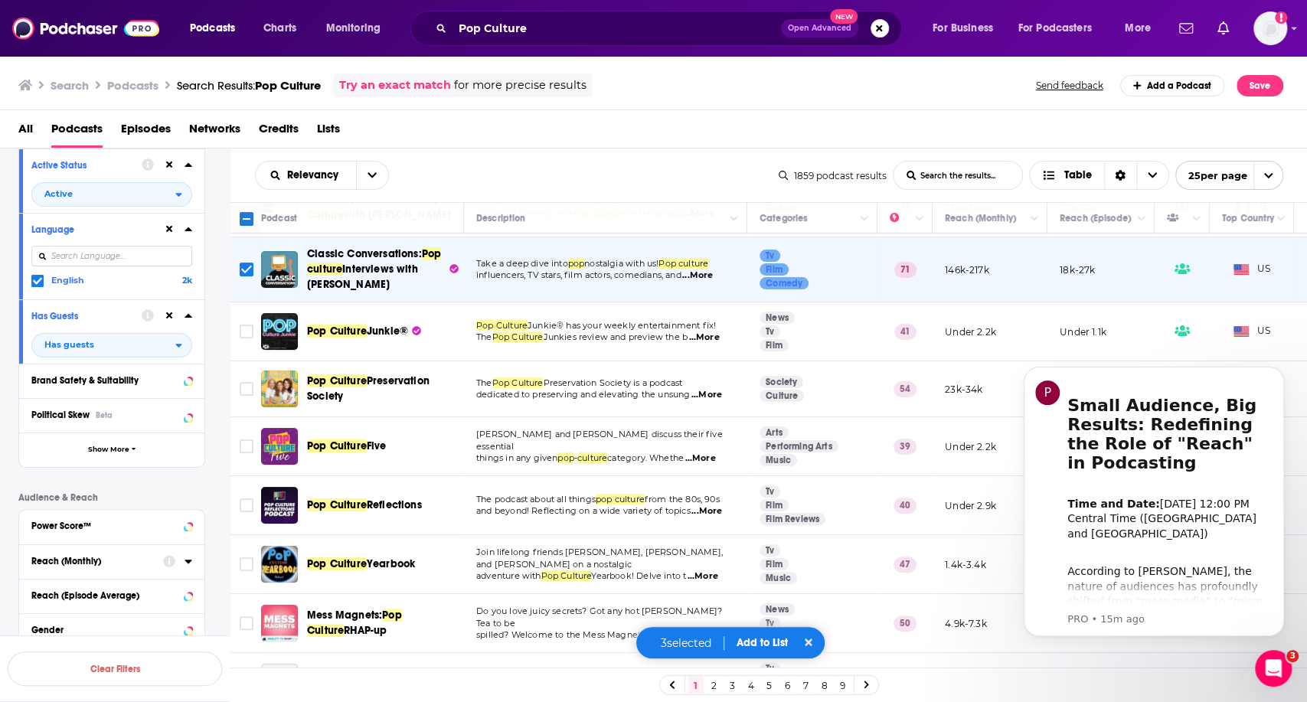
click at [981, 100] on div "Add Podcasts to List 3 Podcast s Selected sta [PERSON_NAME]- [PERSON_NAME]- 8/1…" at bounding box center [653, 351] width 1307 height 702
click at [44, 24] on img at bounding box center [85, 28] width 147 height 29
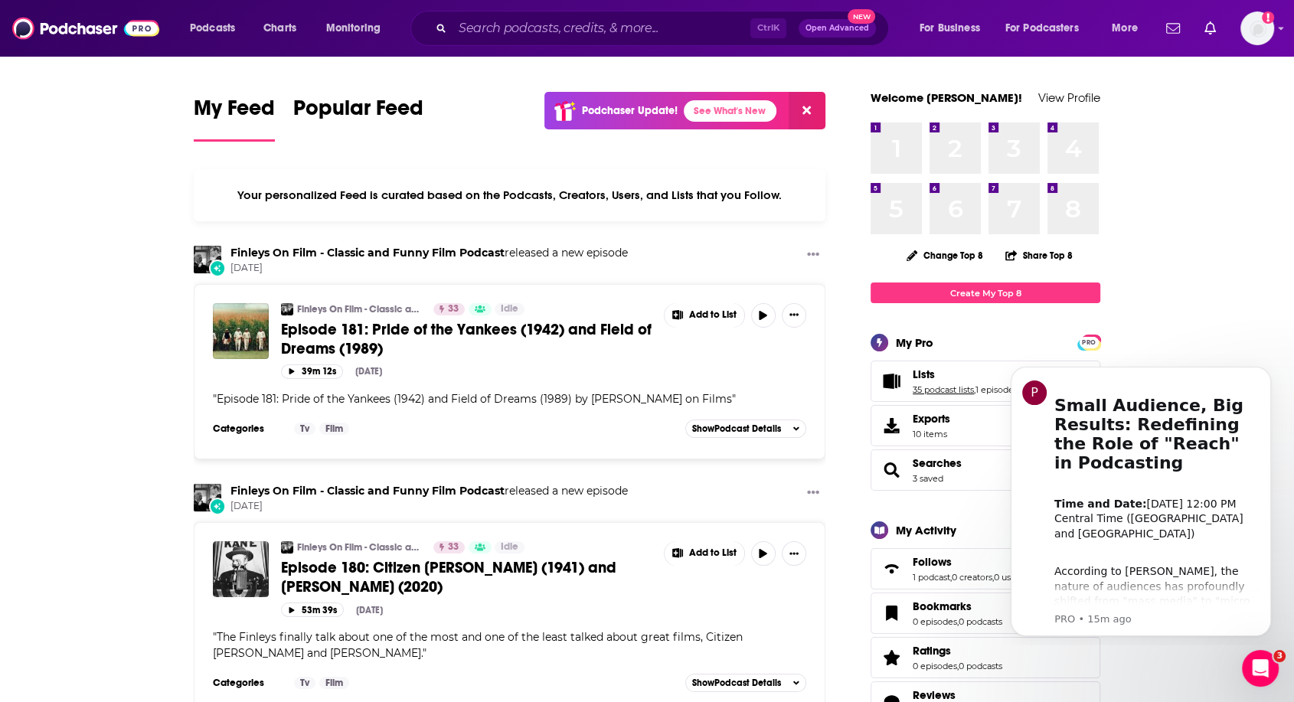
click at [944, 387] on link "35 podcast lists" at bounding box center [943, 389] width 61 height 11
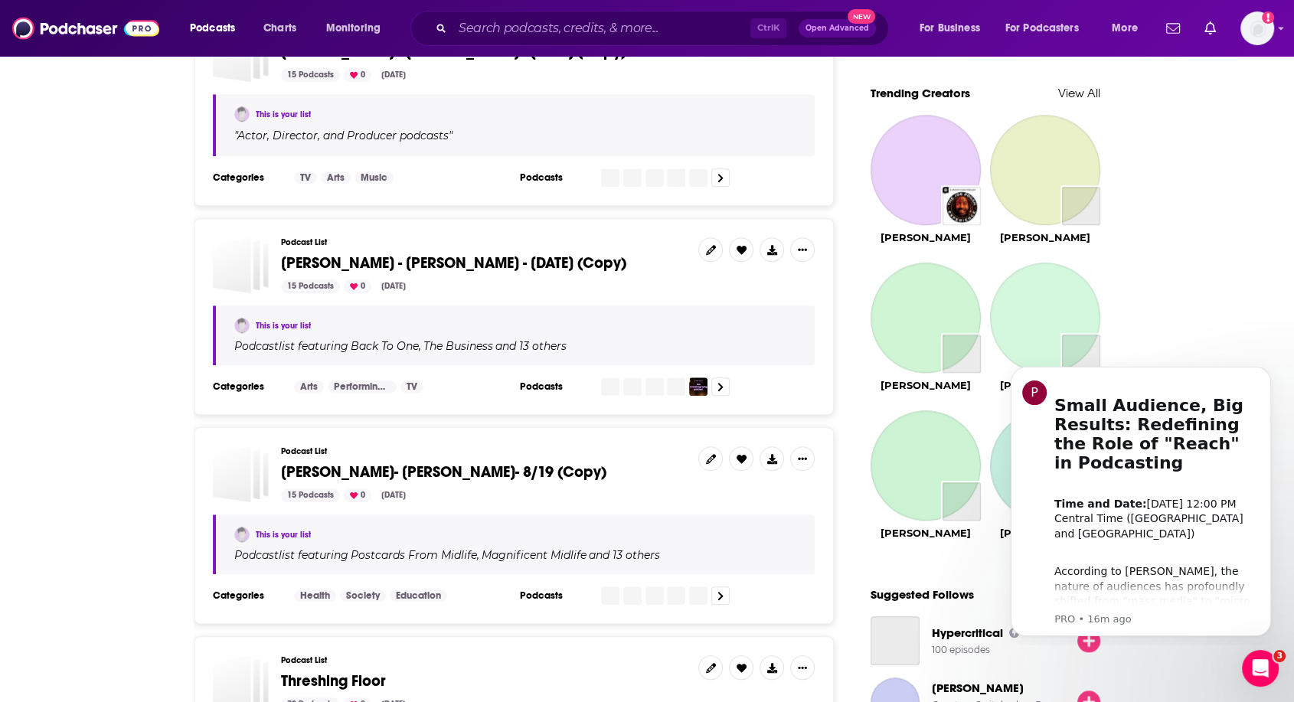
scroll to position [1446, 0]
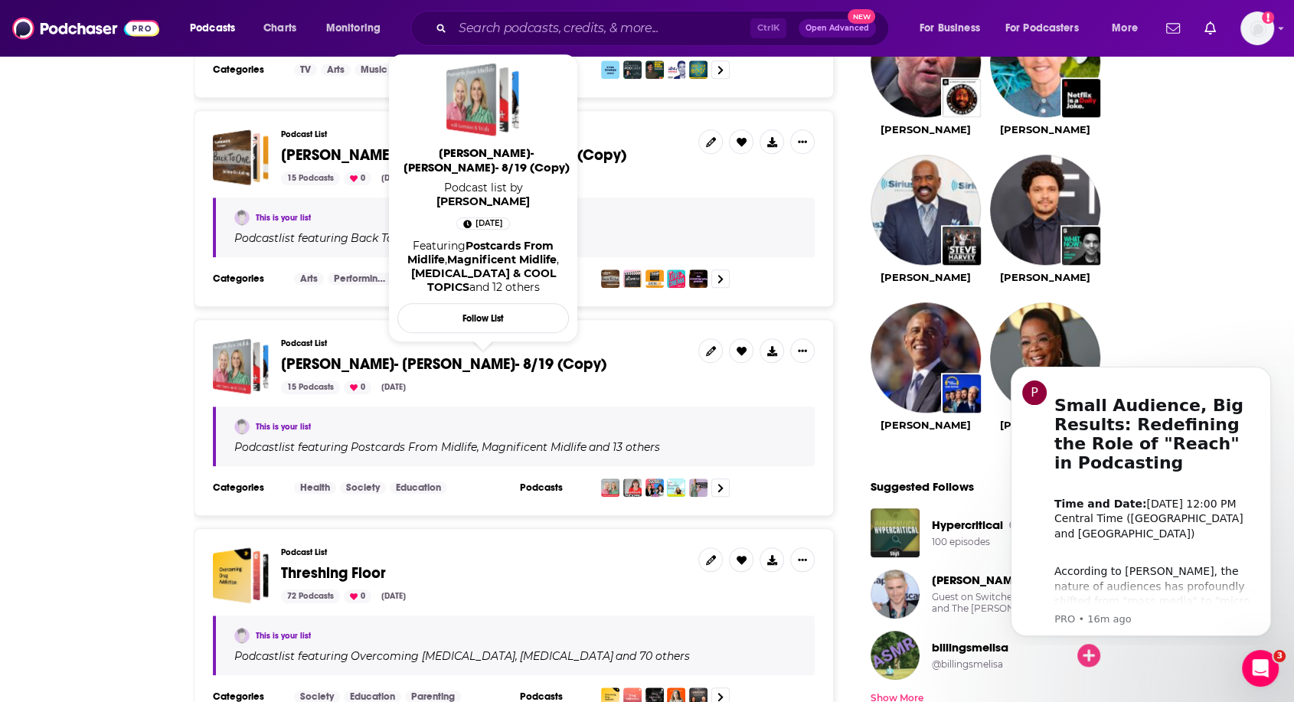
click at [501, 354] on span "[PERSON_NAME]- [PERSON_NAME]- 8/19 (Copy)" at bounding box center [443, 363] width 325 height 19
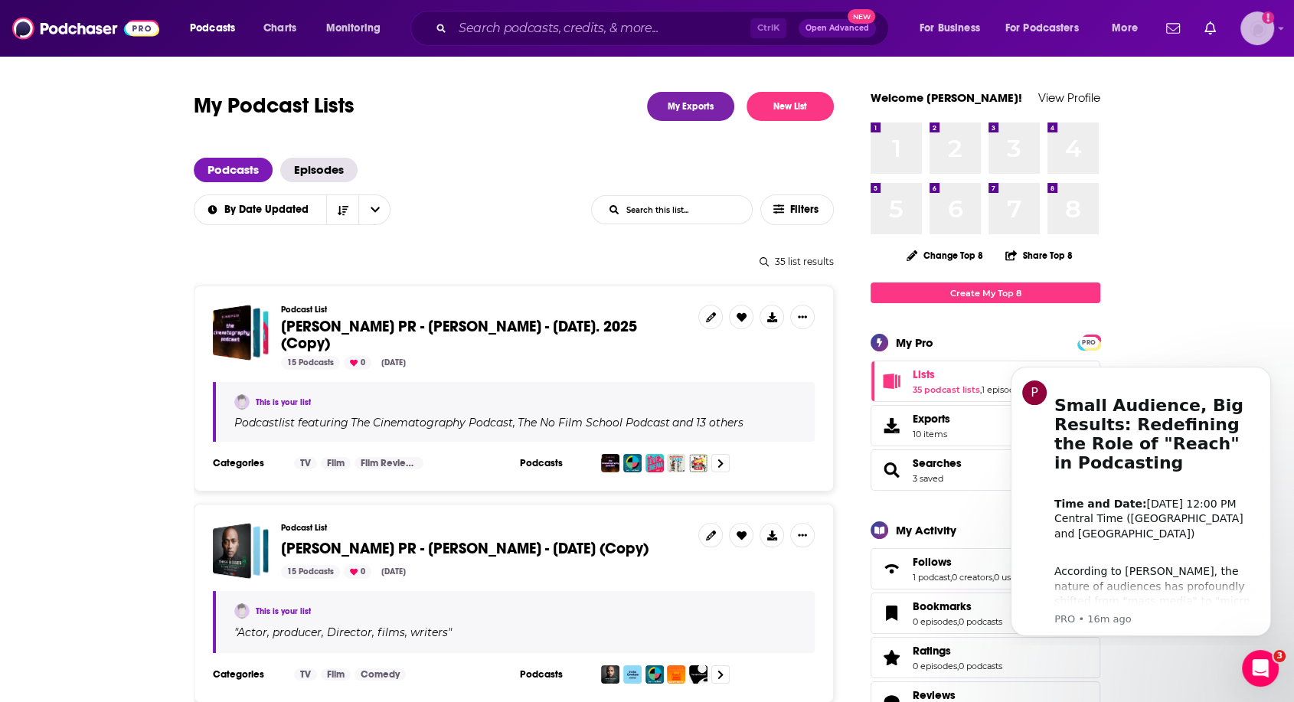
click at [1244, 25] on img "Logged in as Janeowenpr" at bounding box center [1257, 28] width 34 height 34
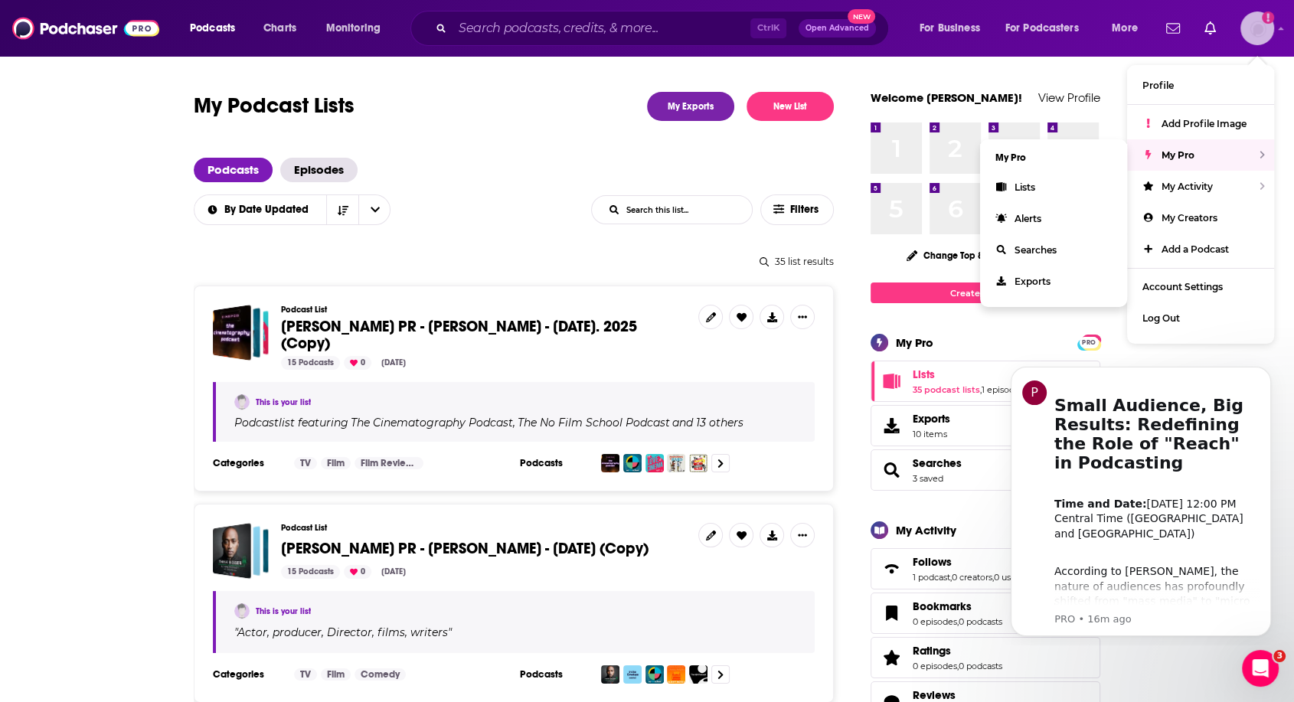
click at [1219, 148] on div "My Pro" at bounding box center [1200, 154] width 147 height 31
